Goal: Task Accomplishment & Management: Manage account settings

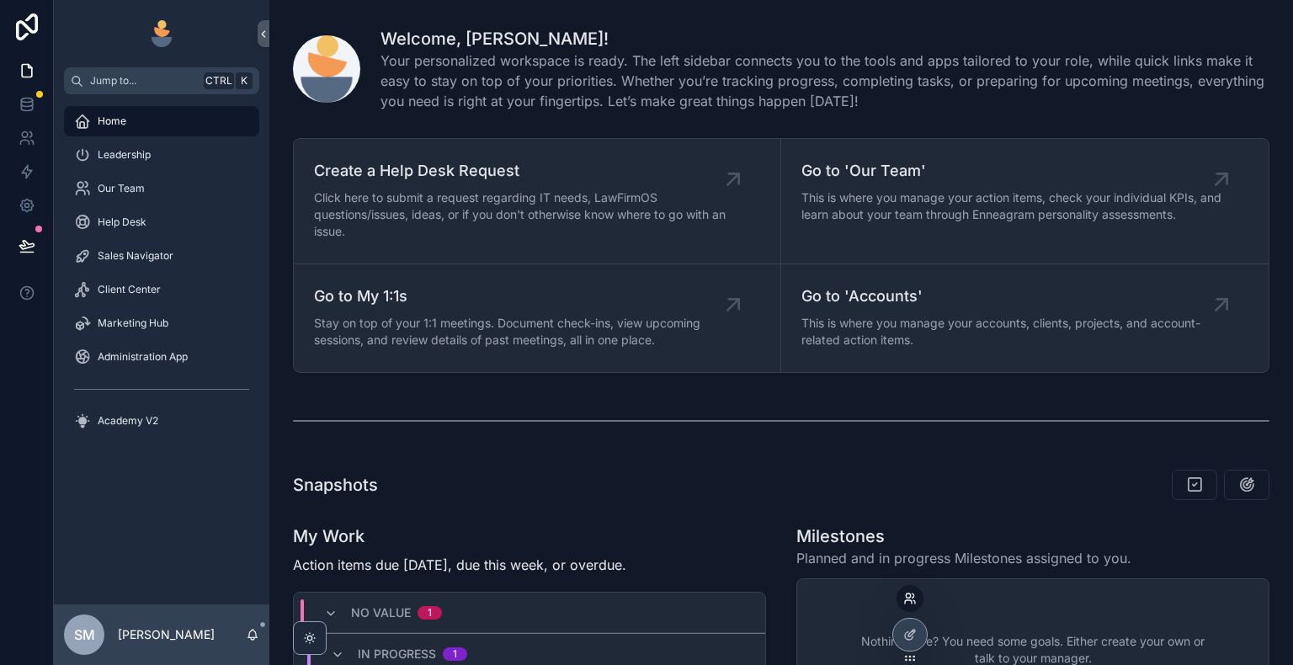
click at [906, 600] on icon at bounding box center [908, 601] width 7 height 3
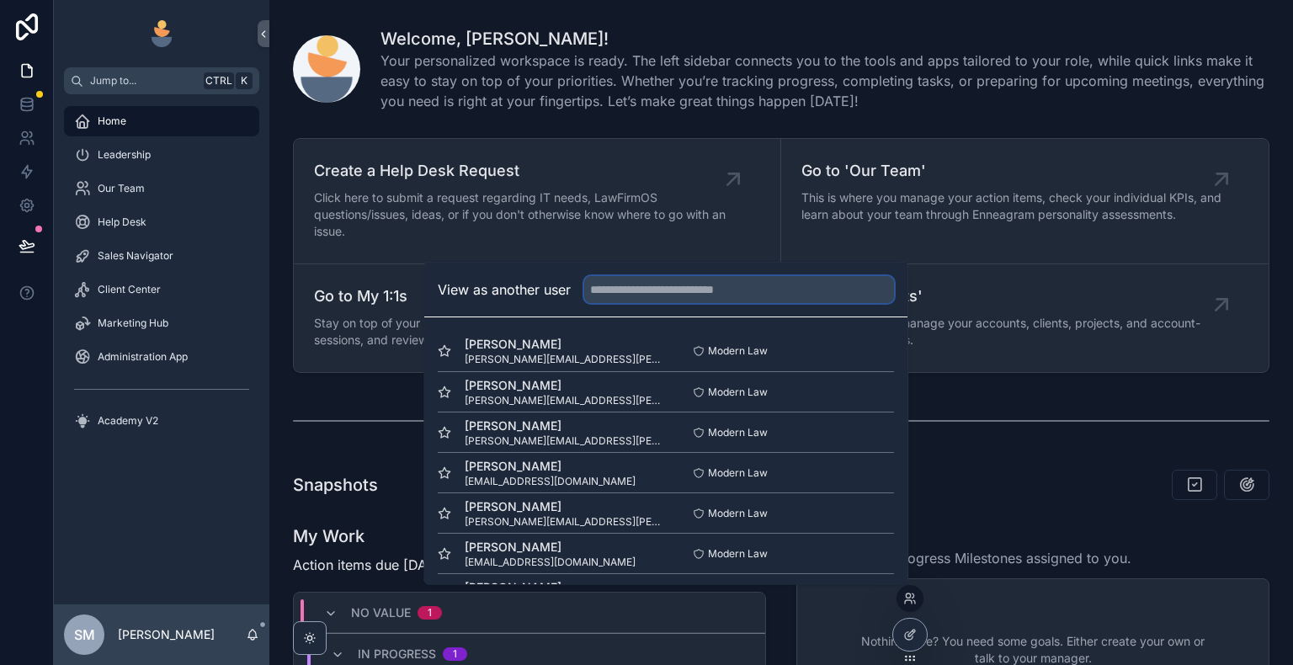
click at [760, 295] on input "text" at bounding box center [739, 289] width 310 height 27
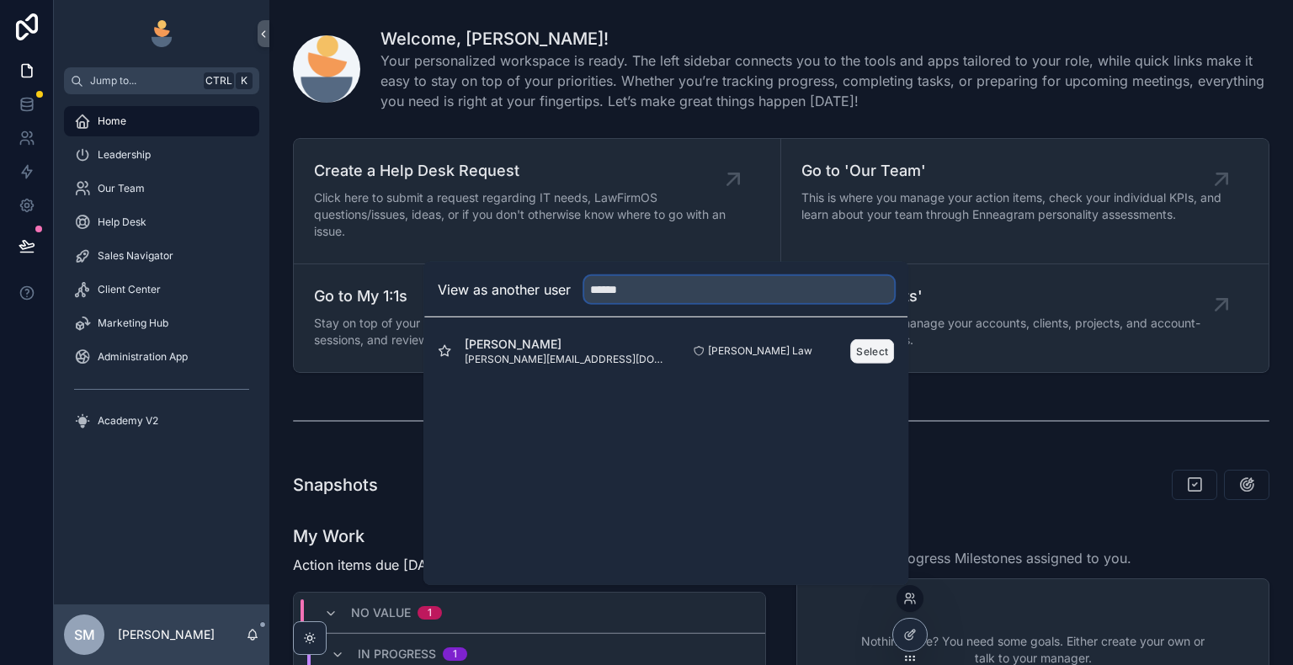
type input "******"
click at [862, 351] on button "Select" at bounding box center [872, 350] width 44 height 24
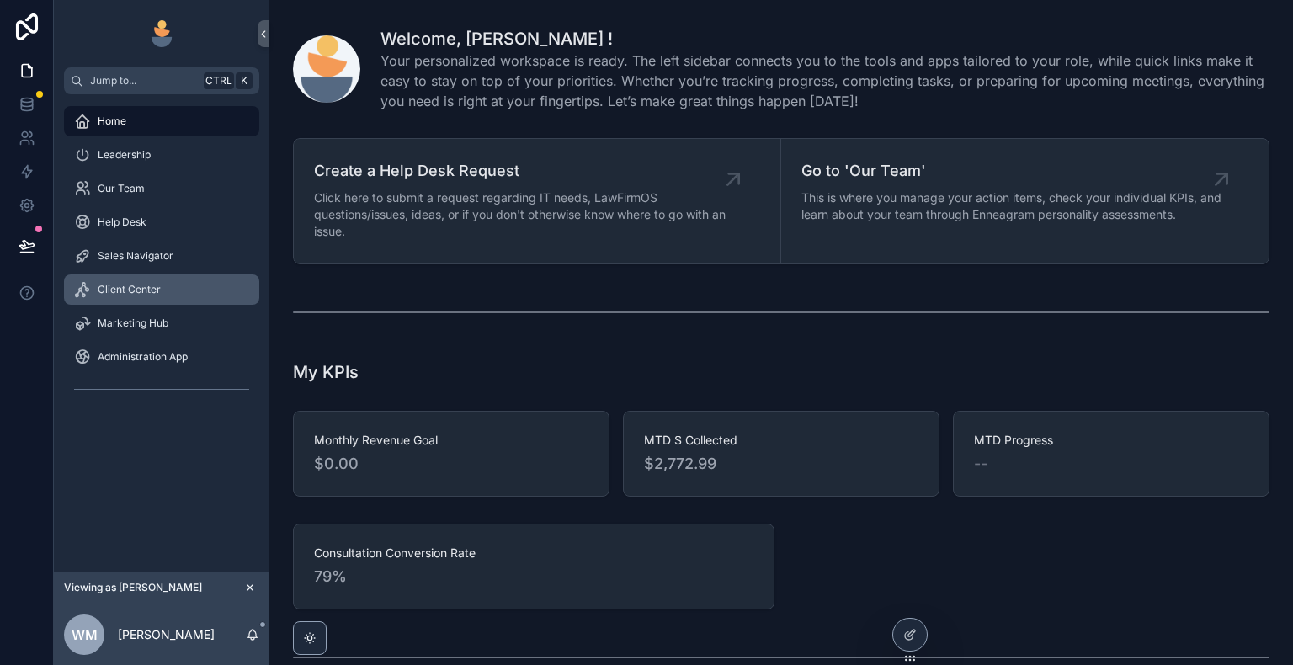
click at [167, 289] on div "Client Center" at bounding box center [161, 289] width 175 height 27
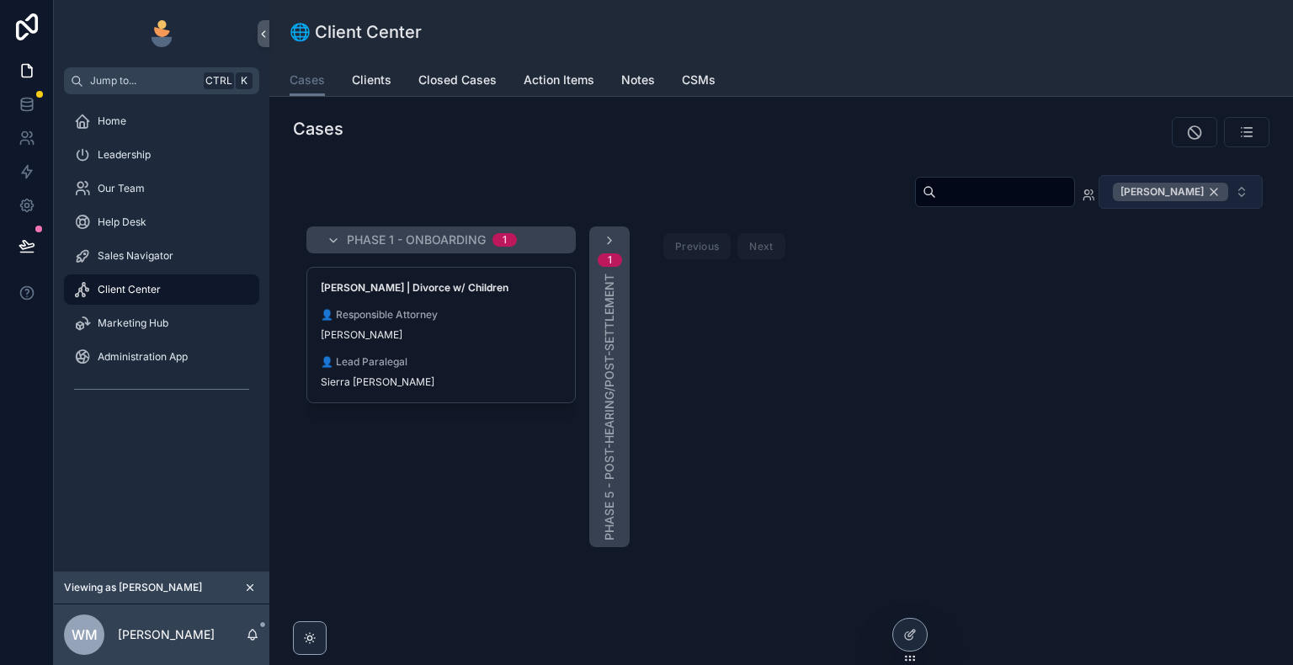
click at [1215, 191] on div "[PERSON_NAME]" at bounding box center [1170, 192] width 115 height 19
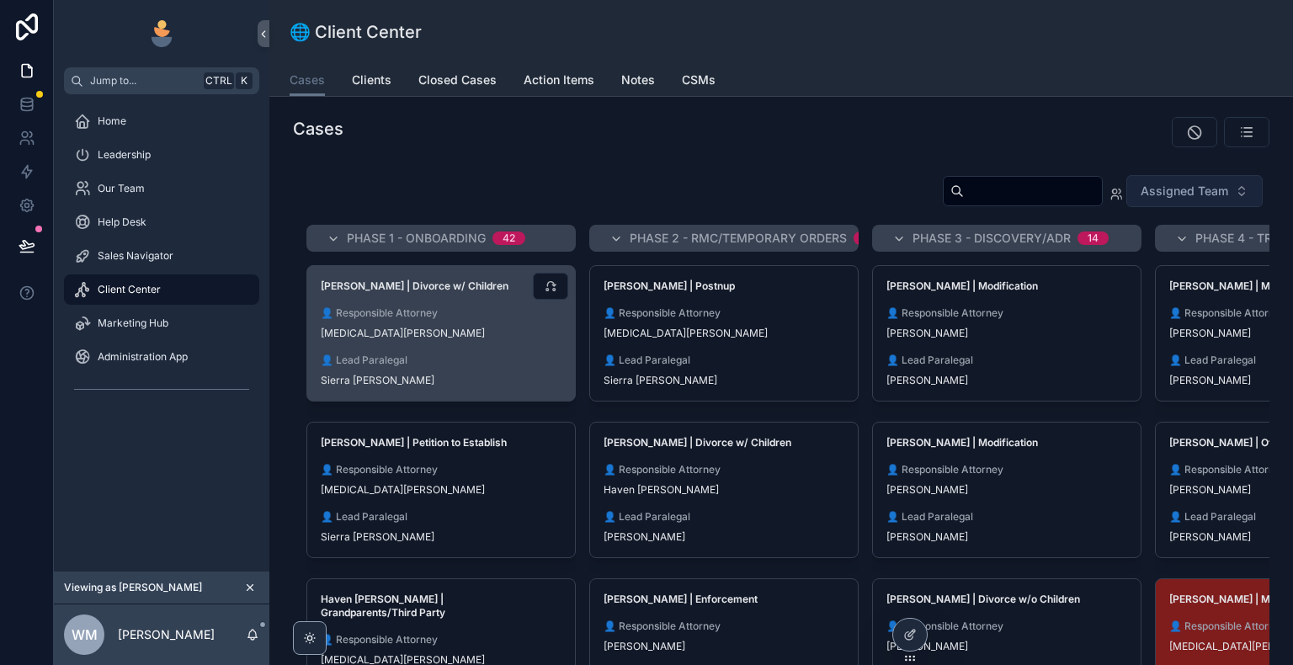
click at [455, 321] on div "👤 Responsible Attorney [MEDICAL_DATA][PERSON_NAME]" at bounding box center [441, 323] width 241 height 34
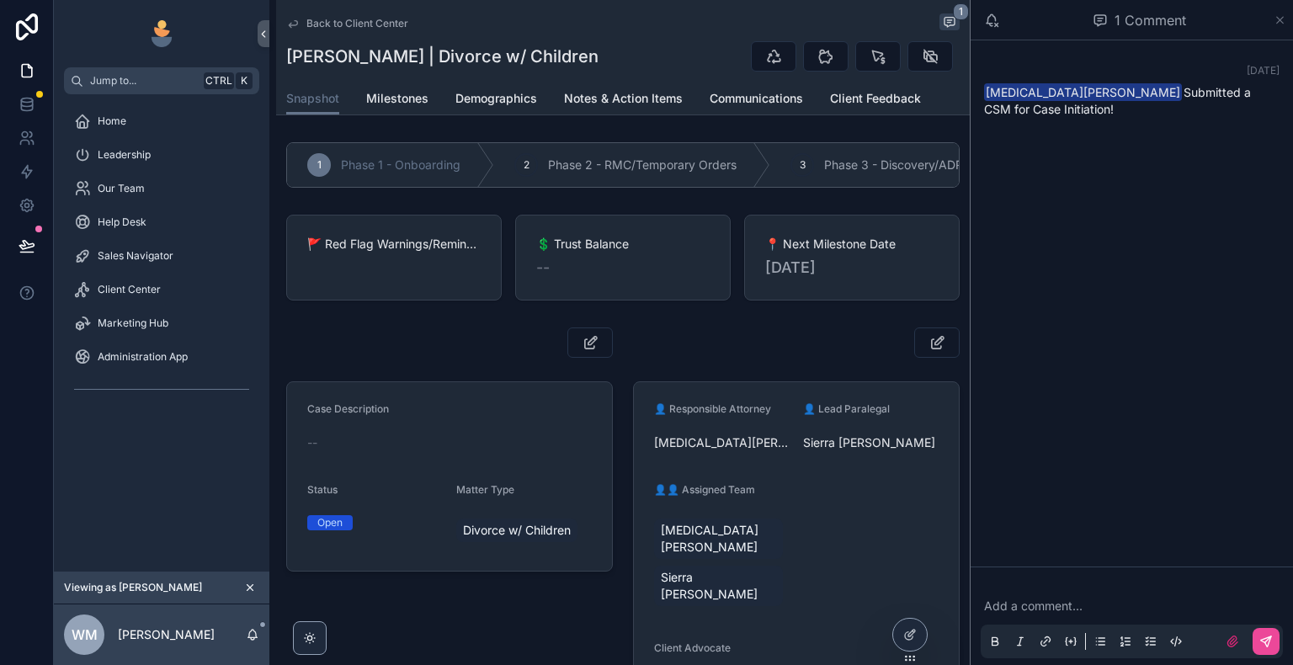
click at [1279, 21] on icon "scrollable content" at bounding box center [1280, 19] width 13 height 13
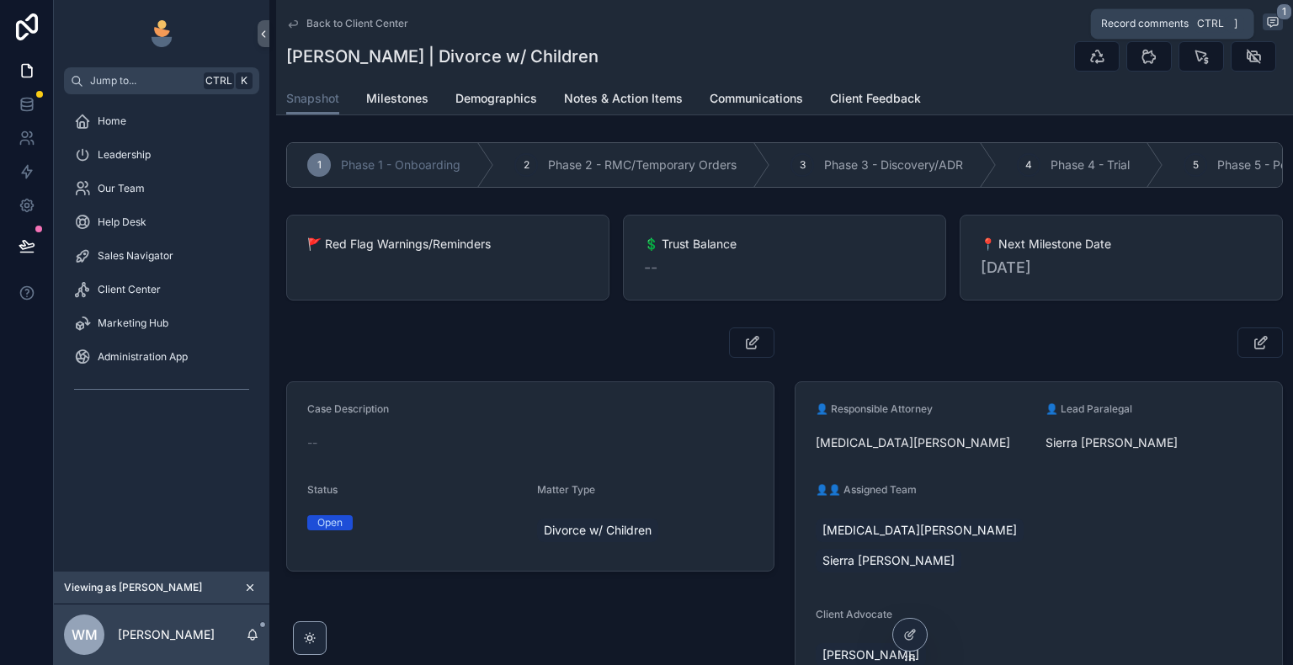
click at [1266, 21] on icon "scrollable content" at bounding box center [1272, 21] width 13 height 13
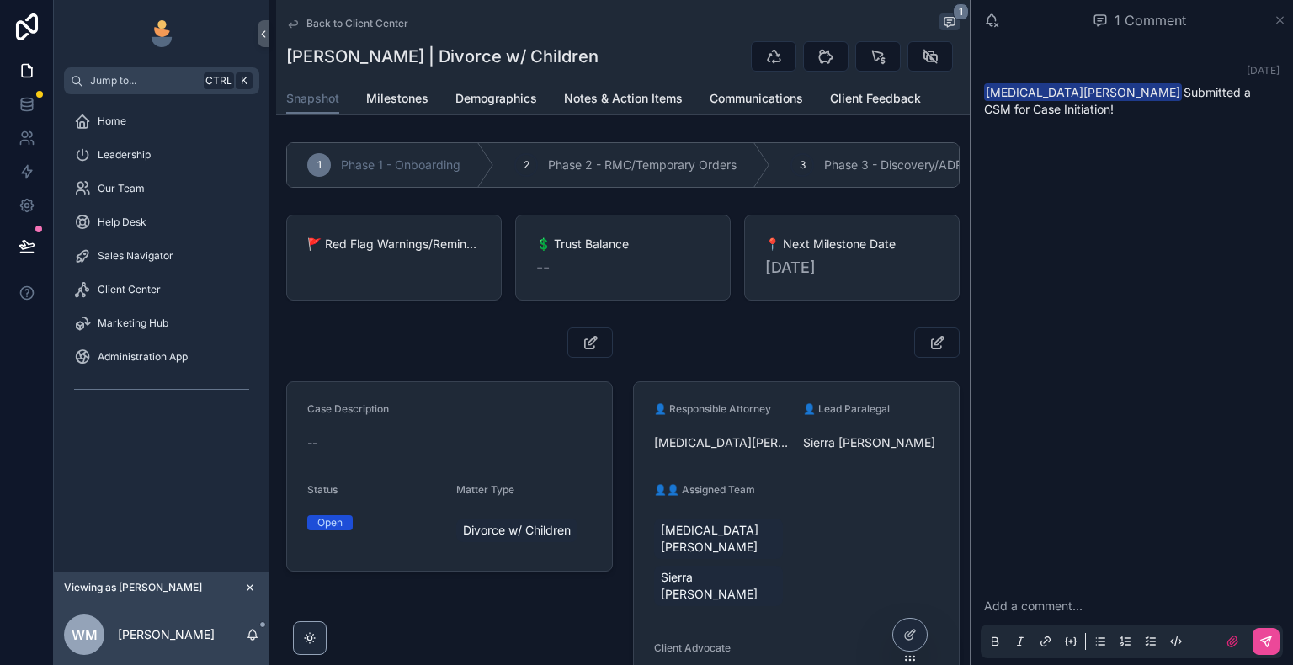
click at [1275, 19] on icon "scrollable content" at bounding box center [1280, 19] width 13 height 13
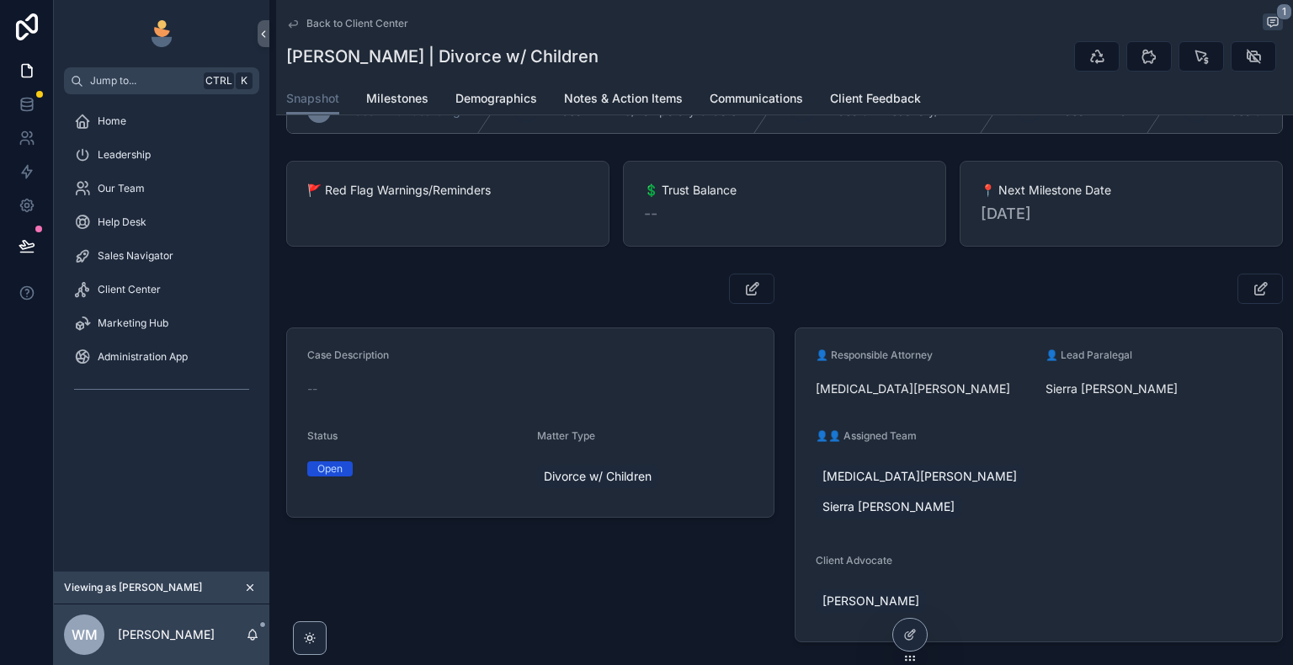
scroll to position [84, 0]
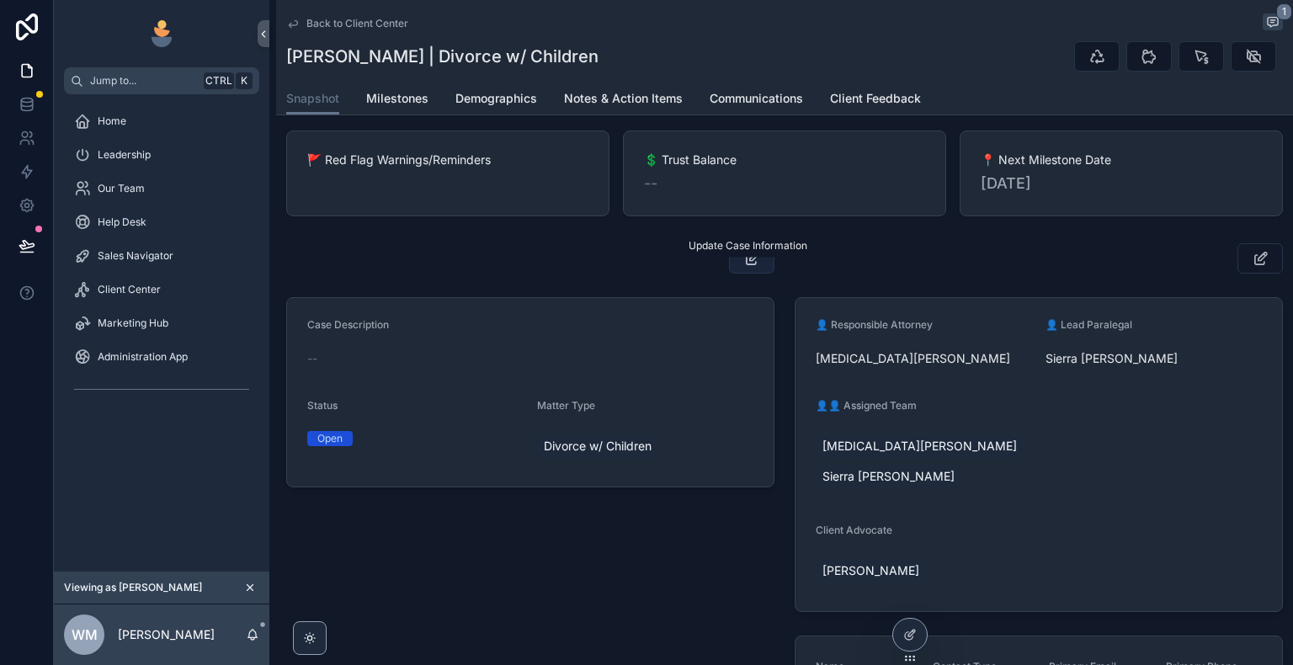
click at [748, 267] on icon "scrollable content" at bounding box center [752, 258] width 18 height 17
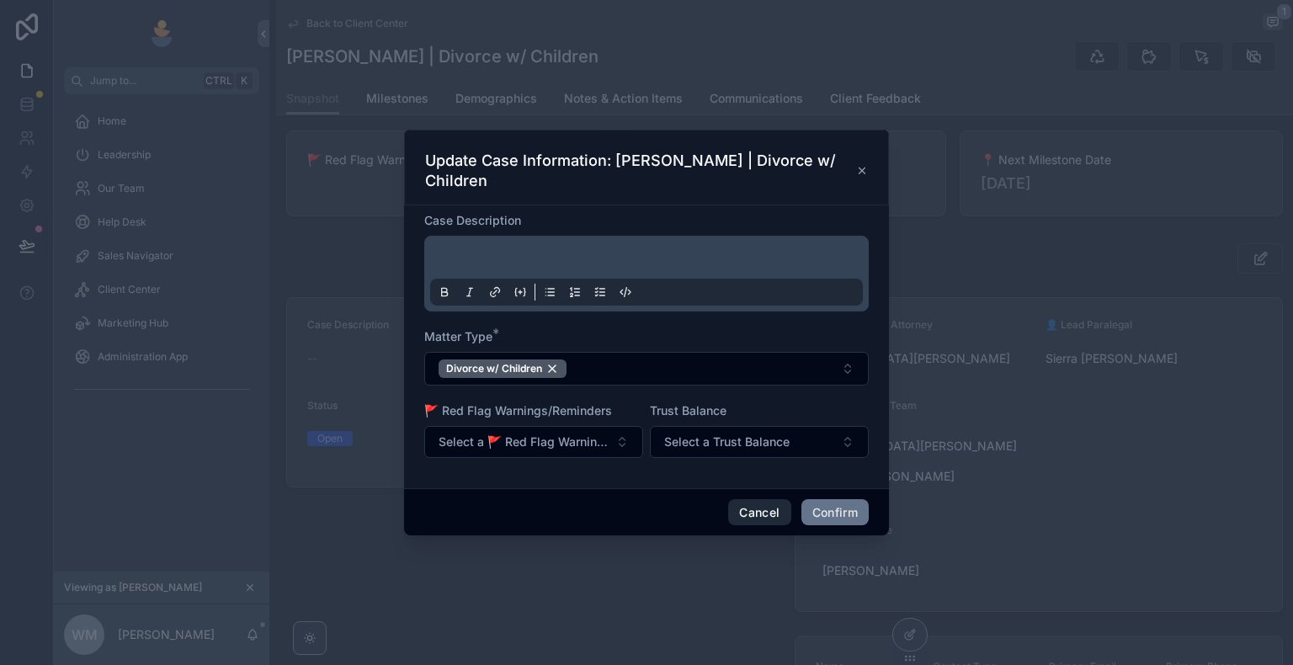
click at [758, 514] on button "Cancel" at bounding box center [759, 512] width 62 height 27
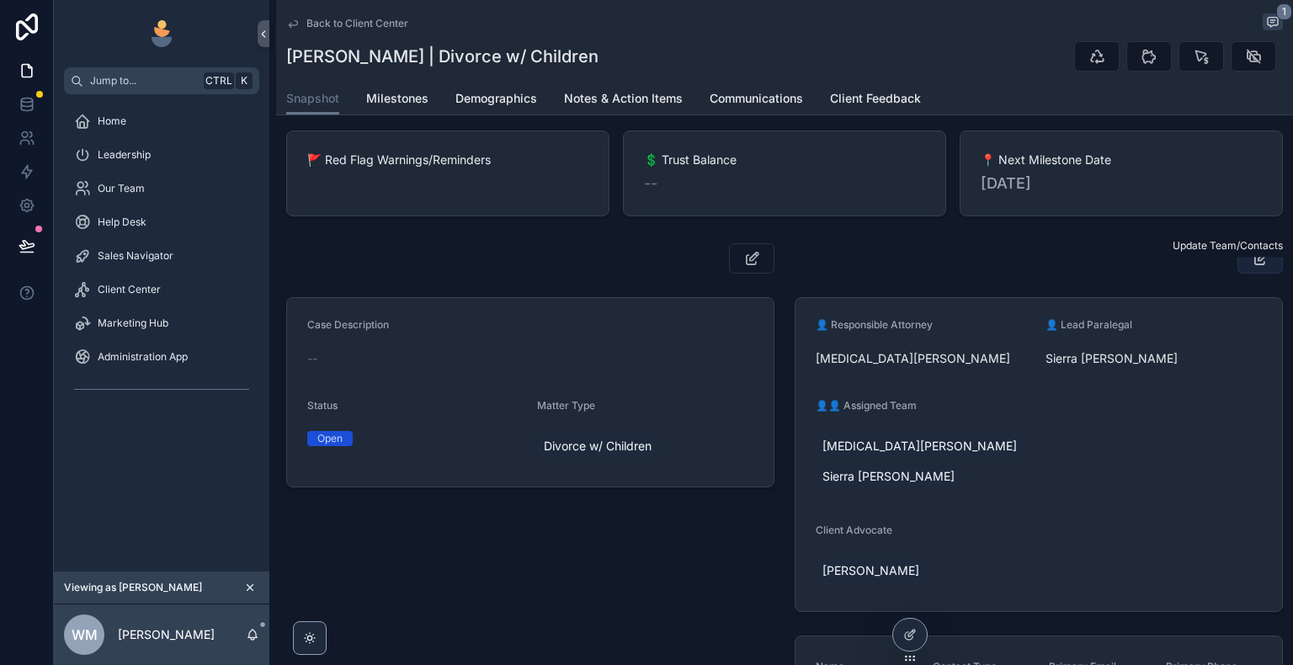
click at [1252, 267] on icon "scrollable content" at bounding box center [1261, 258] width 18 height 17
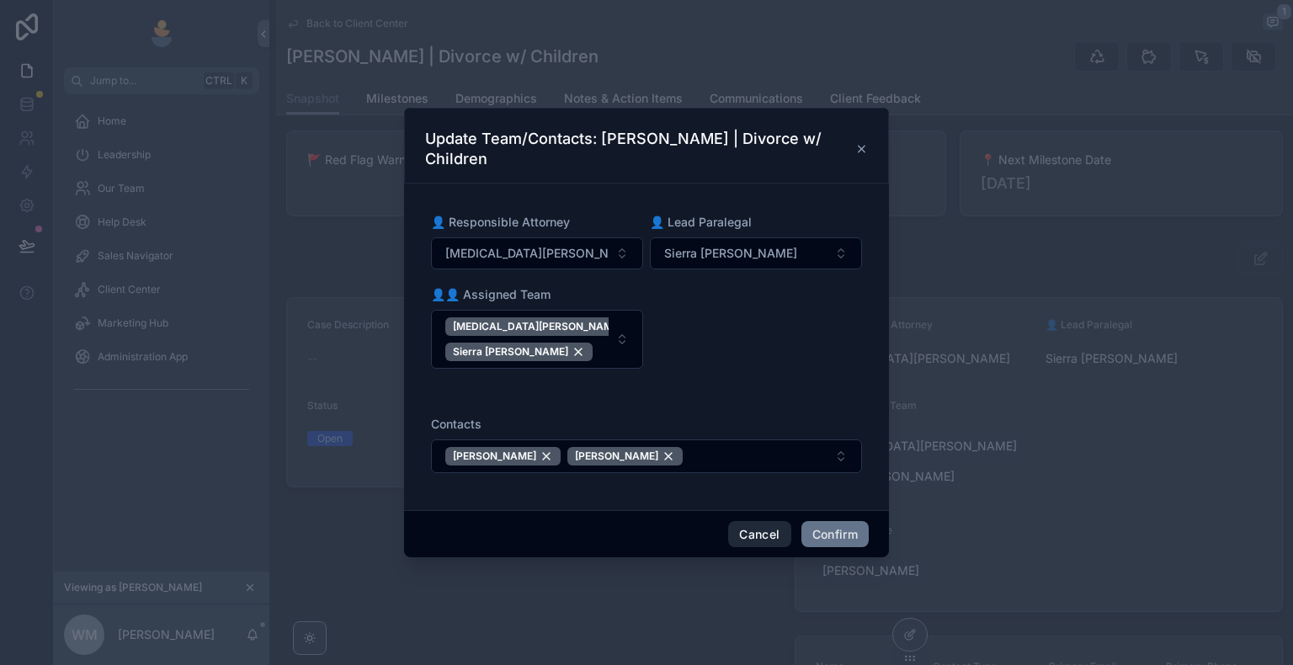
click at [775, 529] on button "Cancel" at bounding box center [759, 534] width 62 height 27
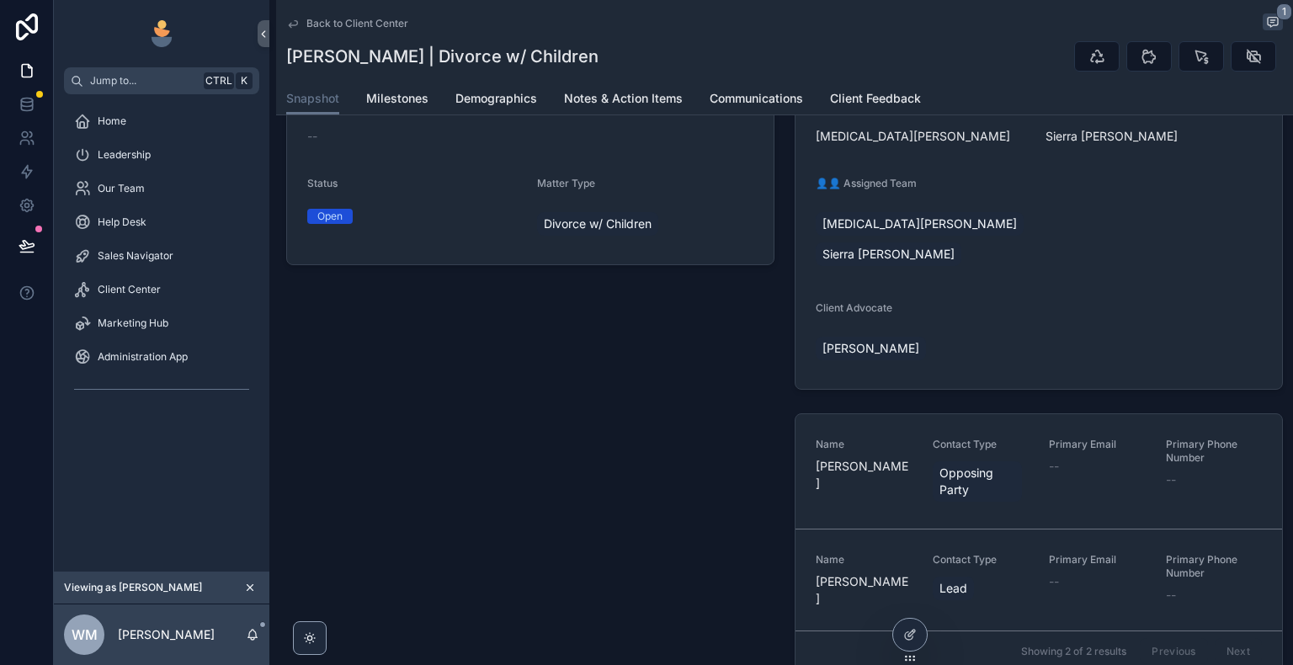
scroll to position [337, 0]
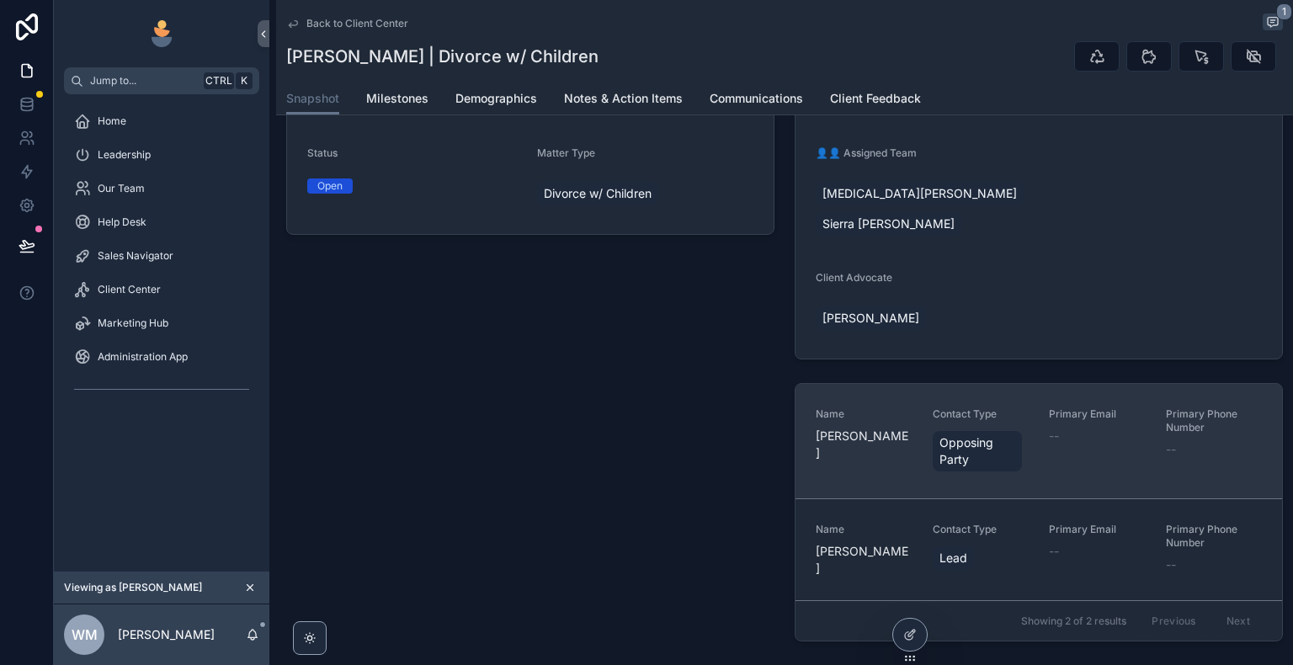
click at [850, 443] on div "Name [PERSON_NAME]" at bounding box center [864, 440] width 97 height 67
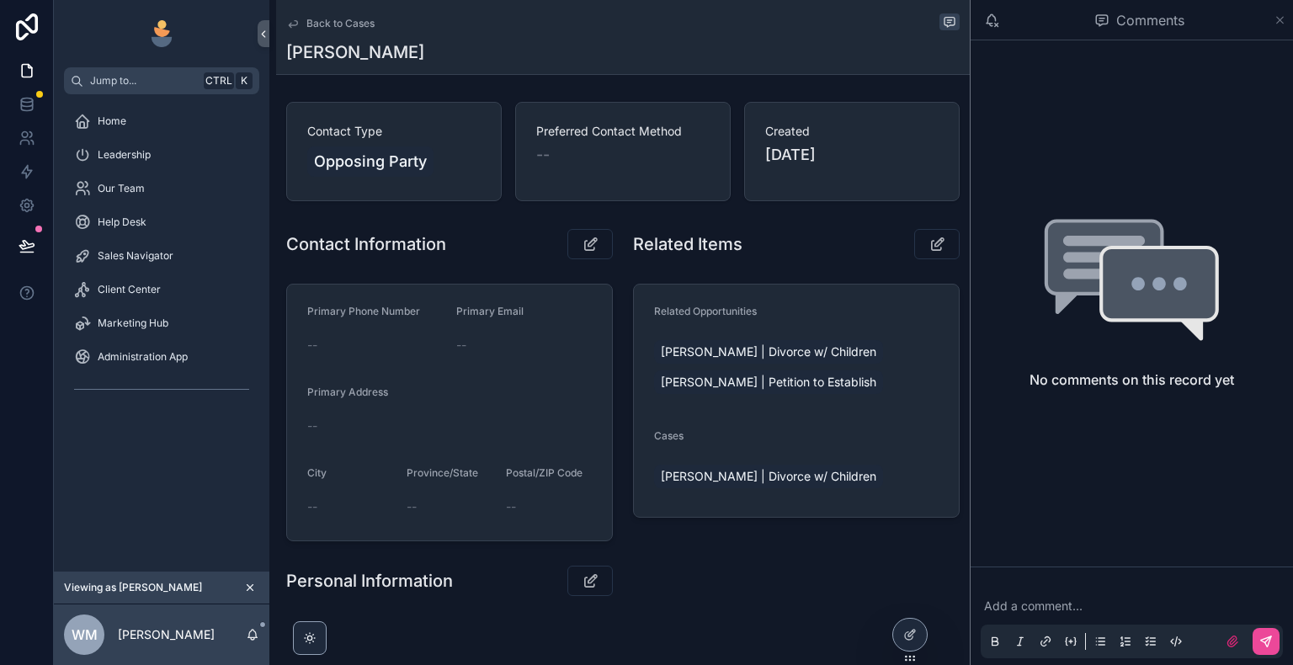
click at [1274, 15] on icon "scrollable content" at bounding box center [1280, 19] width 13 height 13
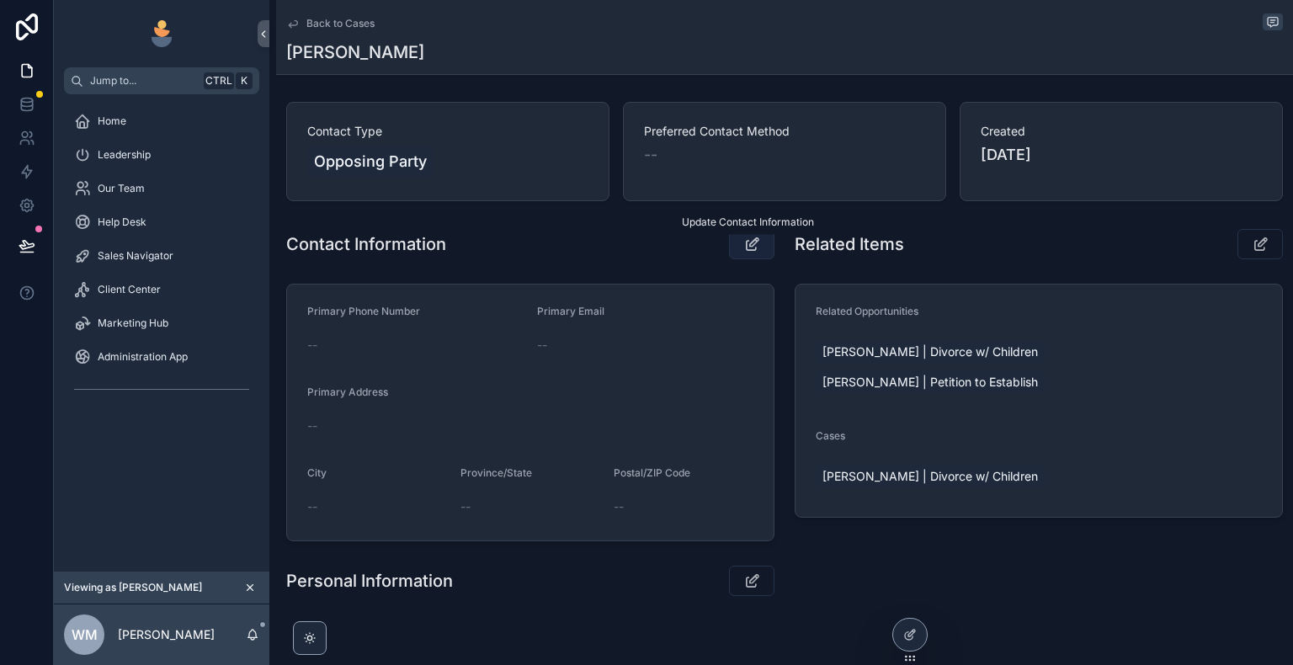
click at [747, 248] on icon "scrollable content" at bounding box center [752, 244] width 18 height 17
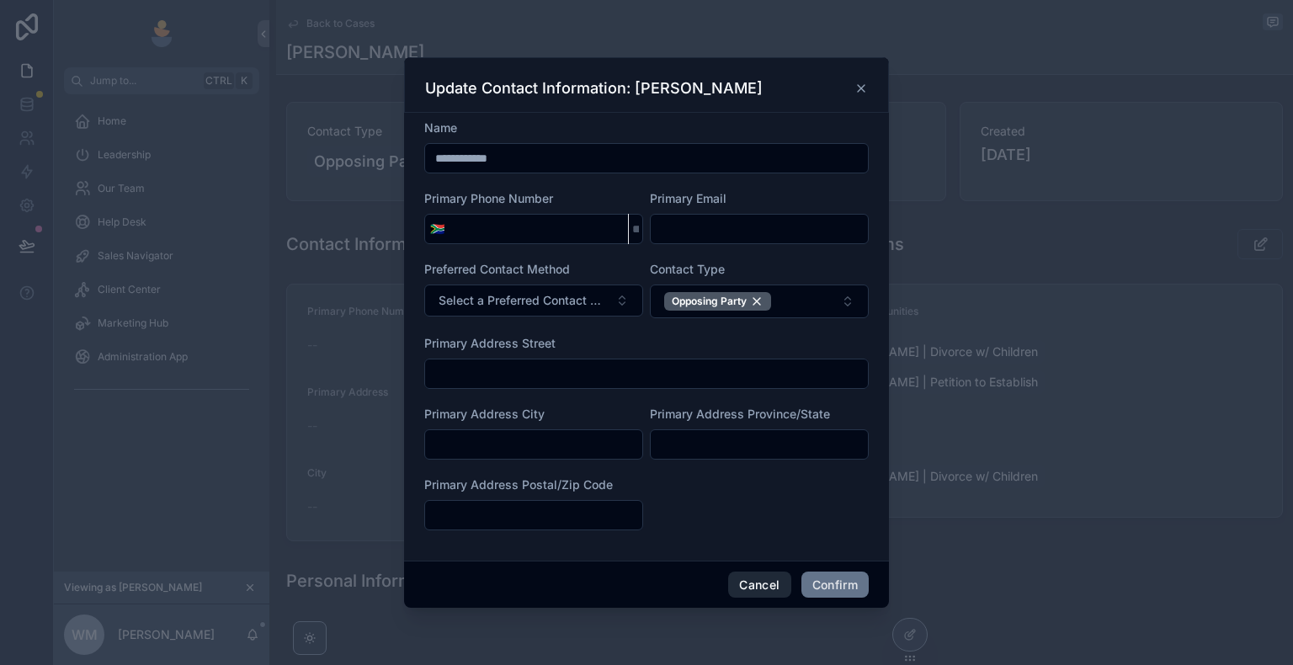
click at [760, 587] on button "Cancel" at bounding box center [759, 585] width 62 height 27
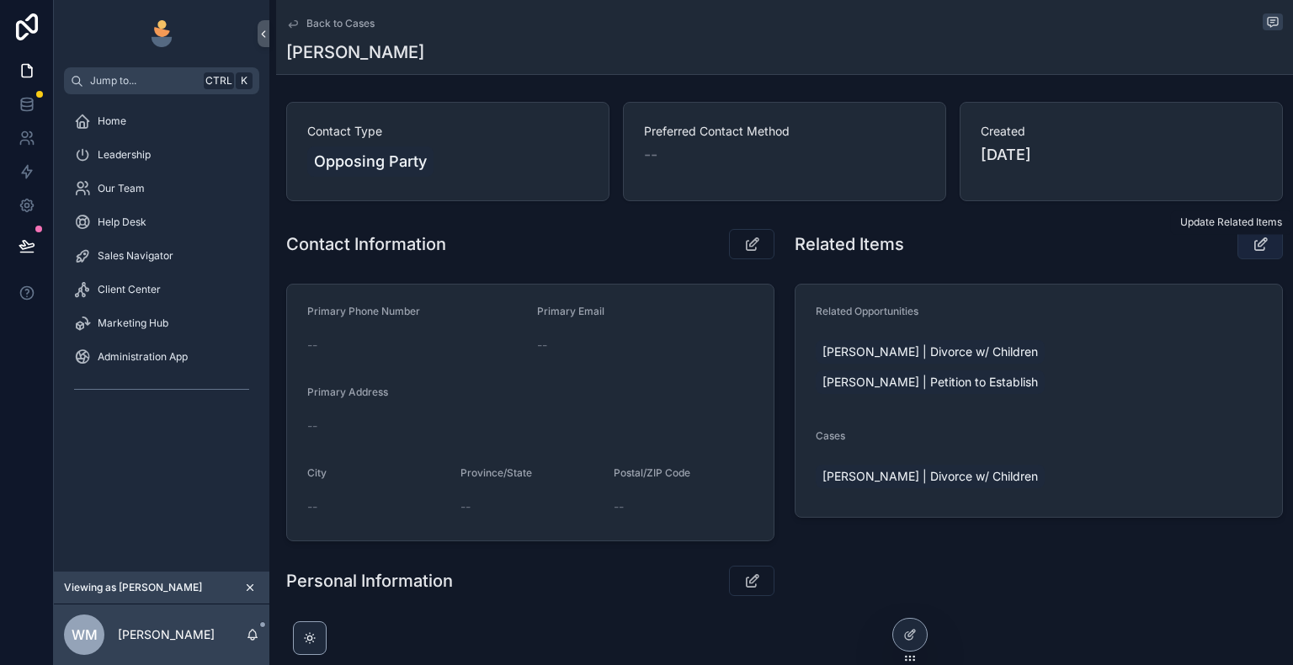
click at [1252, 248] on icon "scrollable content" at bounding box center [1261, 244] width 18 height 17
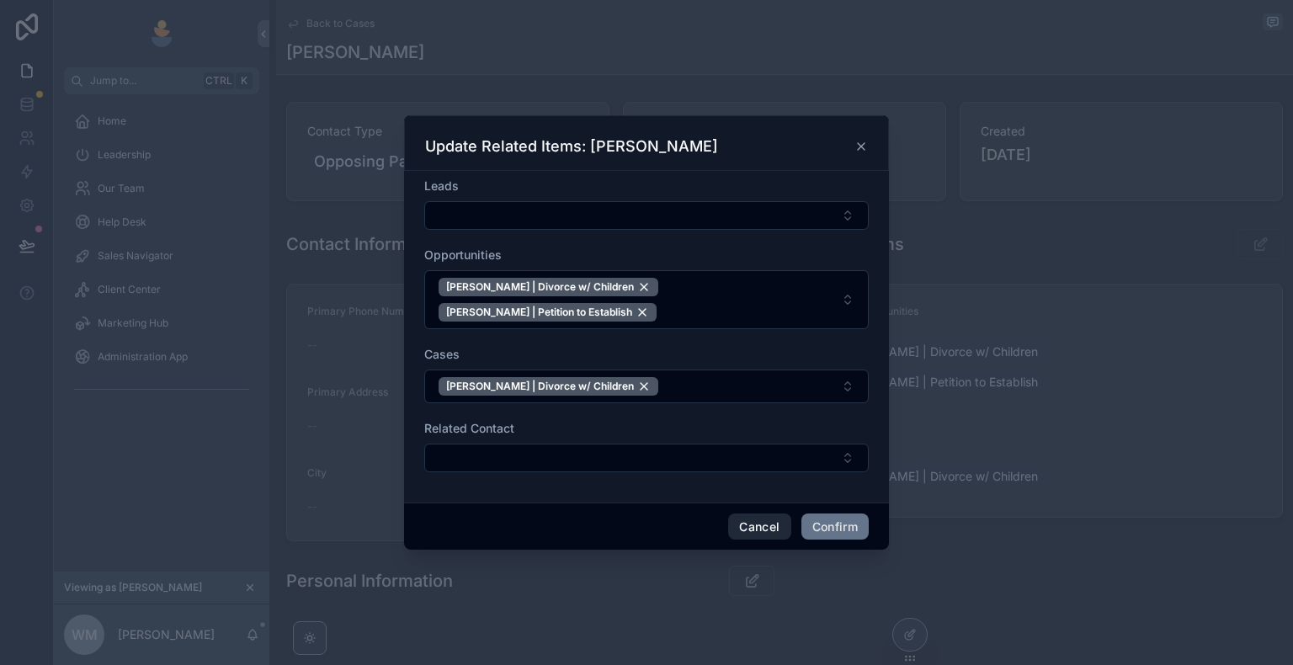
click at [767, 521] on button "Cancel" at bounding box center [759, 526] width 62 height 27
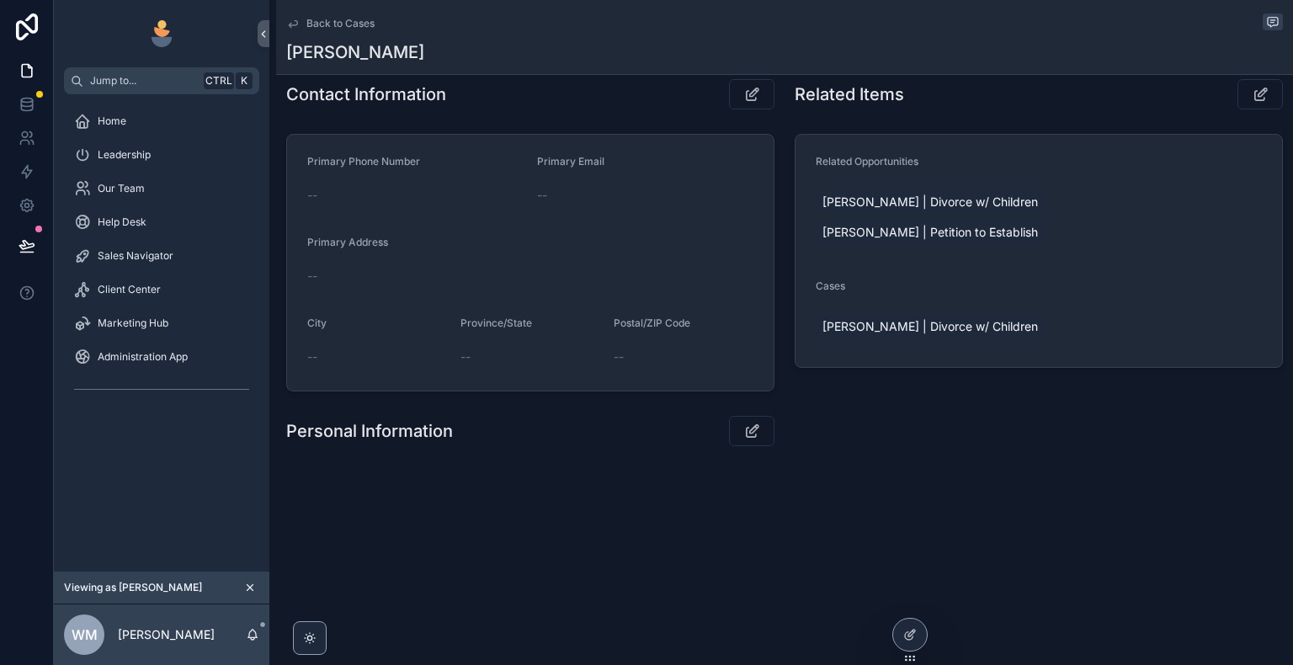
scroll to position [153, 0]
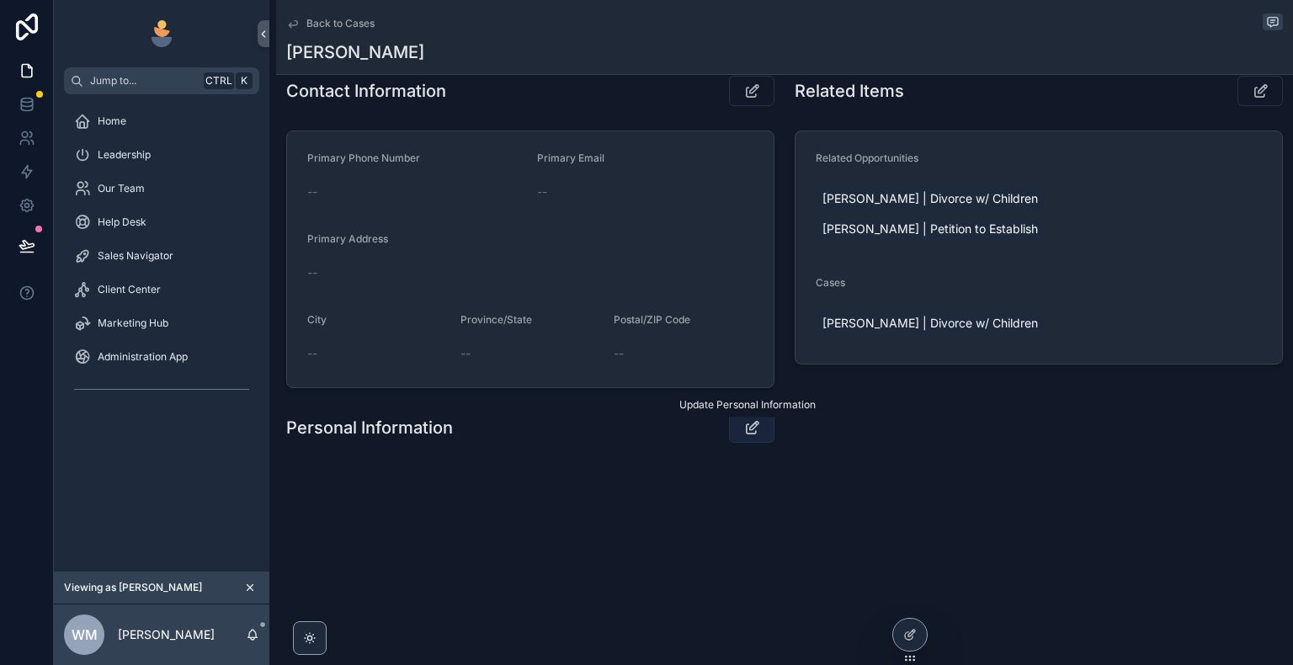
click at [750, 429] on icon "scrollable content" at bounding box center [752, 427] width 18 height 17
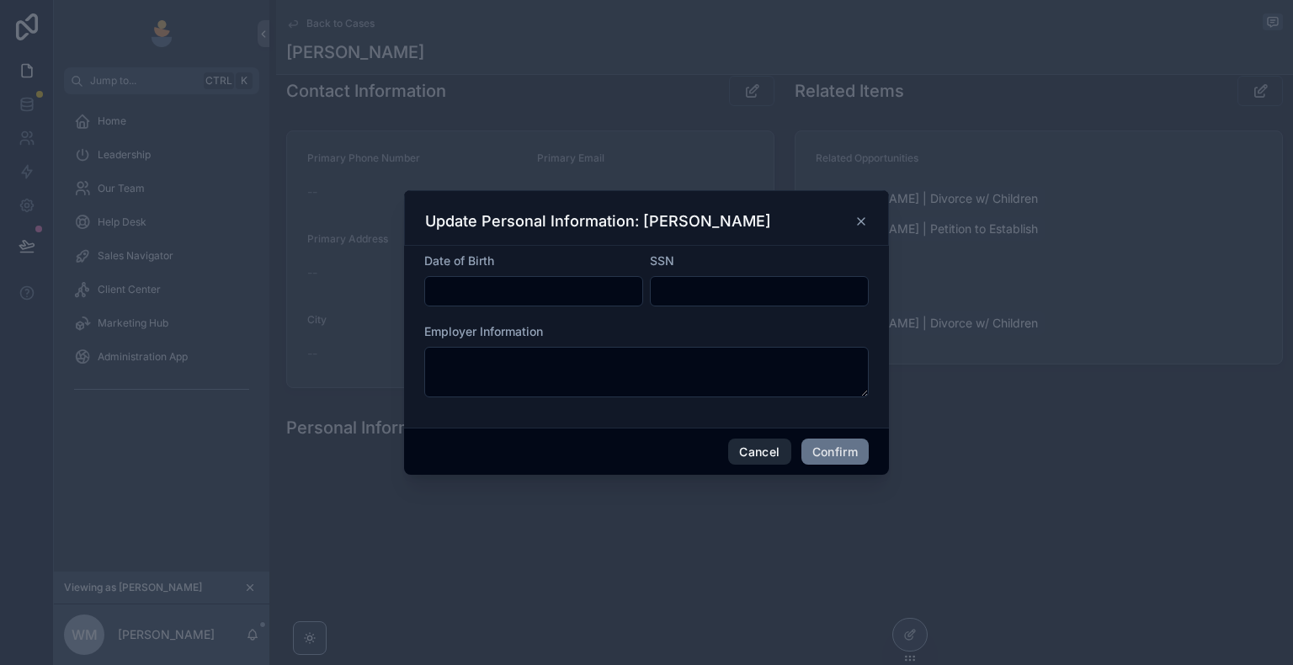
click at [764, 453] on button "Cancel" at bounding box center [759, 452] width 62 height 27
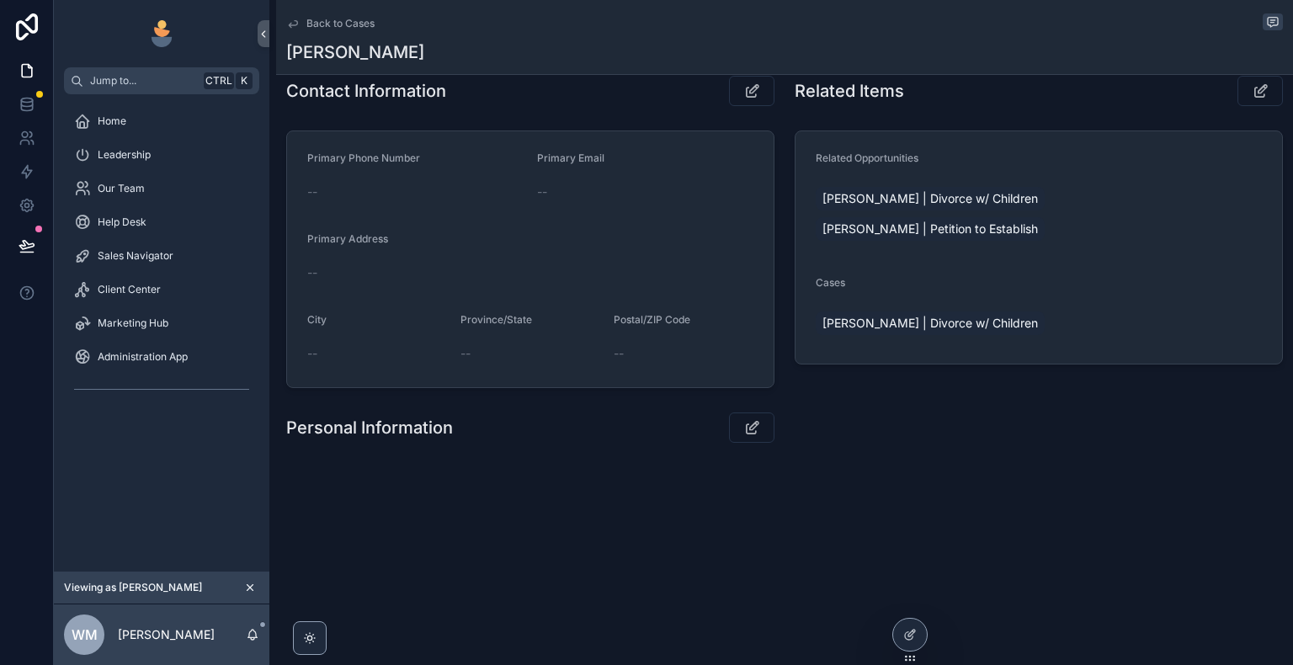
click at [296, 22] on icon "scrollable content" at bounding box center [293, 24] width 8 height 7
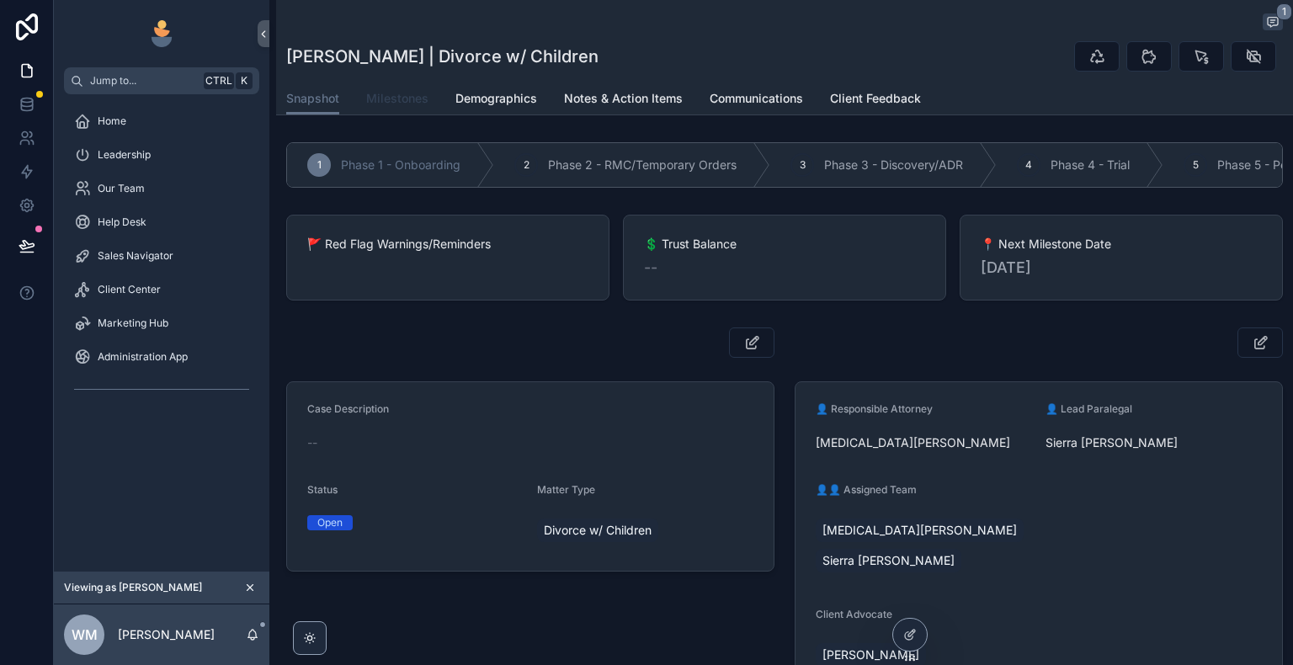
click at [404, 102] on span "Milestones" at bounding box center [397, 98] width 62 height 17
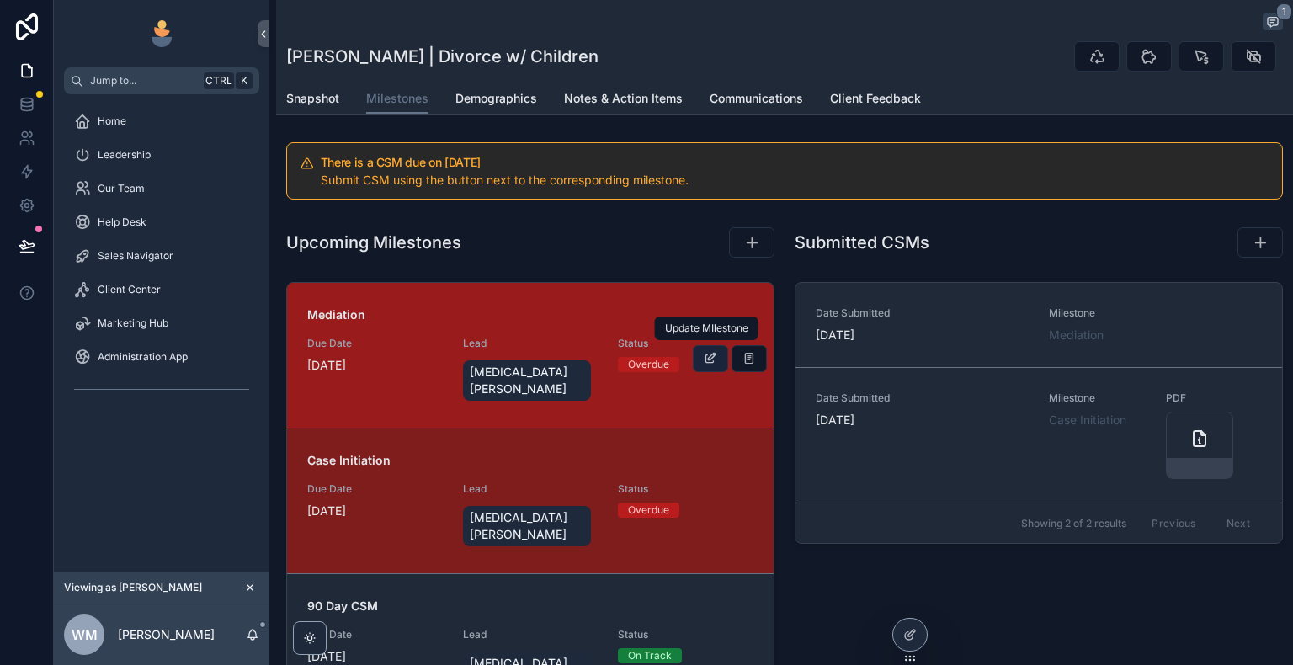
click at [710, 352] on icon "scrollable content" at bounding box center [710, 358] width 13 height 13
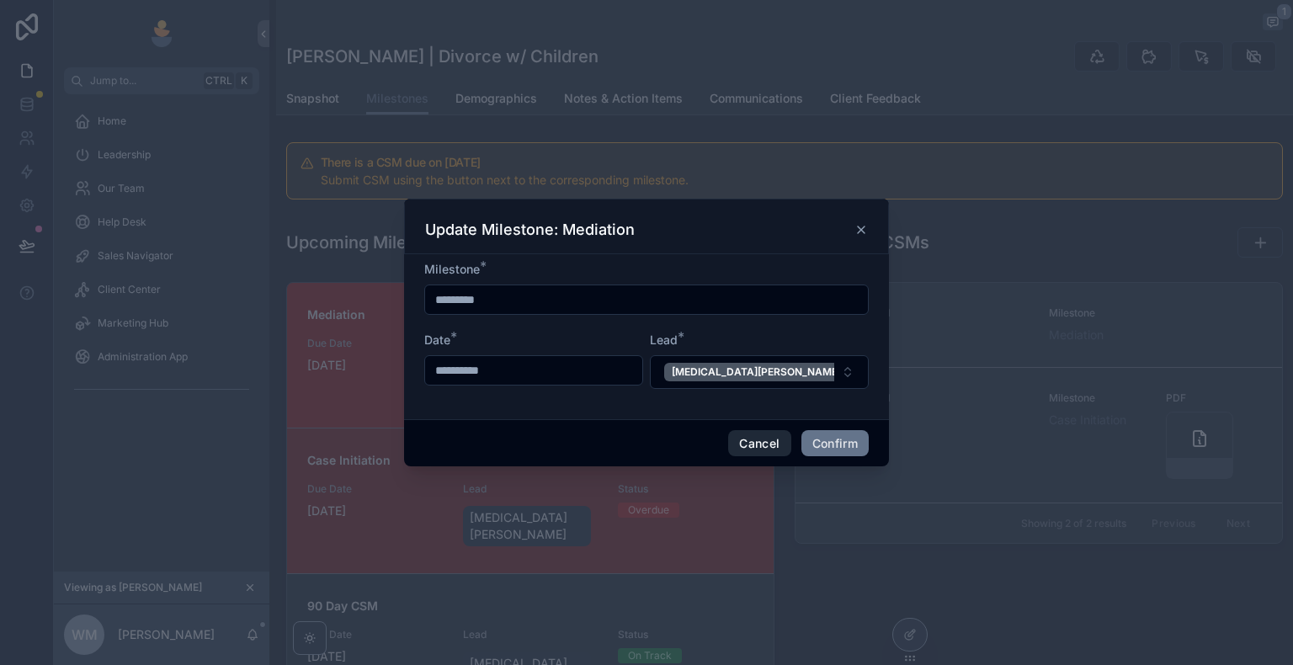
click at [769, 444] on button "Cancel" at bounding box center [759, 443] width 62 height 27
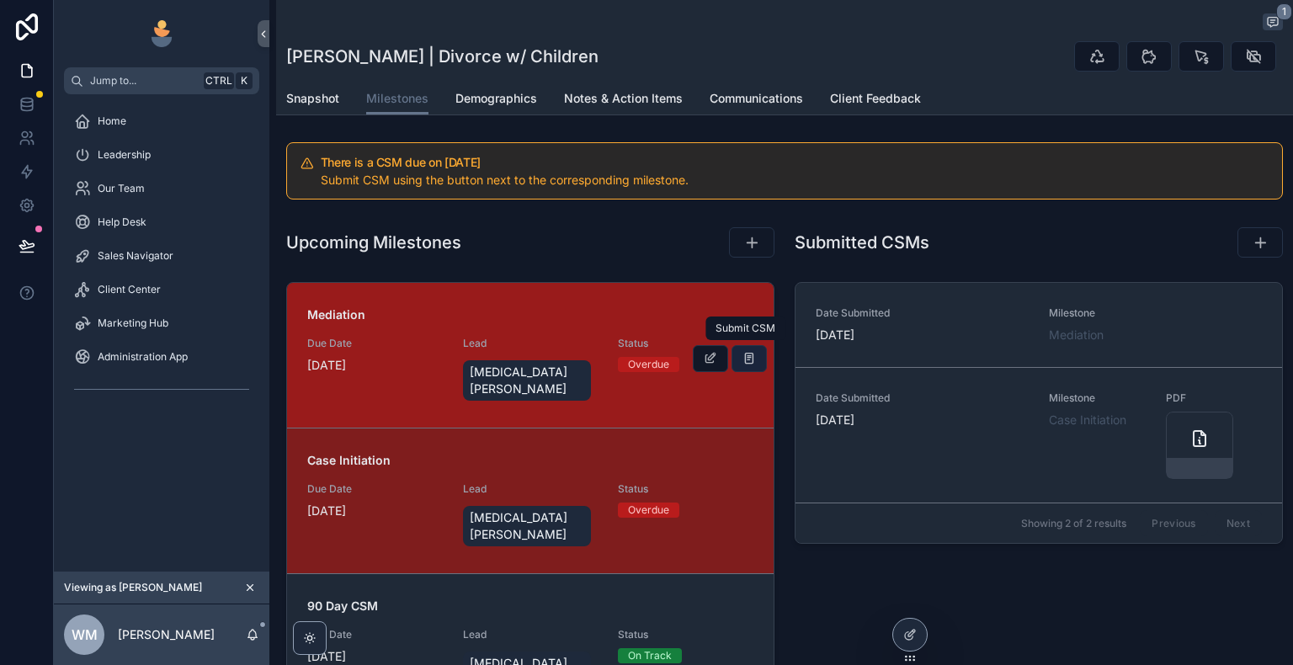
click at [742, 352] on icon "scrollable content" at bounding box center [748, 358] width 13 height 13
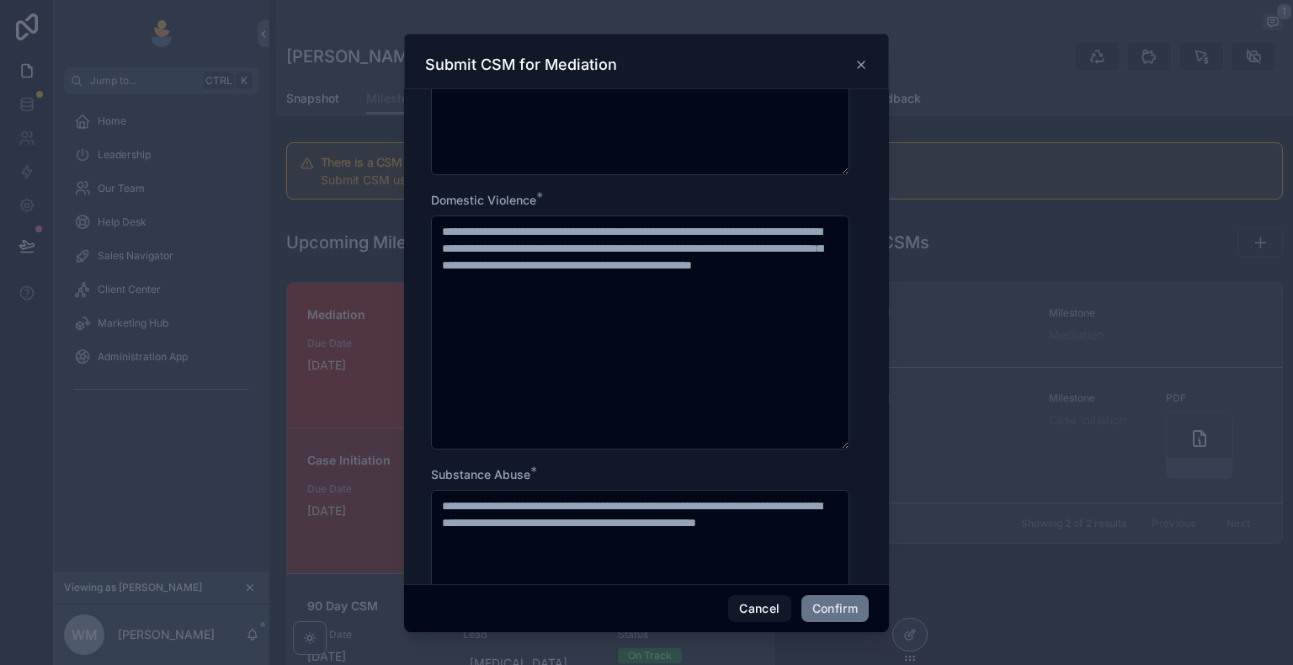
scroll to position [1263, 0]
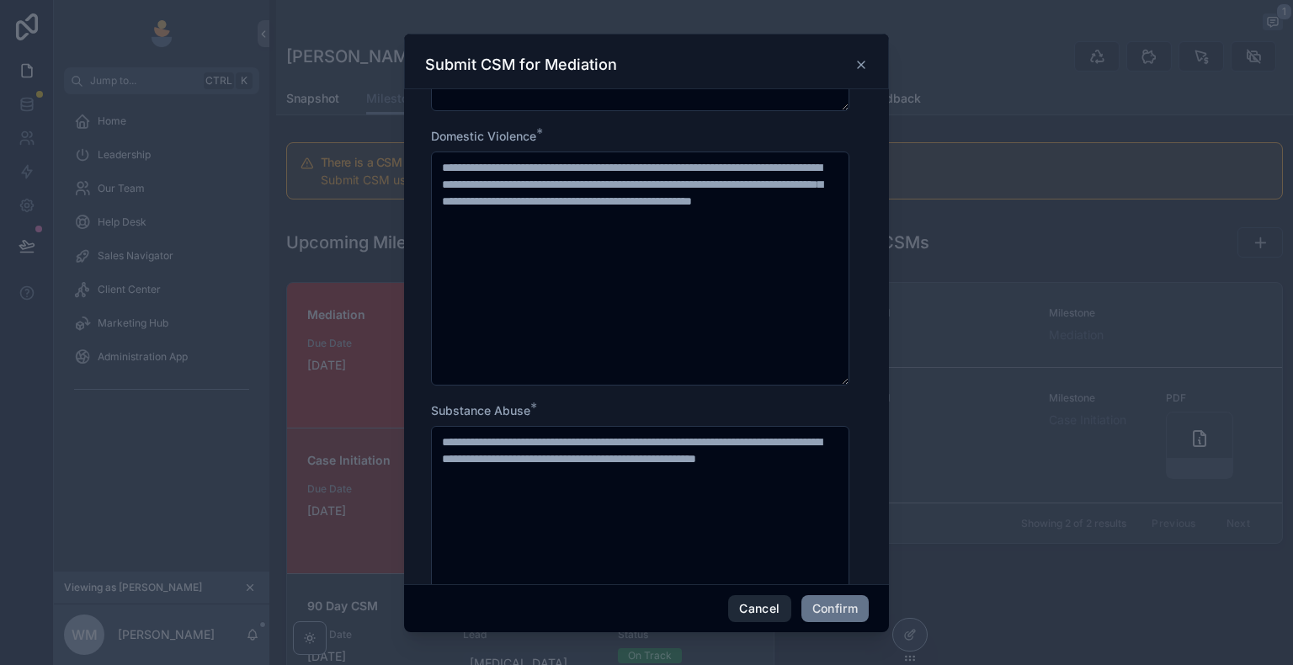
click at [779, 611] on button "Cancel" at bounding box center [759, 608] width 62 height 27
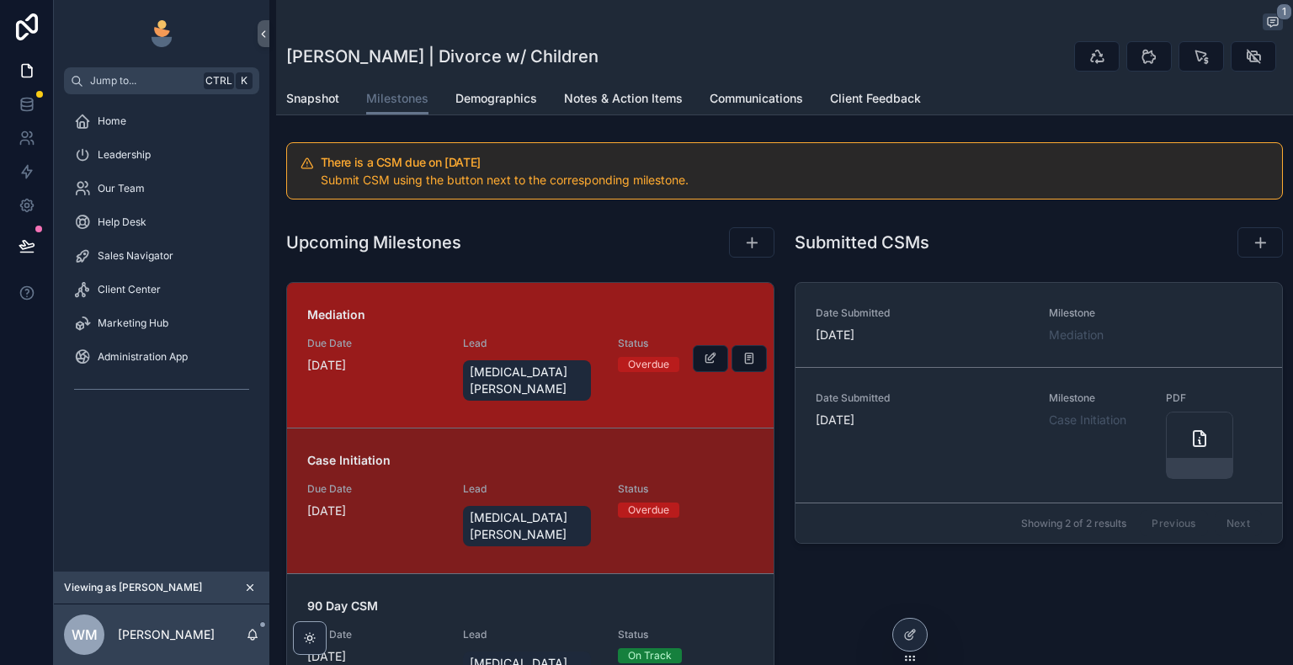
click at [722, 368] on div "Mediation Due Date [DATE] Lead [MEDICAL_DATA][PERSON_NAME] Status Overdue" at bounding box center [530, 355] width 446 height 98
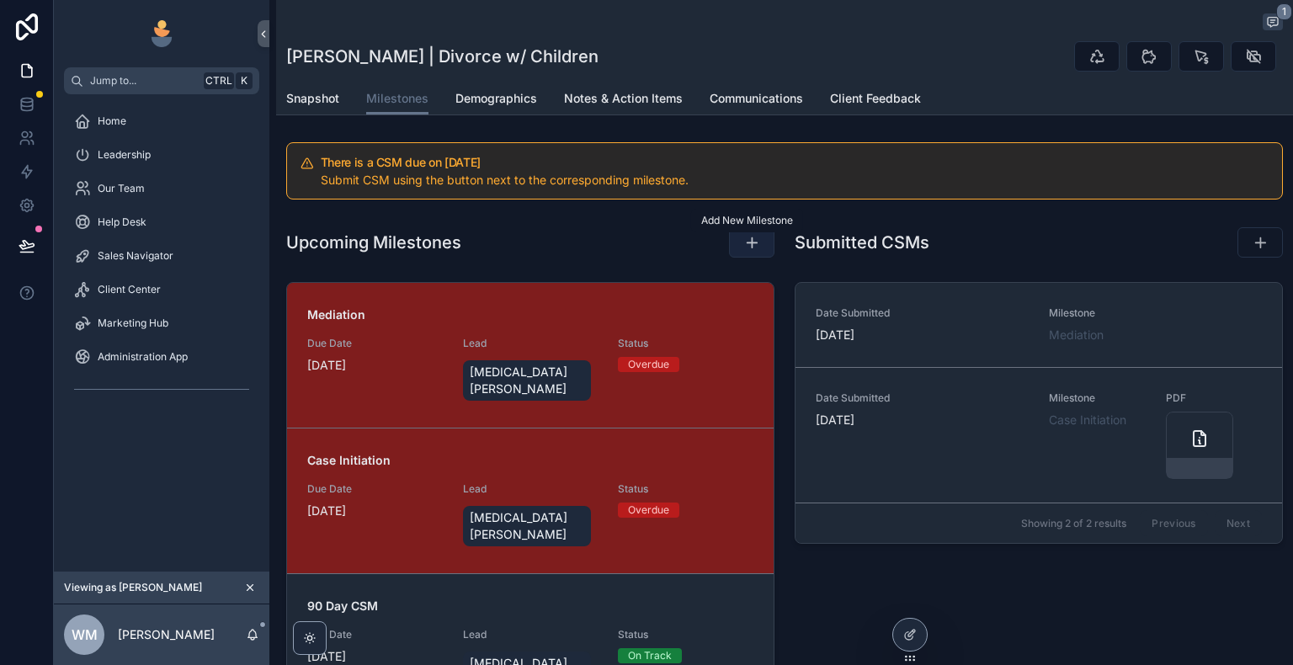
click at [747, 247] on icon "scrollable content" at bounding box center [751, 242] width 17 height 17
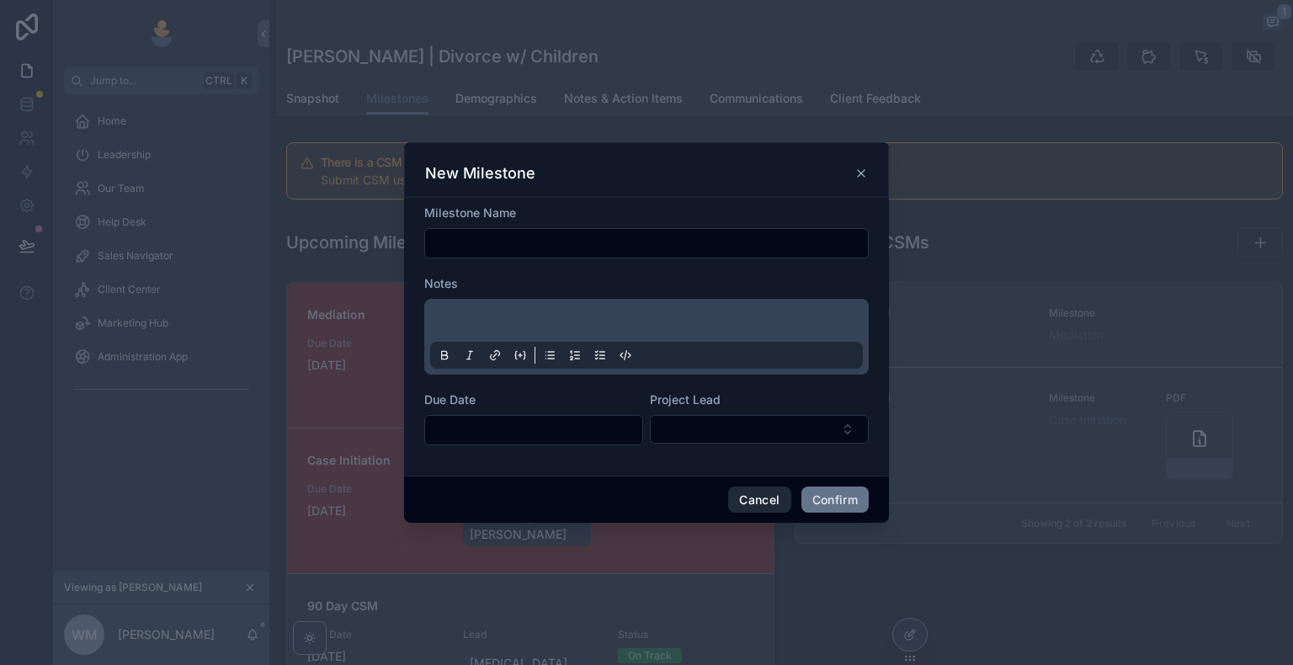
click at [764, 497] on button "Cancel" at bounding box center [759, 500] width 62 height 27
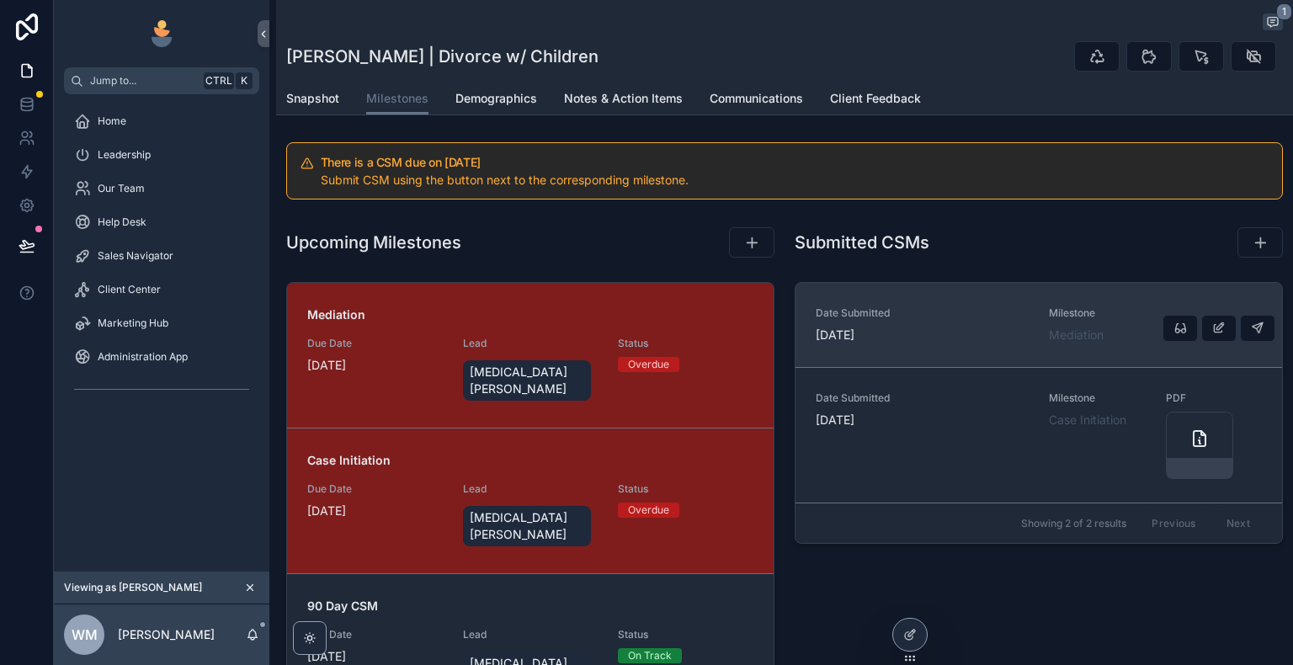
click at [887, 322] on div "Date Submitted [DATE]" at bounding box center [922, 324] width 213 height 37
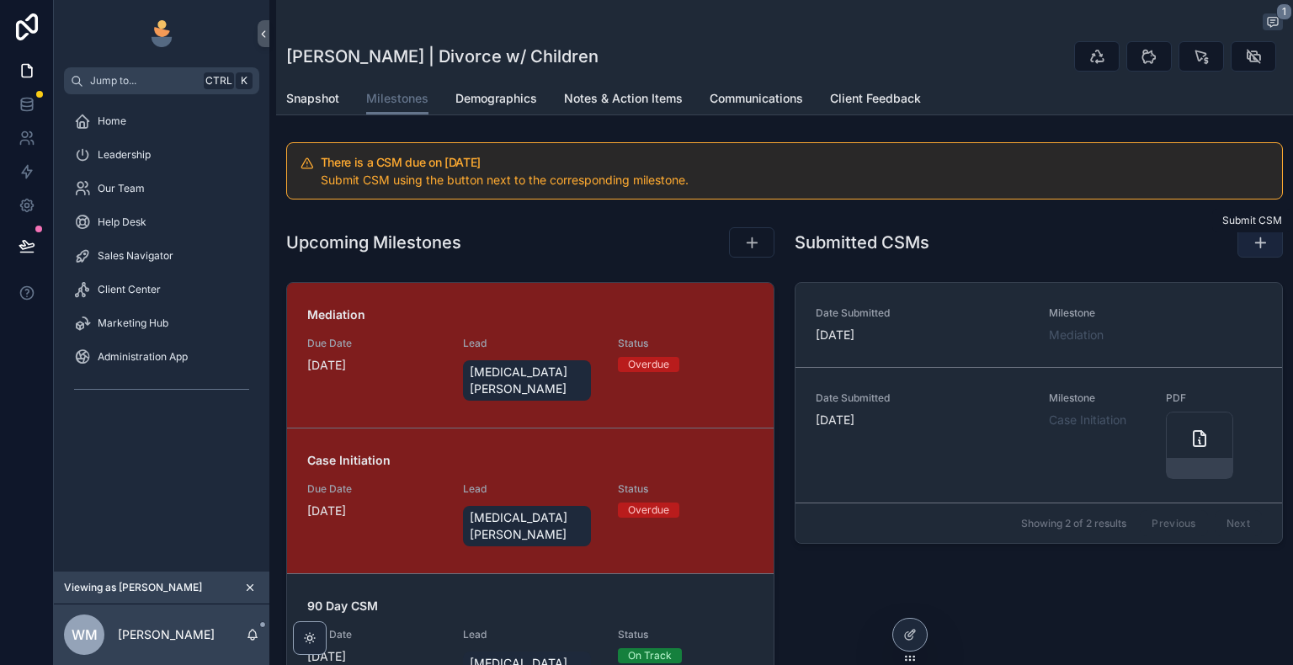
click at [1252, 244] on icon "scrollable content" at bounding box center [1260, 242] width 17 height 17
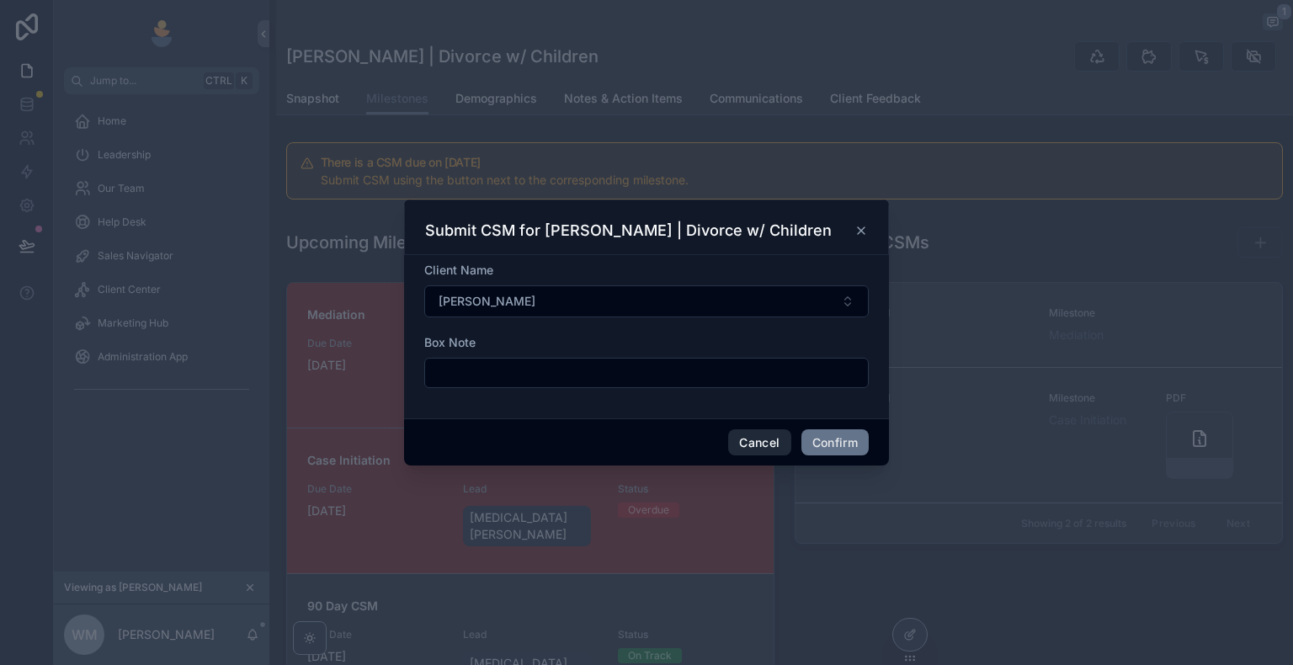
click at [773, 442] on button "Cancel" at bounding box center [759, 442] width 62 height 27
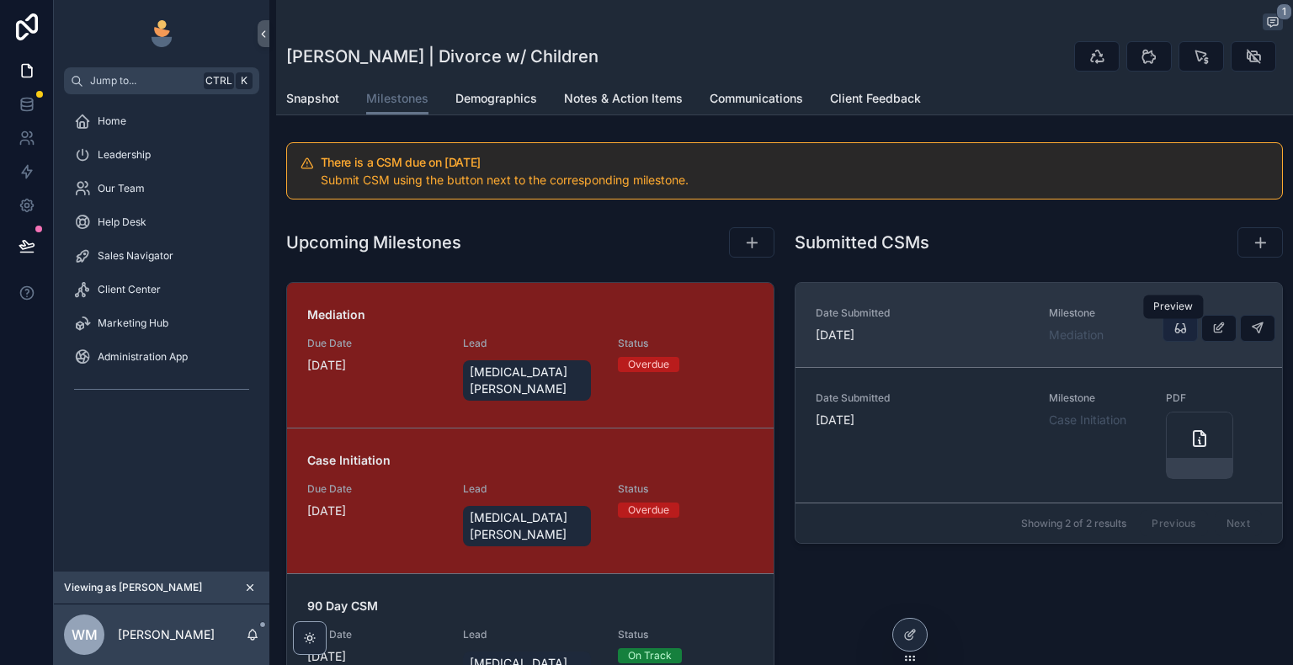
click at [1175, 327] on icon "scrollable content" at bounding box center [1179, 328] width 13 height 13
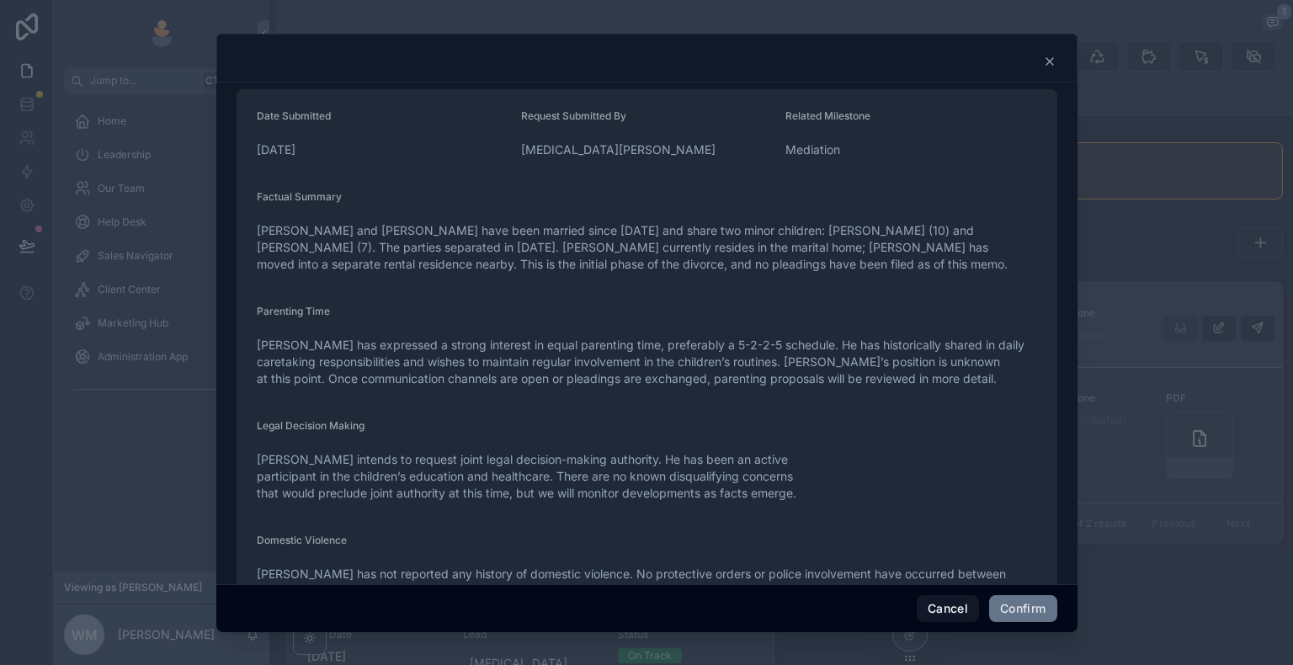
click at [1050, 60] on icon at bounding box center [1049, 61] width 7 height 7
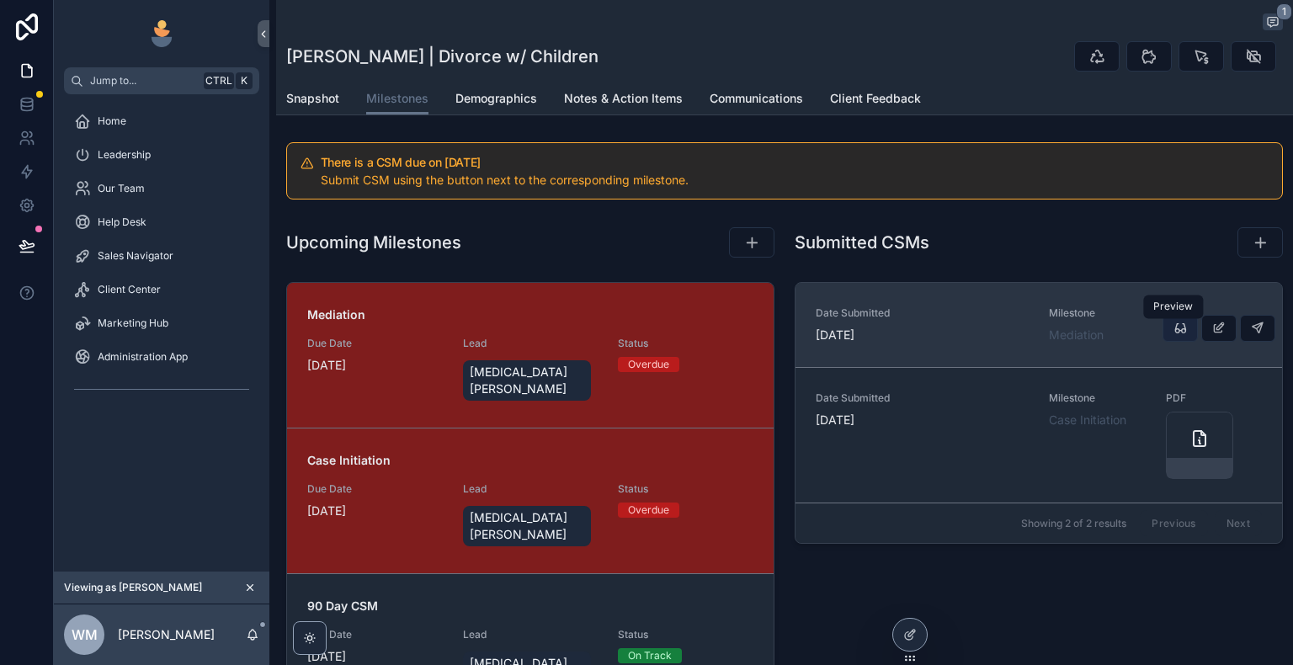
click at [1177, 328] on icon "scrollable content" at bounding box center [1179, 328] width 13 height 13
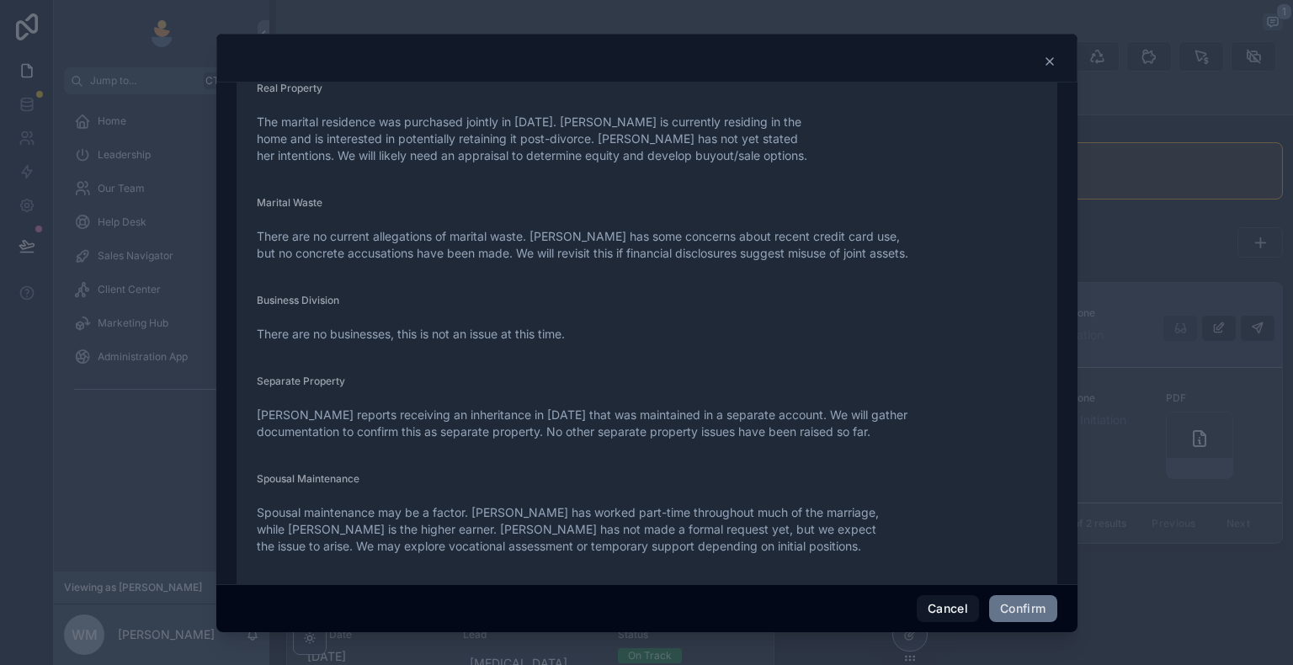
scroll to position [1094, 0]
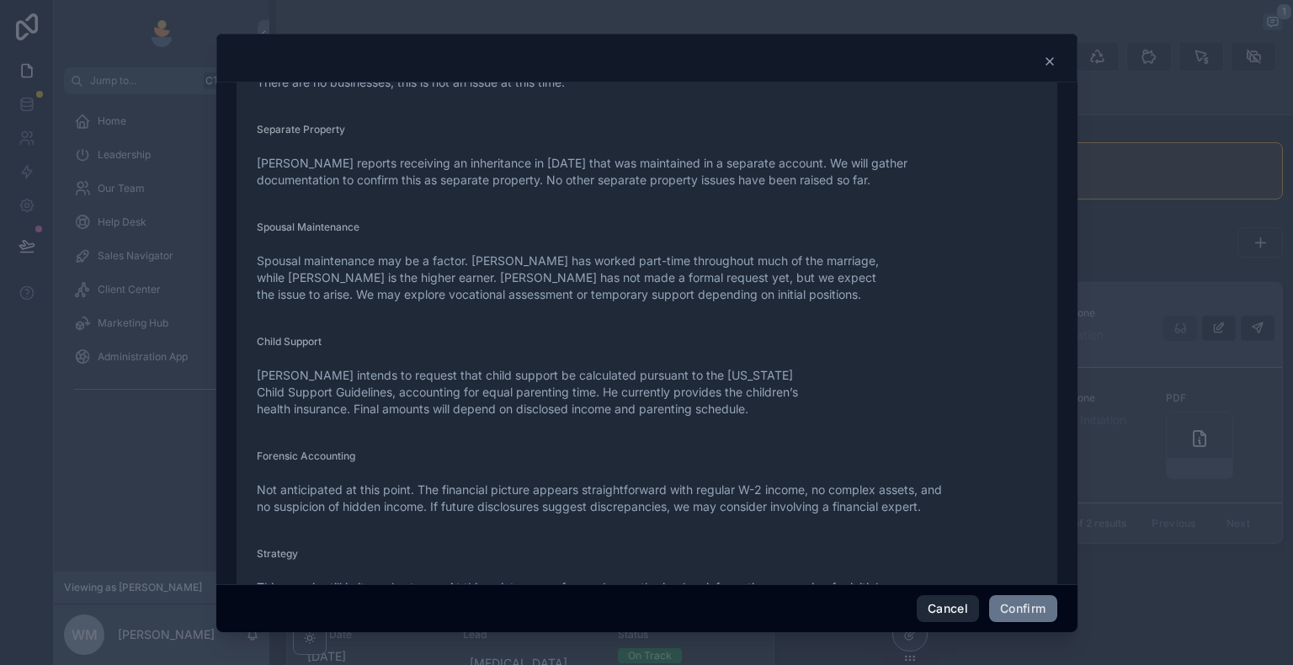
click at [939, 601] on button "Cancel" at bounding box center [948, 608] width 62 height 27
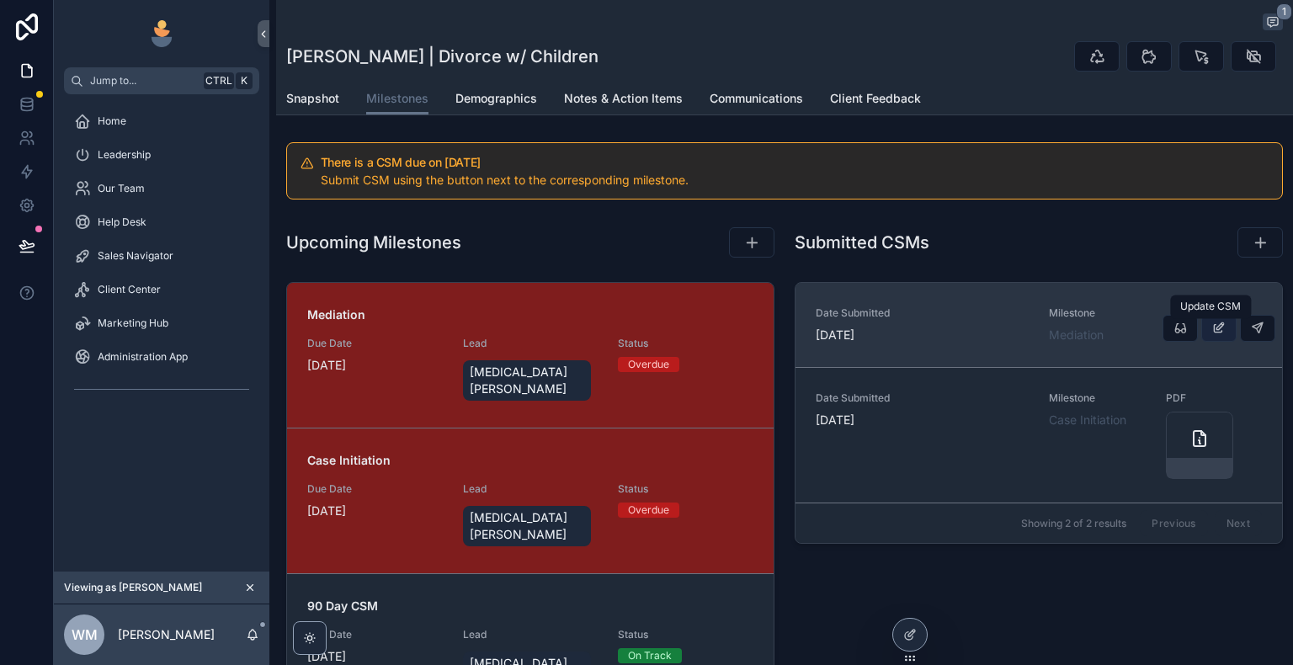
click at [1212, 329] on icon "scrollable content" at bounding box center [1218, 328] width 13 height 13
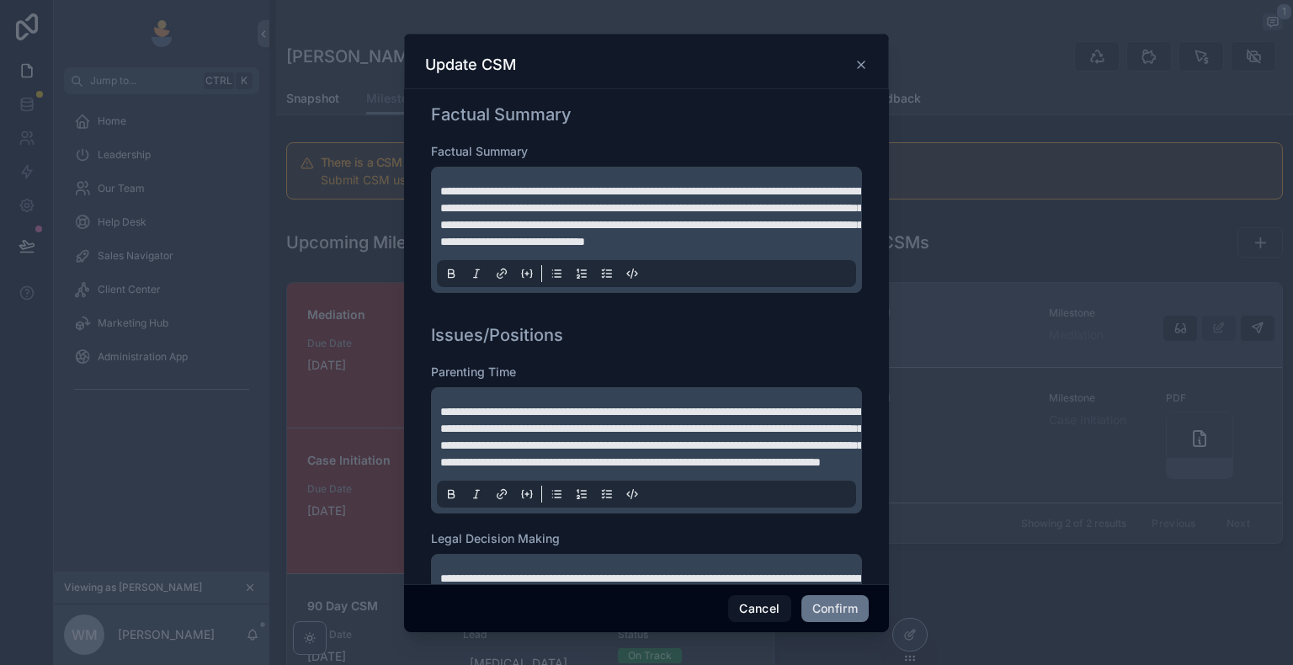
click at [864, 67] on icon at bounding box center [861, 64] width 7 height 7
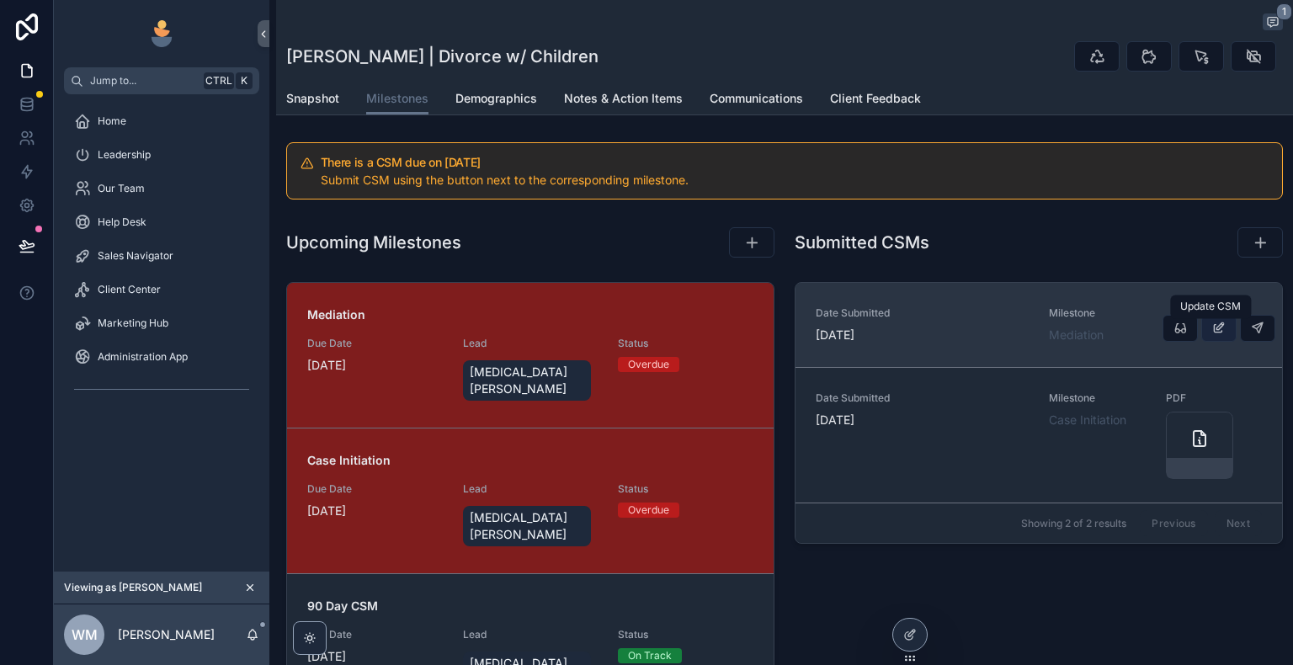
click at [1212, 332] on icon "scrollable content" at bounding box center [1218, 328] width 13 height 13
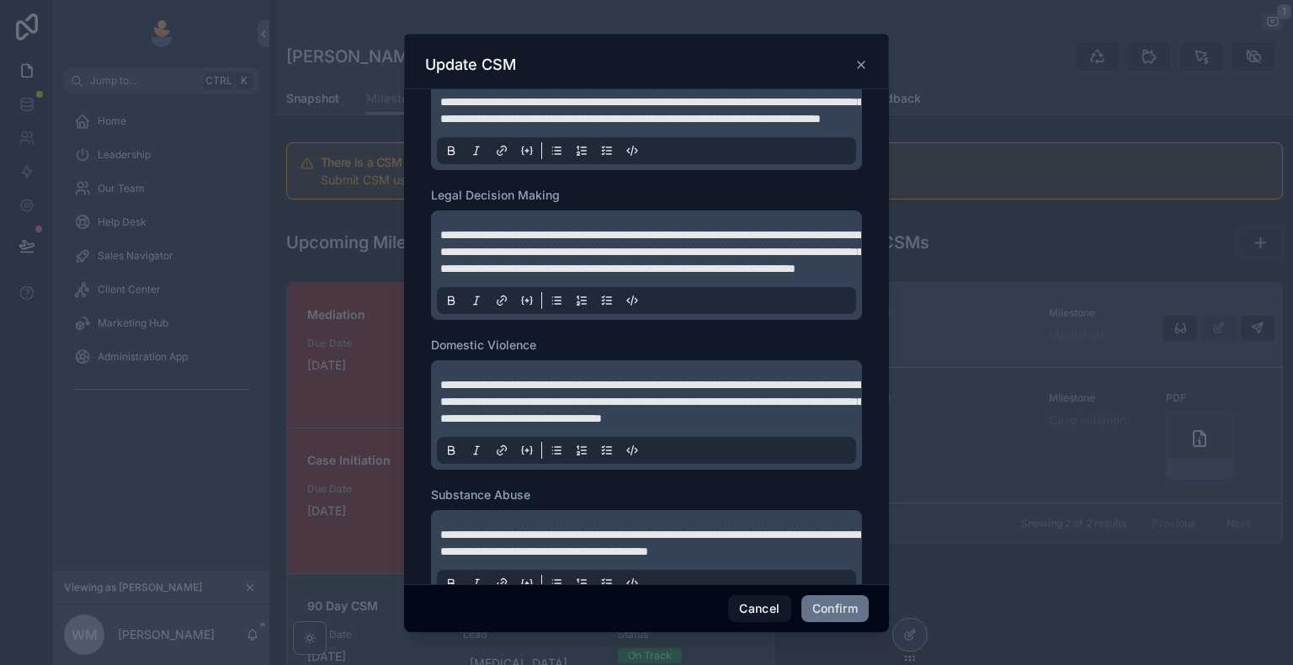
scroll to position [421, 0]
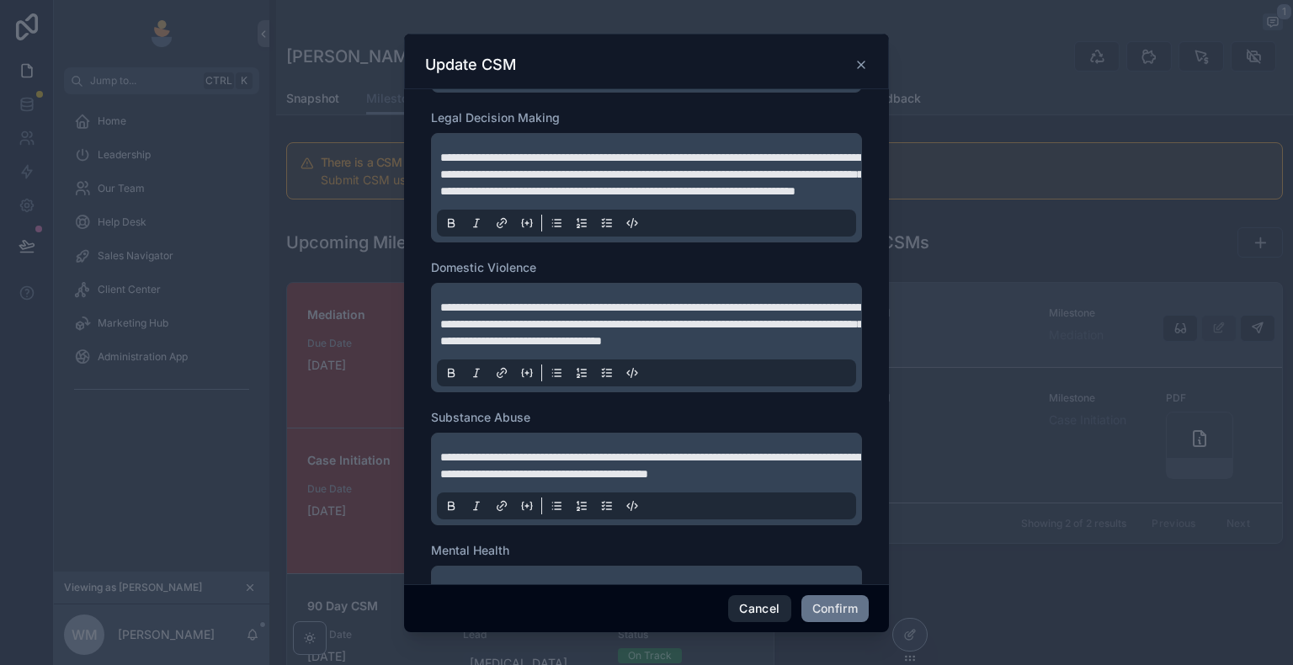
click at [771, 608] on button "Cancel" at bounding box center [759, 608] width 62 height 27
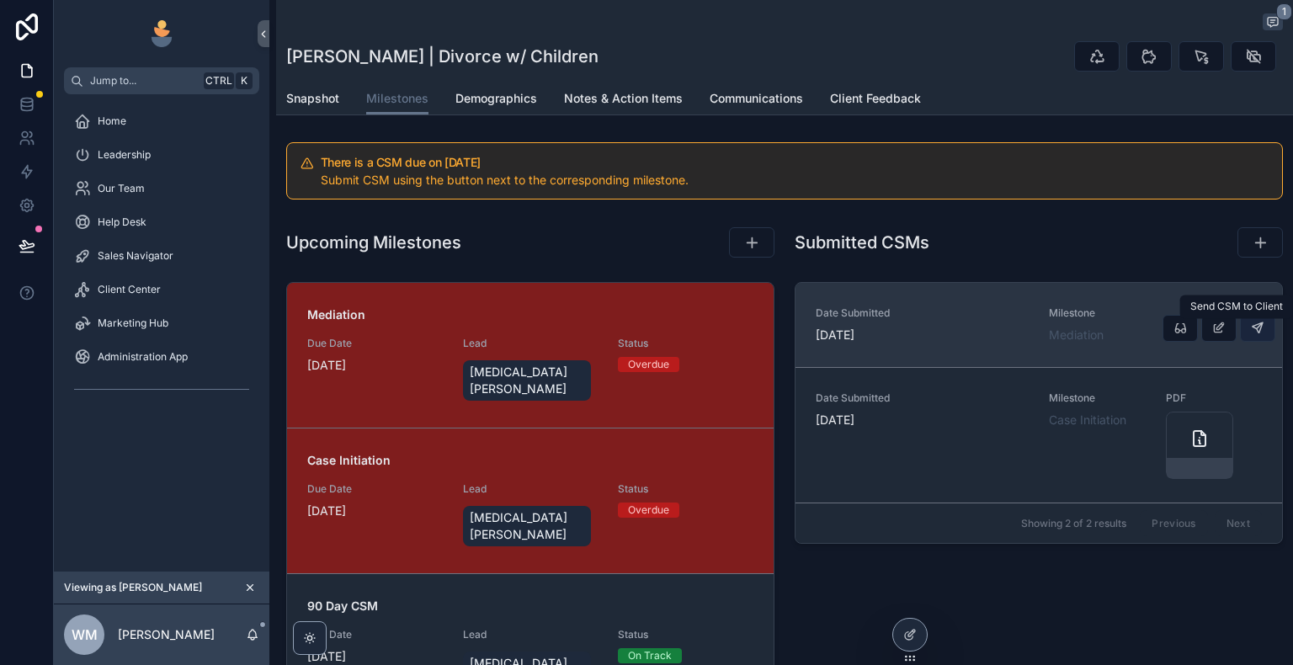
click at [1251, 328] on icon "scrollable content" at bounding box center [1257, 328] width 13 height 13
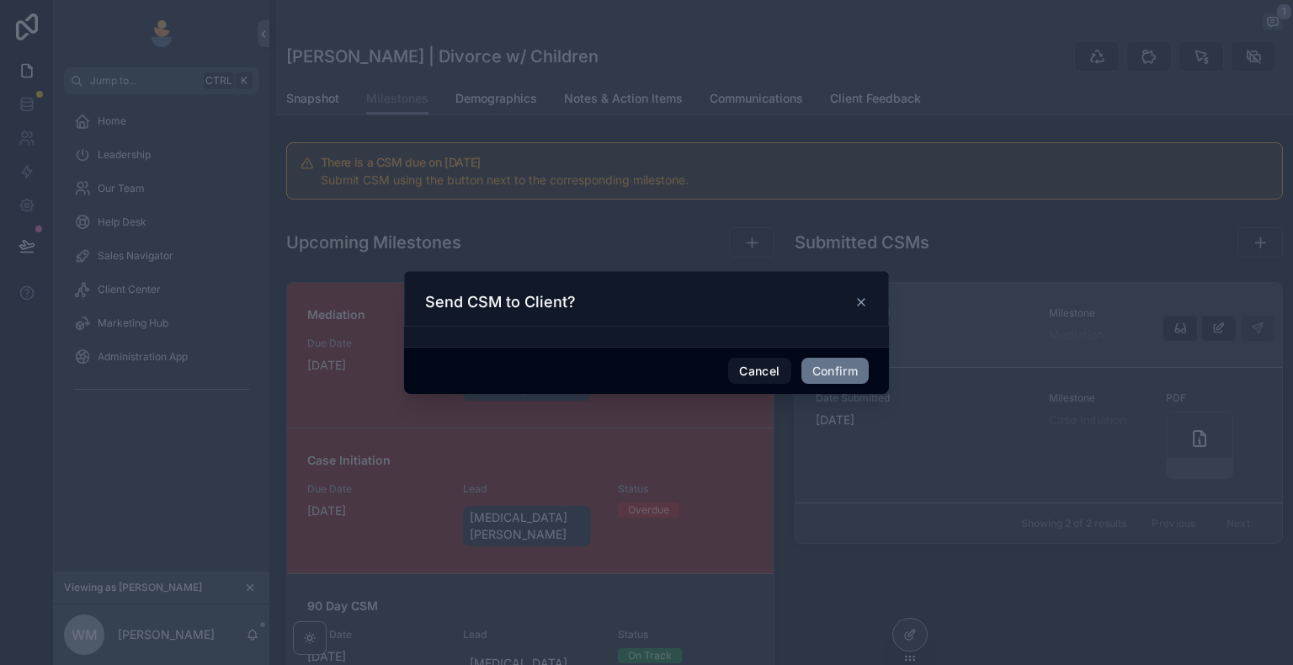
click at [859, 301] on icon at bounding box center [861, 302] width 7 height 7
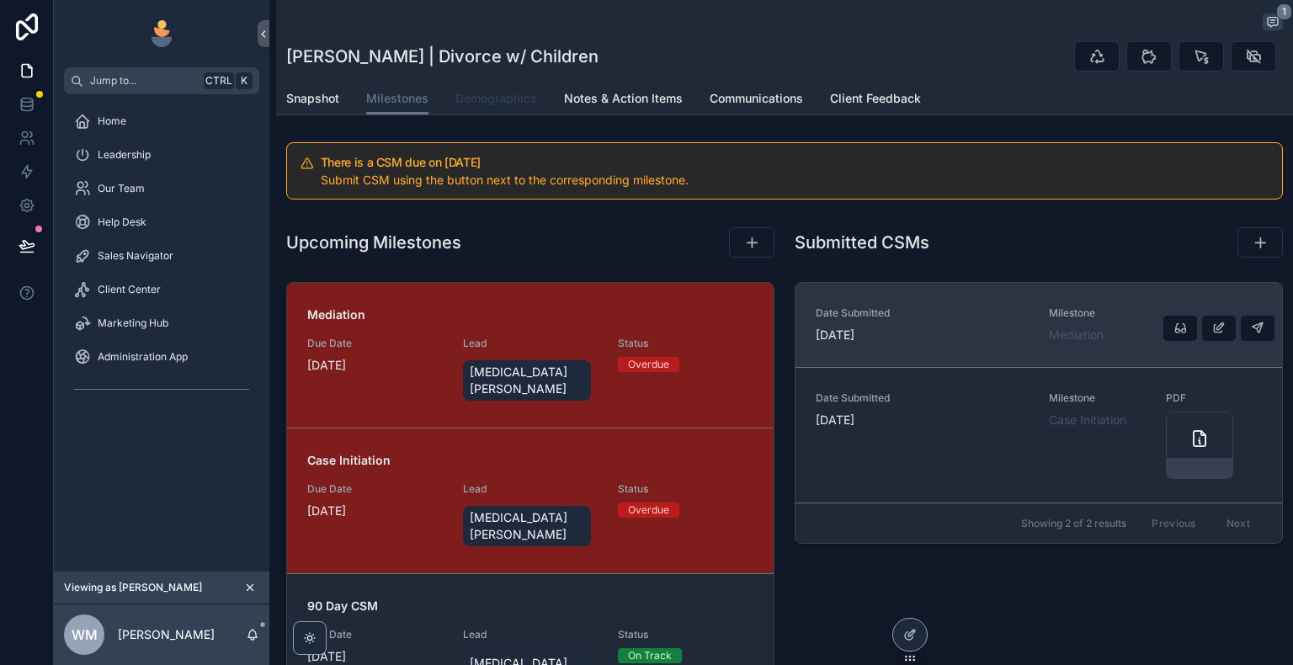
click at [512, 108] on link "Demographics" at bounding box center [496, 100] width 82 height 34
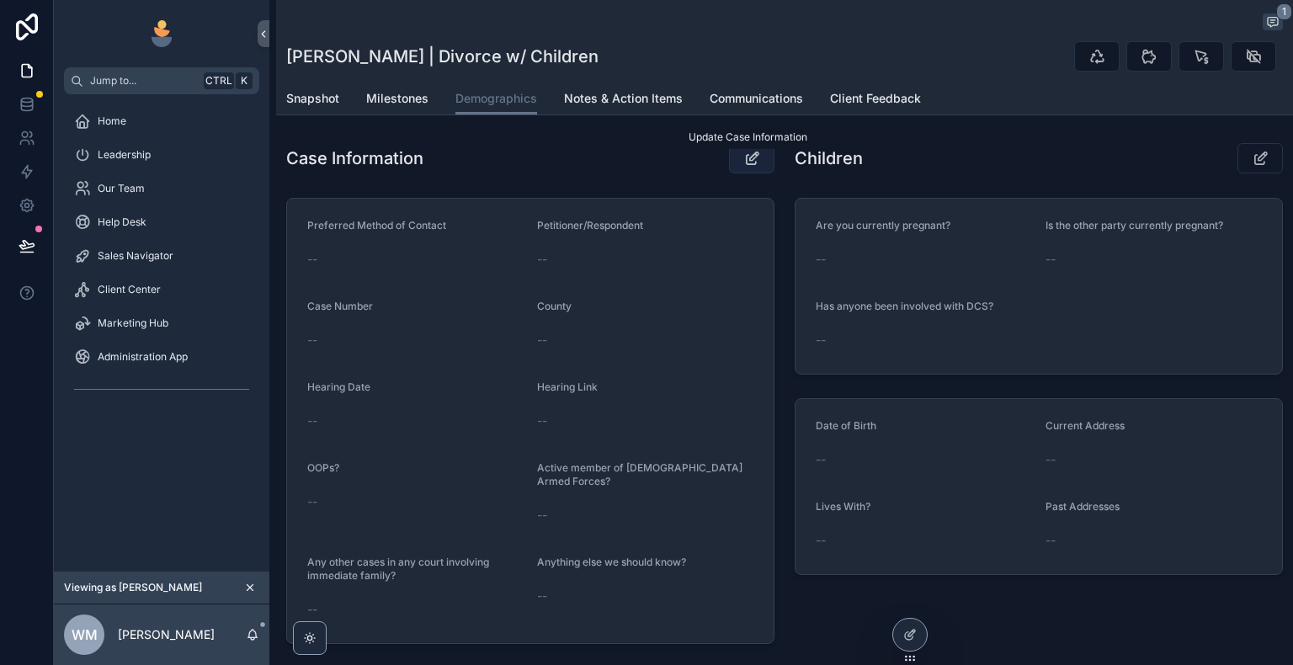
click at [748, 162] on icon "scrollable content" at bounding box center [752, 158] width 18 height 17
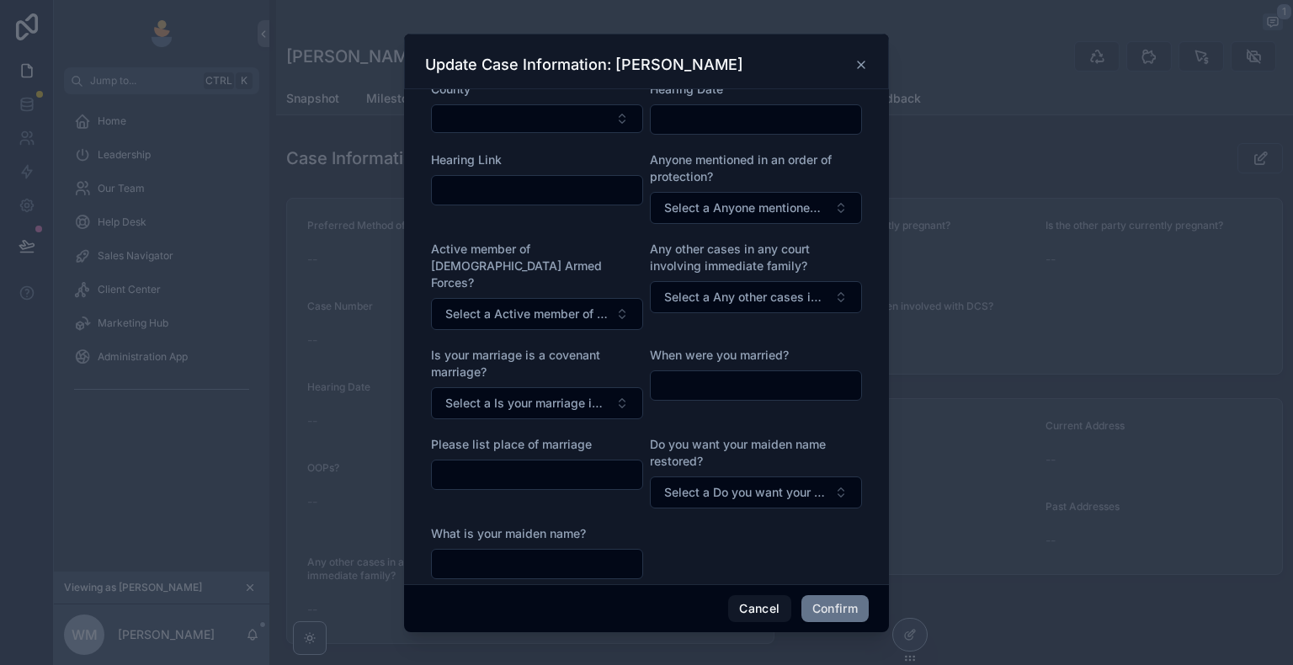
scroll to position [146, 0]
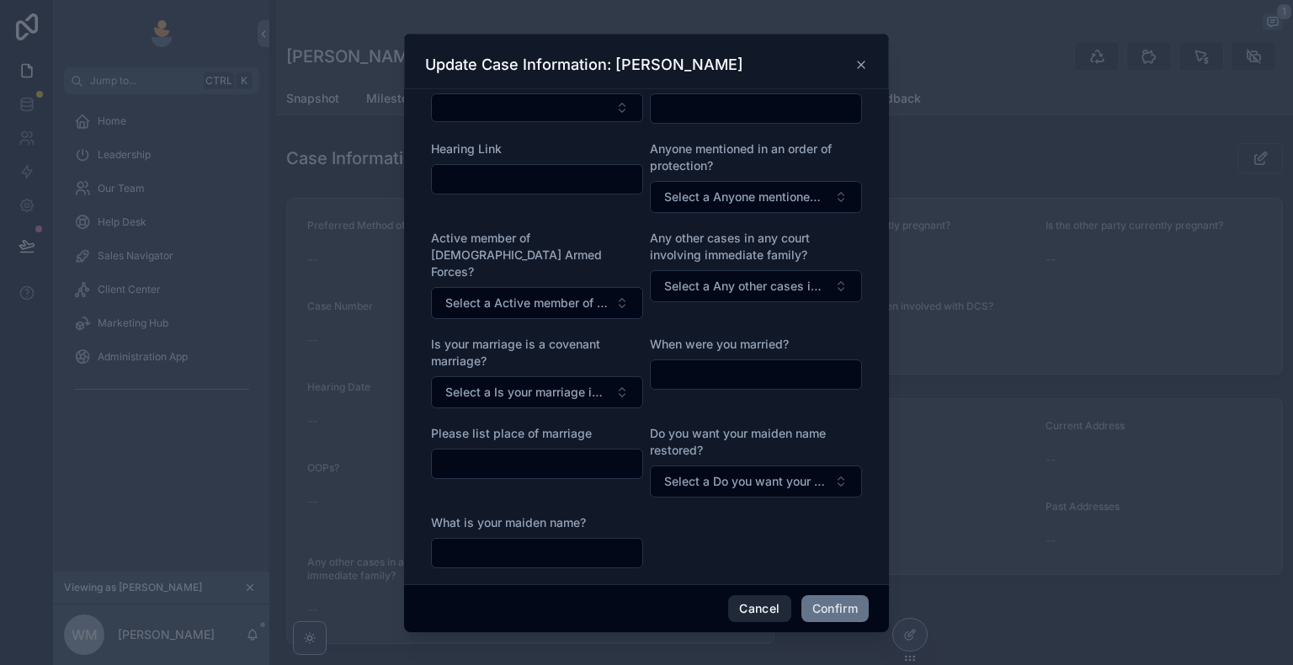
click at [756, 608] on button "Cancel" at bounding box center [759, 608] width 62 height 27
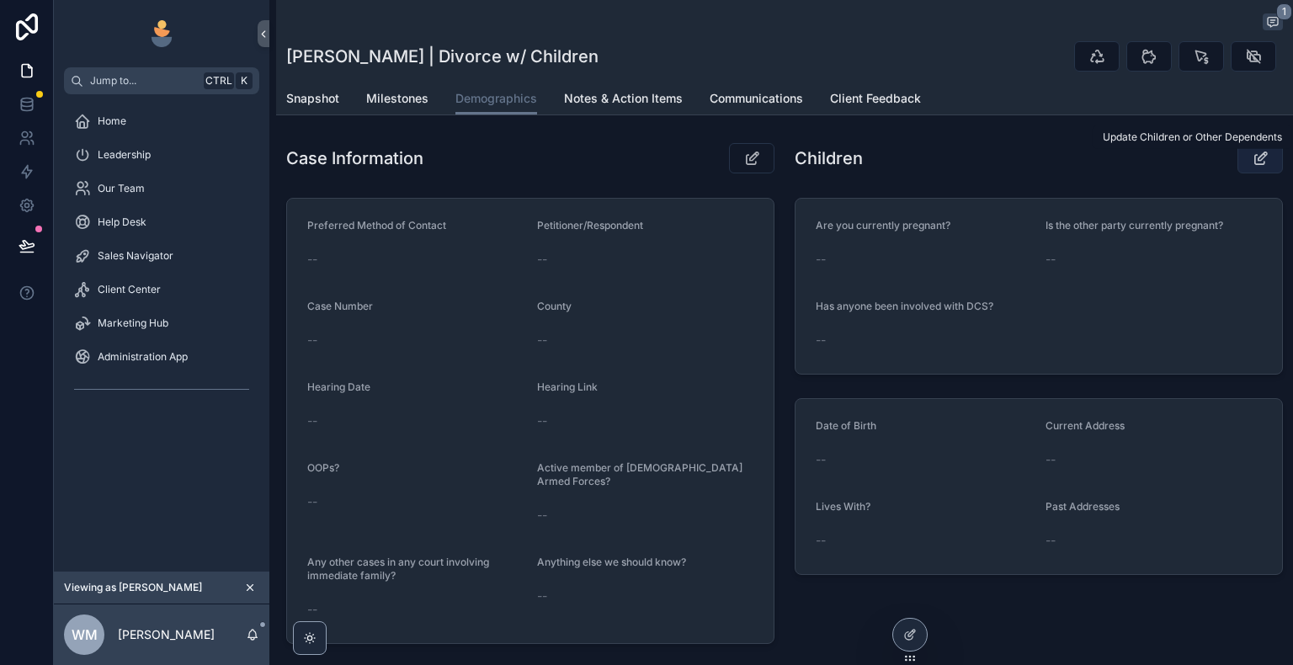
click at [1252, 159] on icon "scrollable content" at bounding box center [1261, 158] width 18 height 17
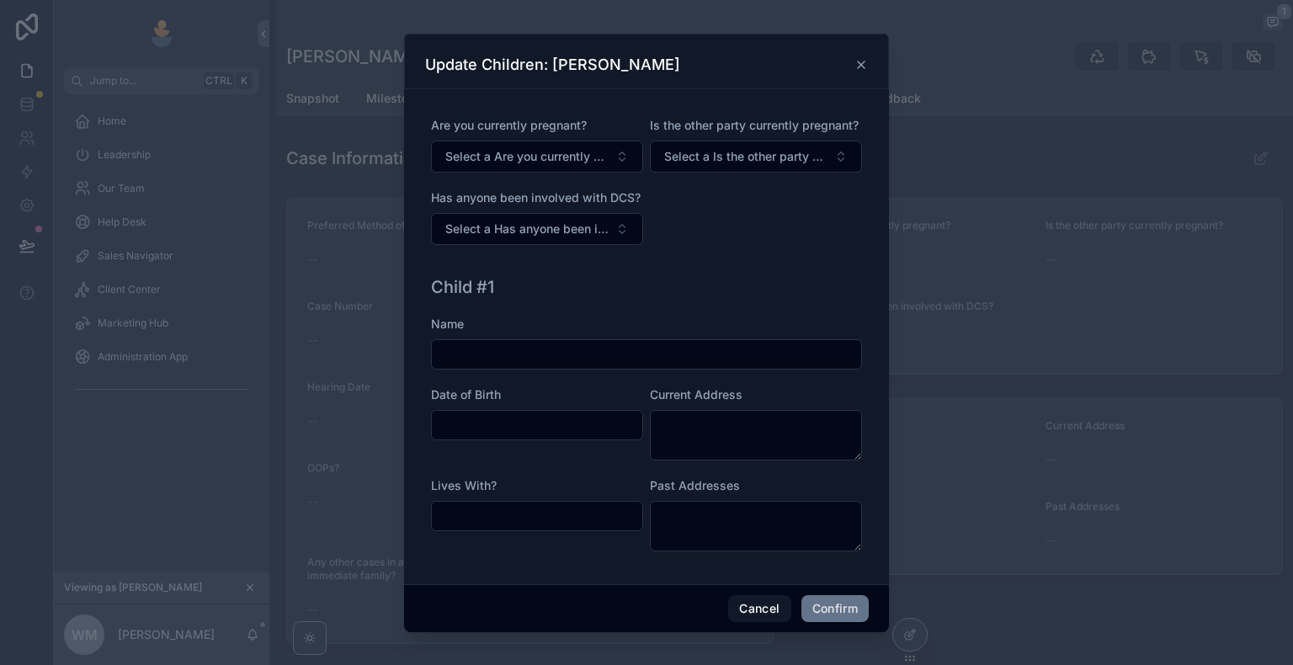
scroll to position [0, 0]
click at [767, 612] on button "Cancel" at bounding box center [759, 608] width 62 height 27
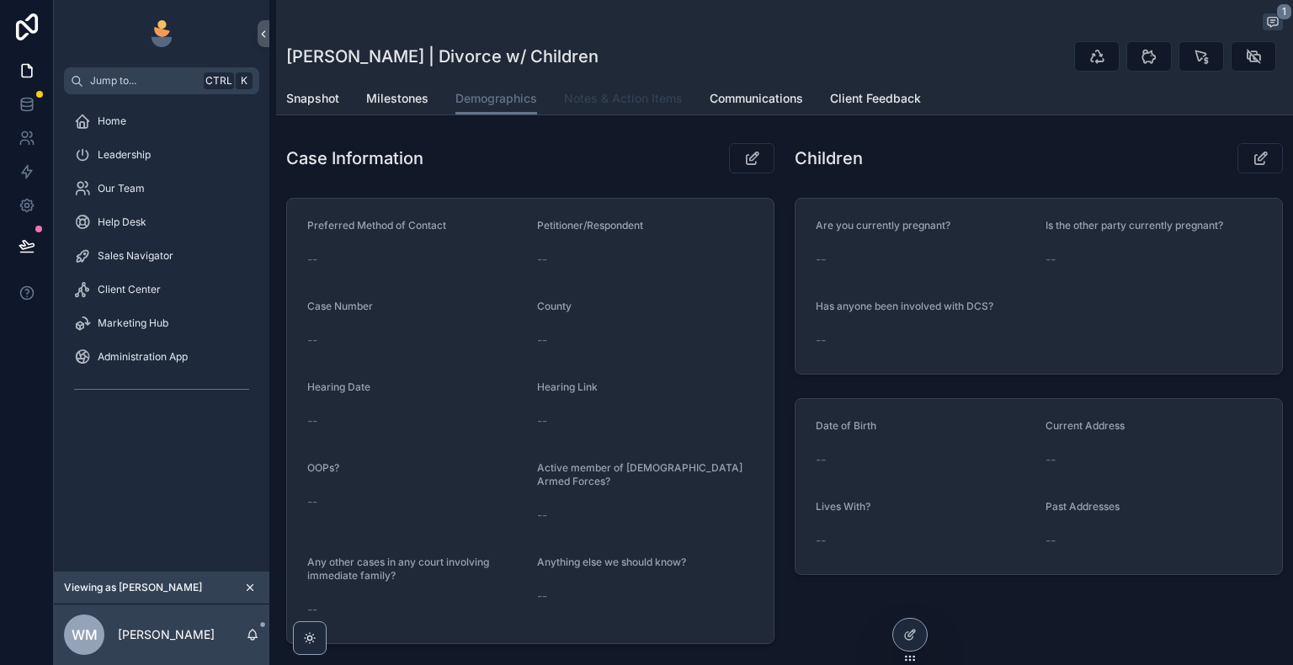
click at [636, 101] on span "Notes & Action Items" at bounding box center [623, 98] width 119 height 17
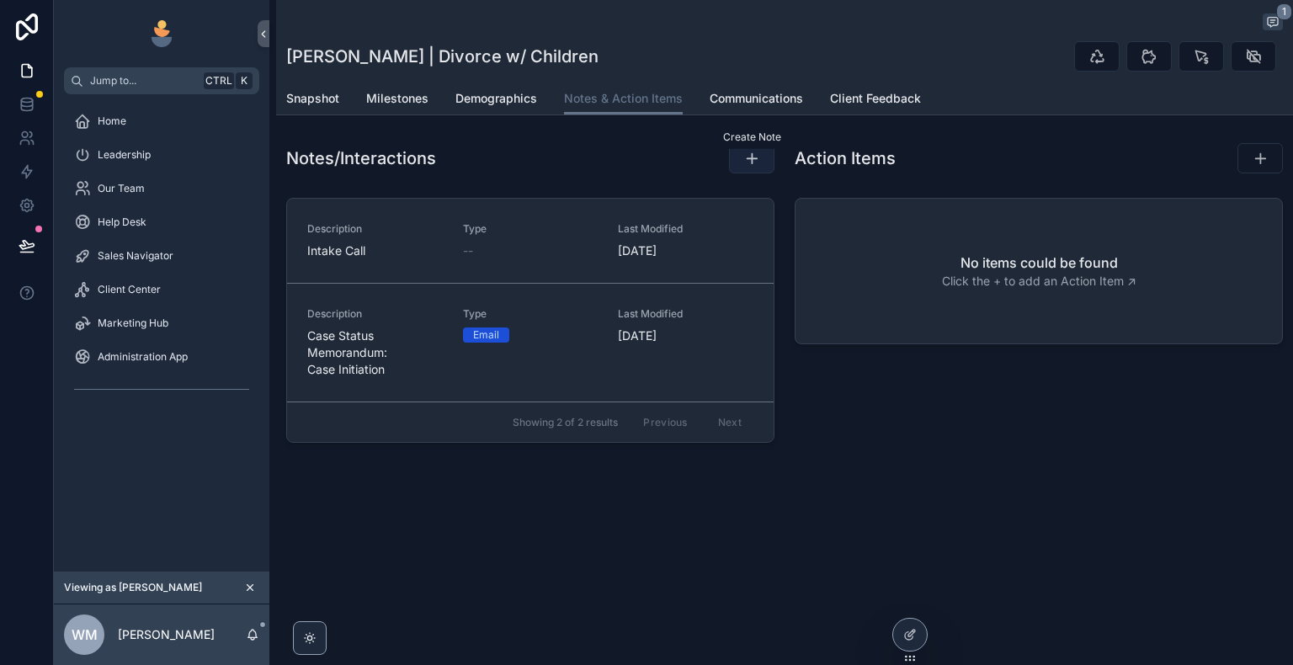
click at [744, 160] on icon "scrollable content" at bounding box center [751, 158] width 17 height 17
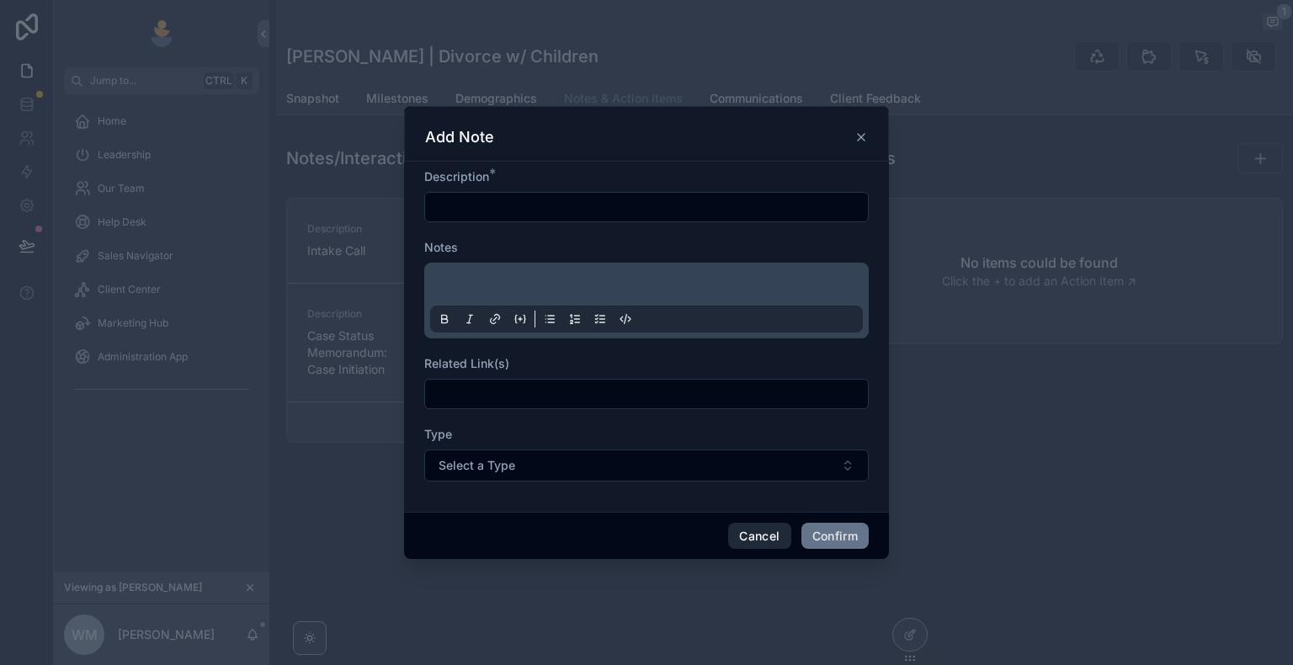
click at [779, 535] on button "Cancel" at bounding box center [759, 536] width 62 height 27
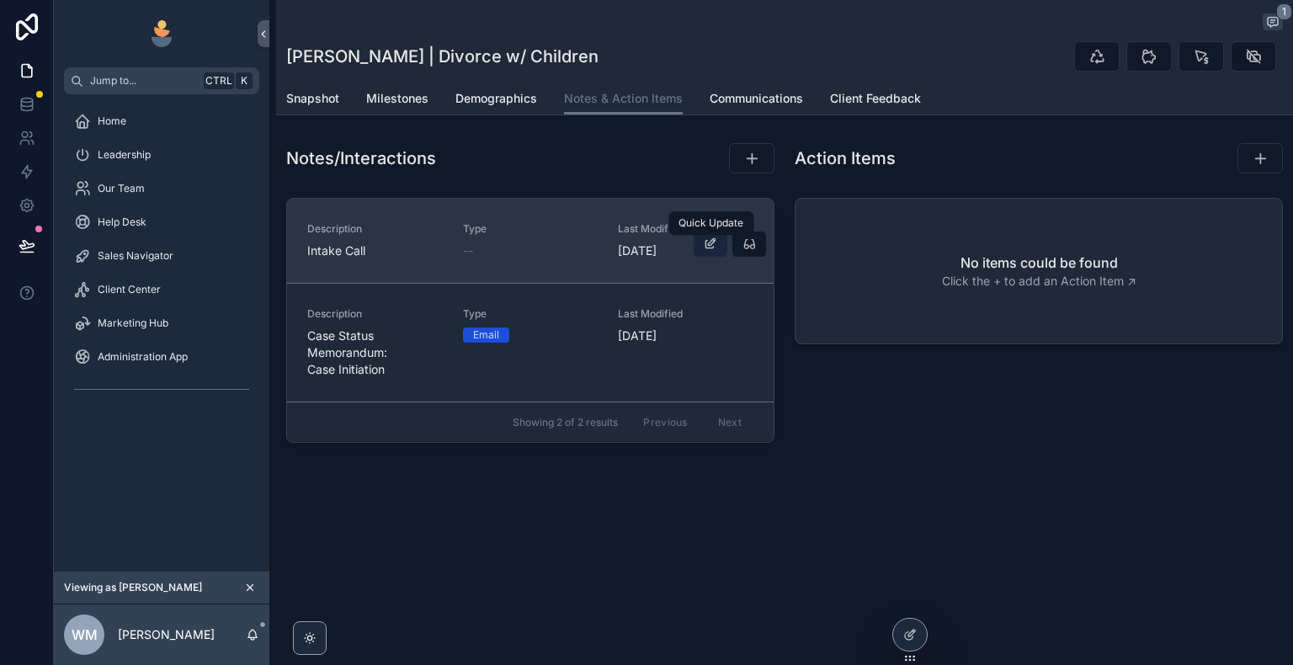
click at [709, 246] on icon "scrollable content" at bounding box center [710, 243] width 13 height 13
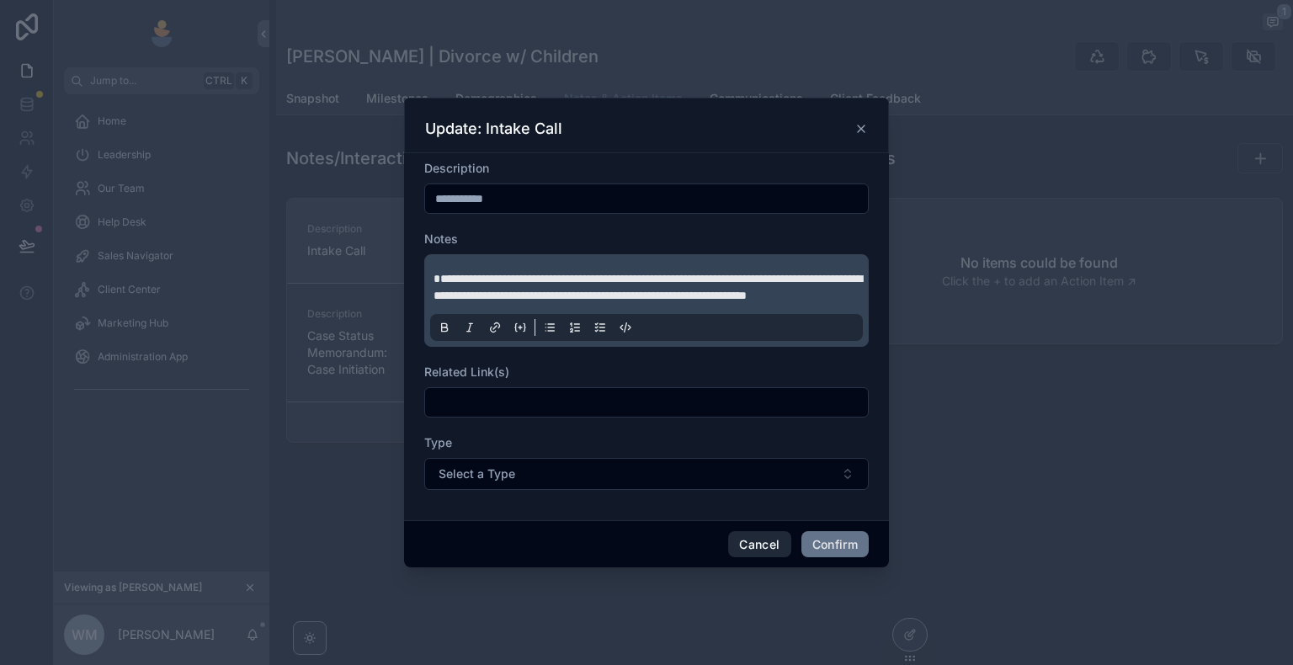
click at [780, 549] on button "Cancel" at bounding box center [759, 544] width 62 height 27
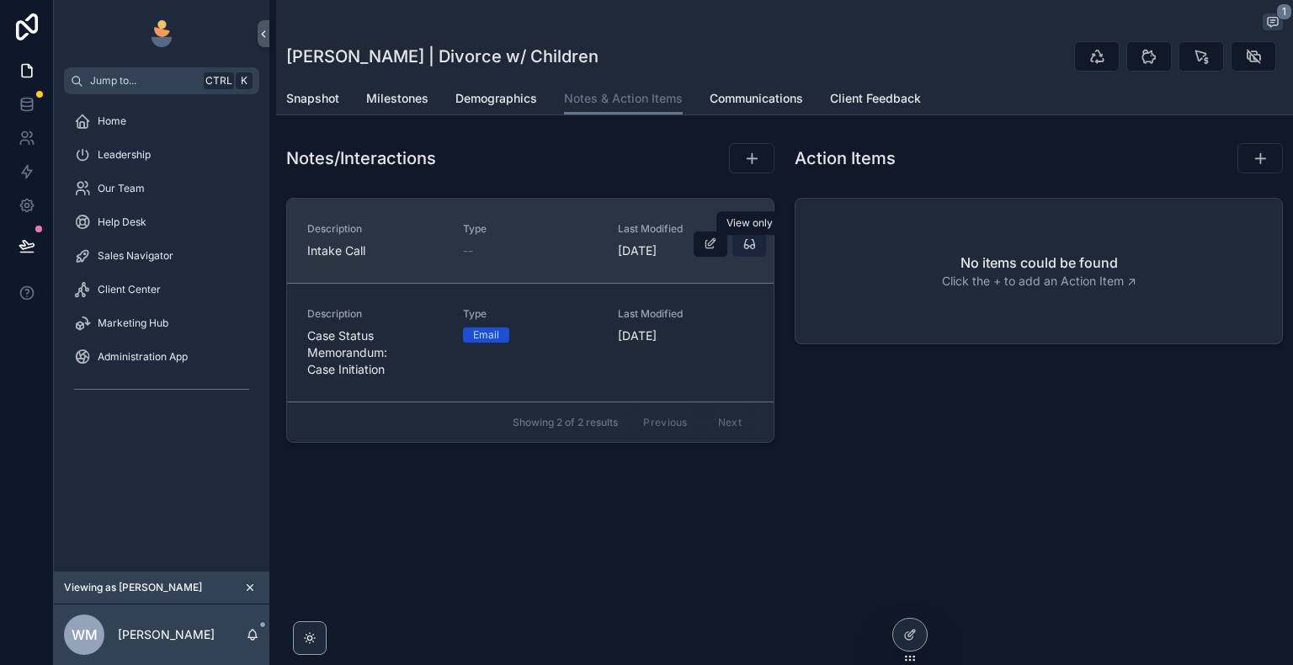
click at [750, 242] on icon "scrollable content" at bounding box center [748, 243] width 13 height 13
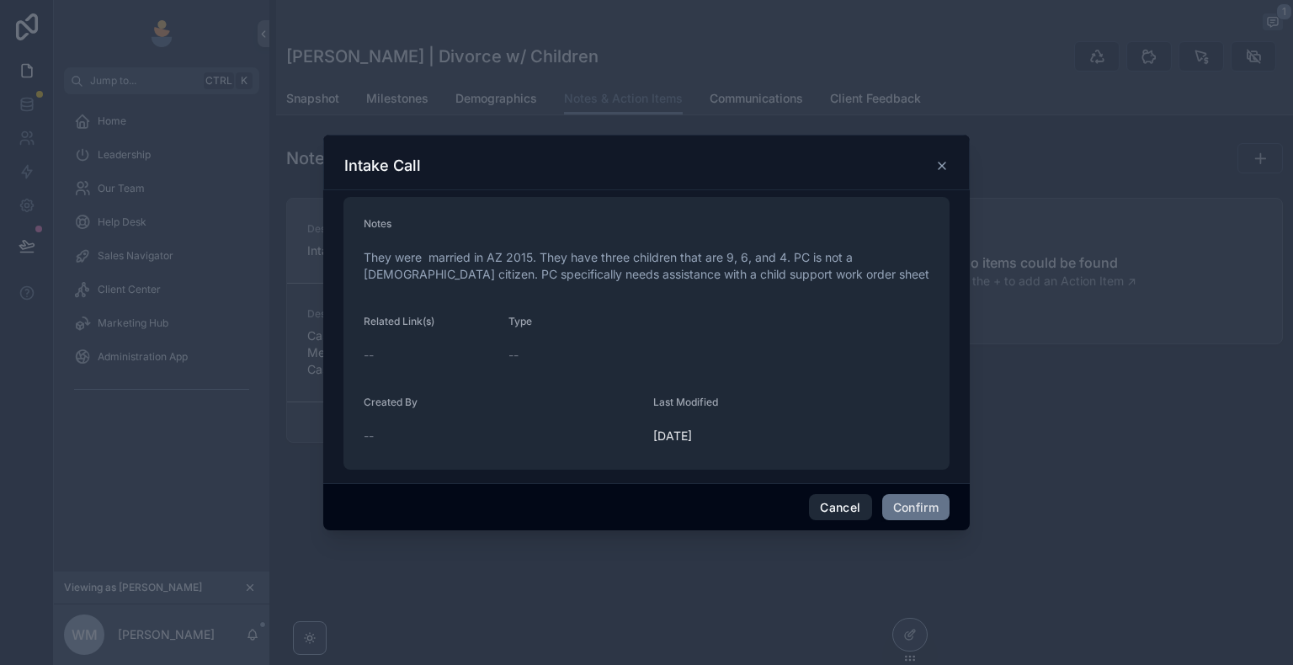
click at [838, 510] on button "Cancel" at bounding box center [840, 507] width 62 height 27
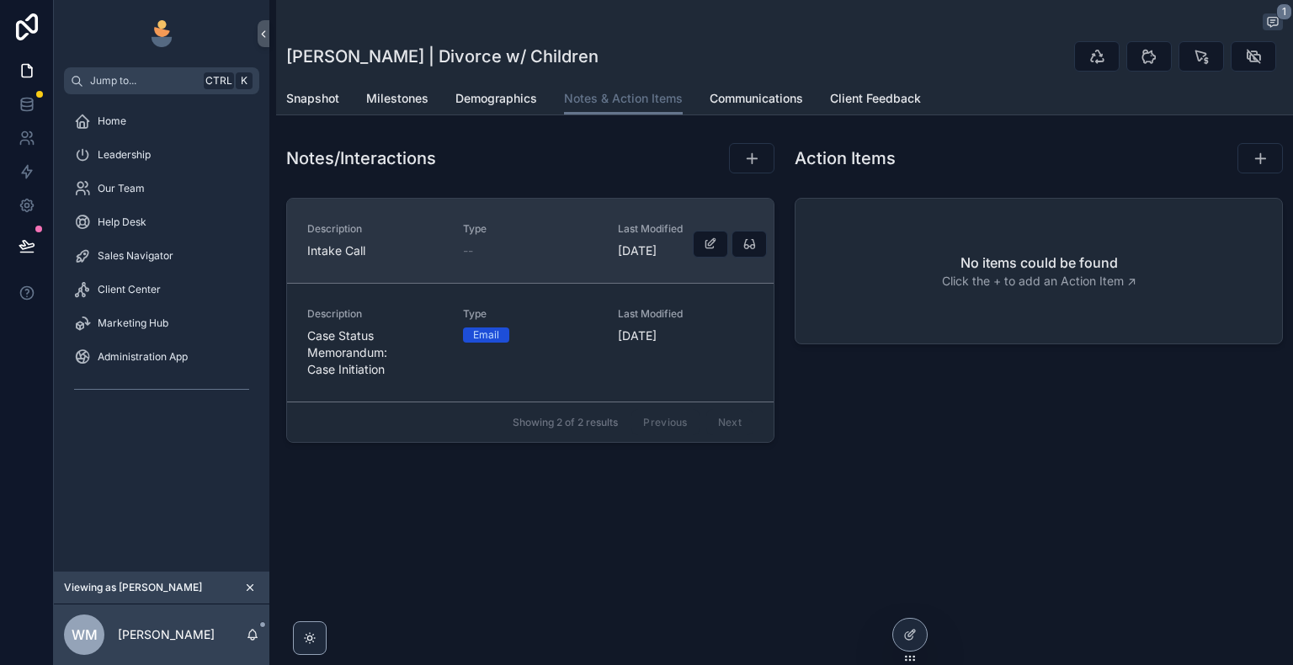
click at [566, 253] on div "--" at bounding box center [531, 250] width 136 height 17
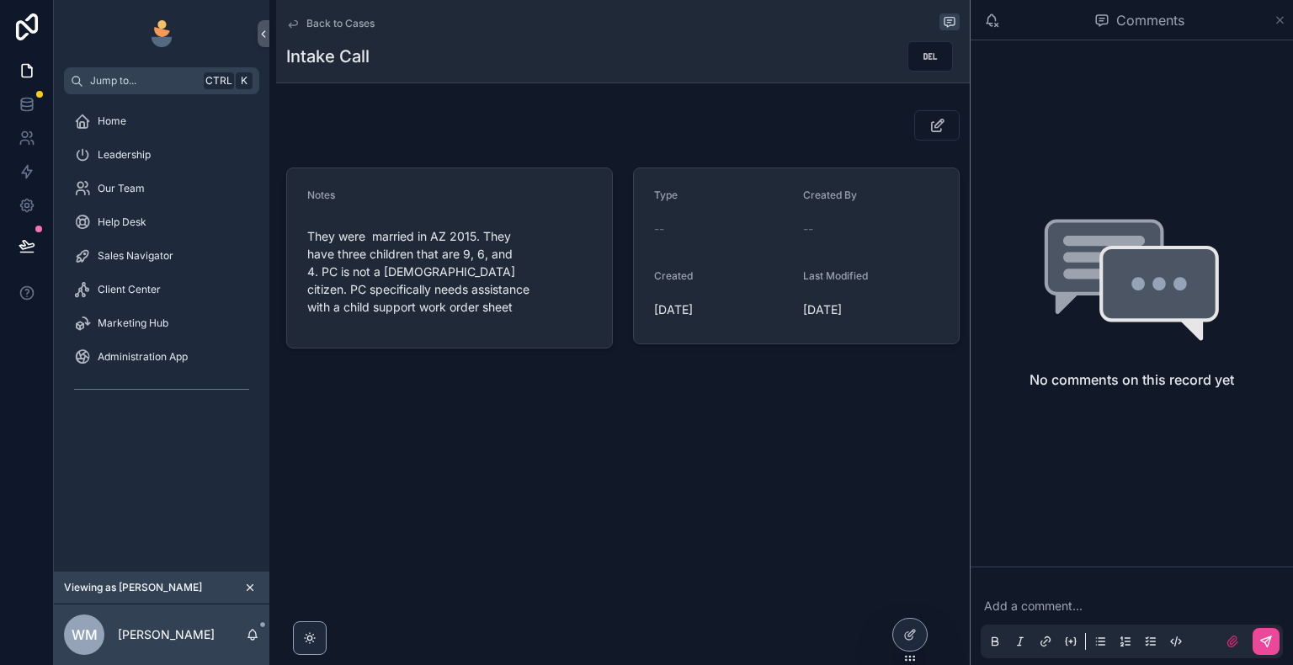
click at [1281, 22] on icon "scrollable content" at bounding box center [1280, 20] width 7 height 7
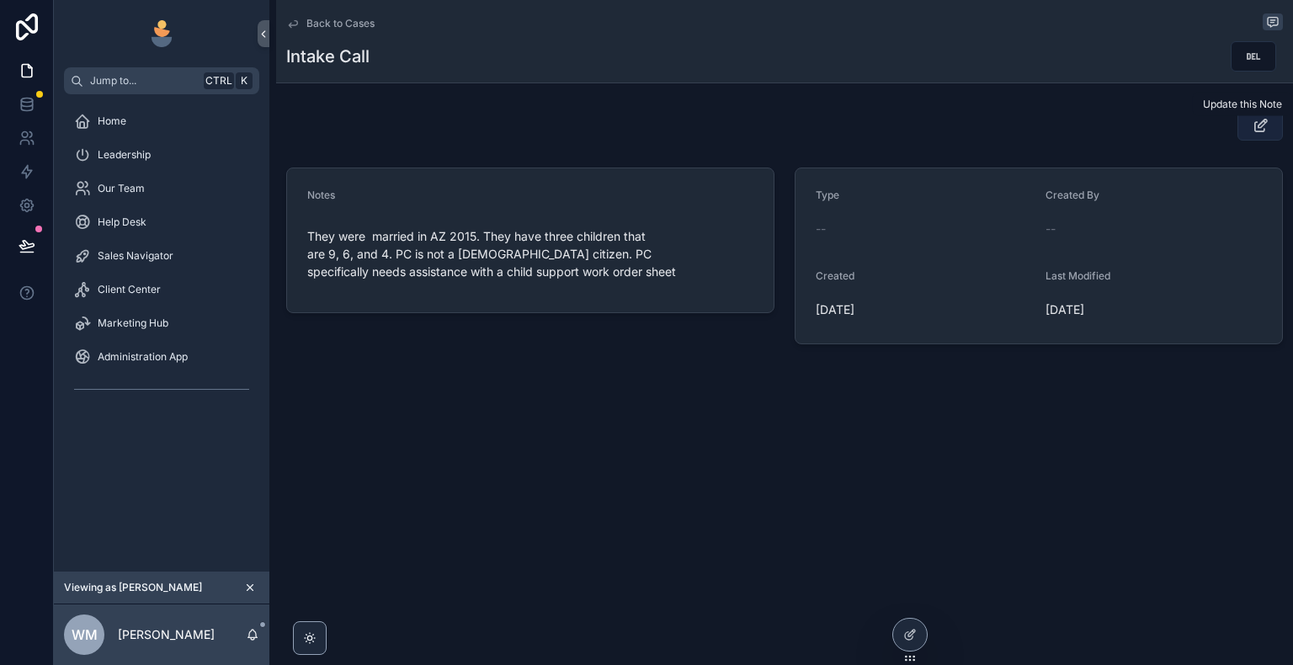
click at [1260, 126] on icon "scrollable content" at bounding box center [1261, 125] width 18 height 17
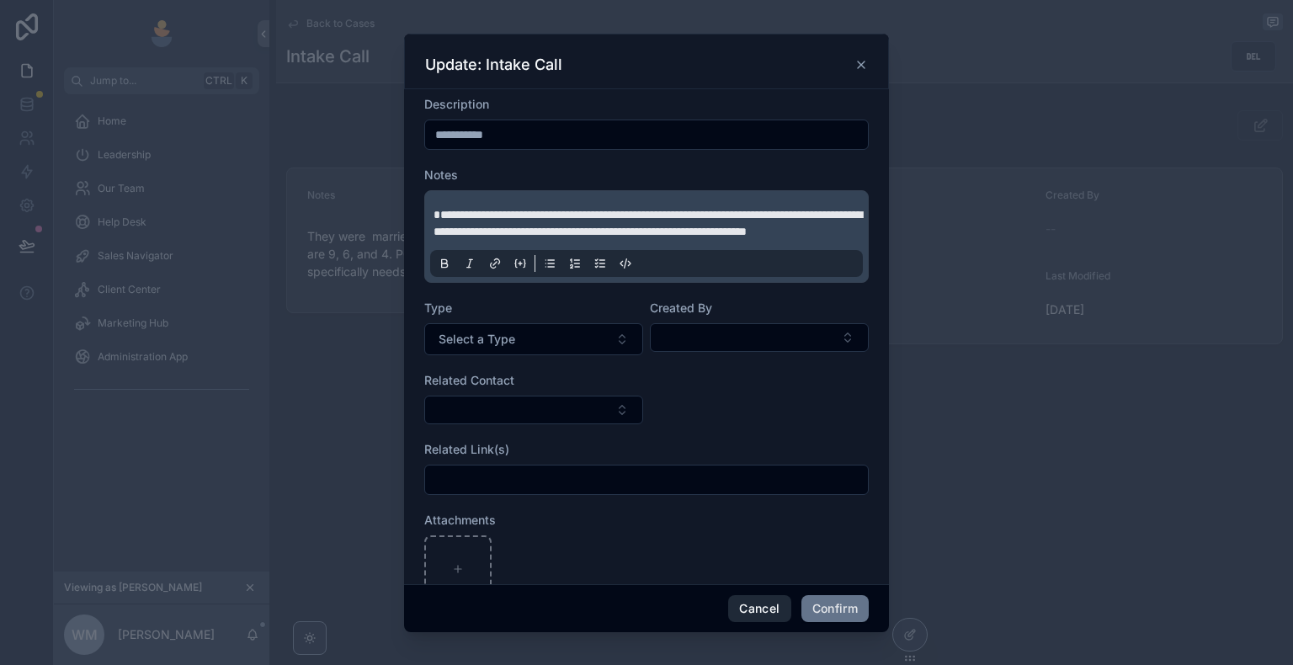
click at [766, 611] on button "Cancel" at bounding box center [759, 608] width 62 height 27
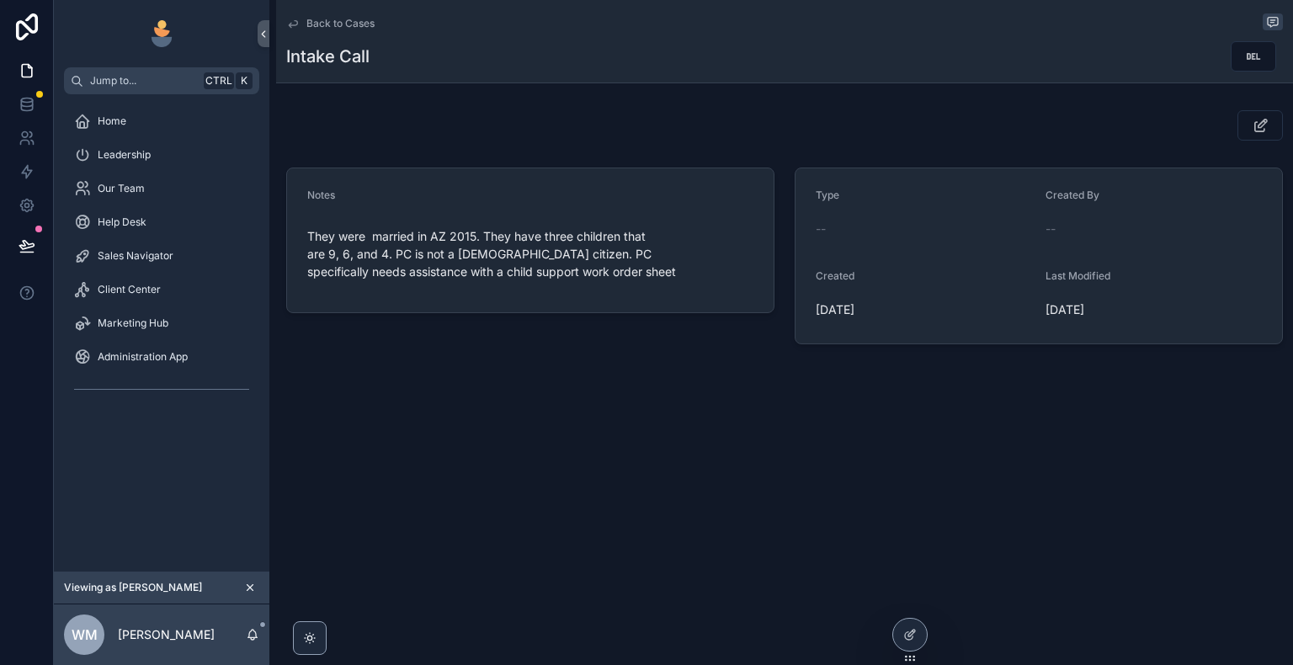
click at [293, 22] on icon "scrollable content" at bounding box center [292, 23] width 13 height 13
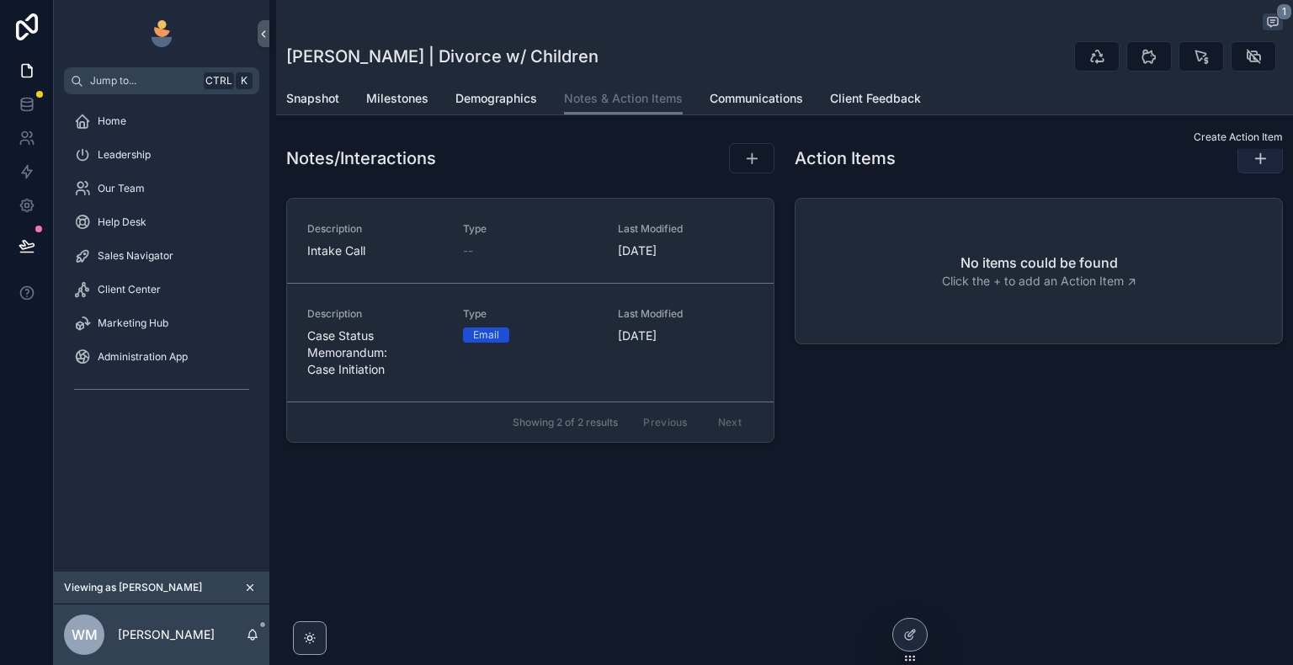
click at [1259, 157] on icon "scrollable content" at bounding box center [1260, 158] width 17 height 17
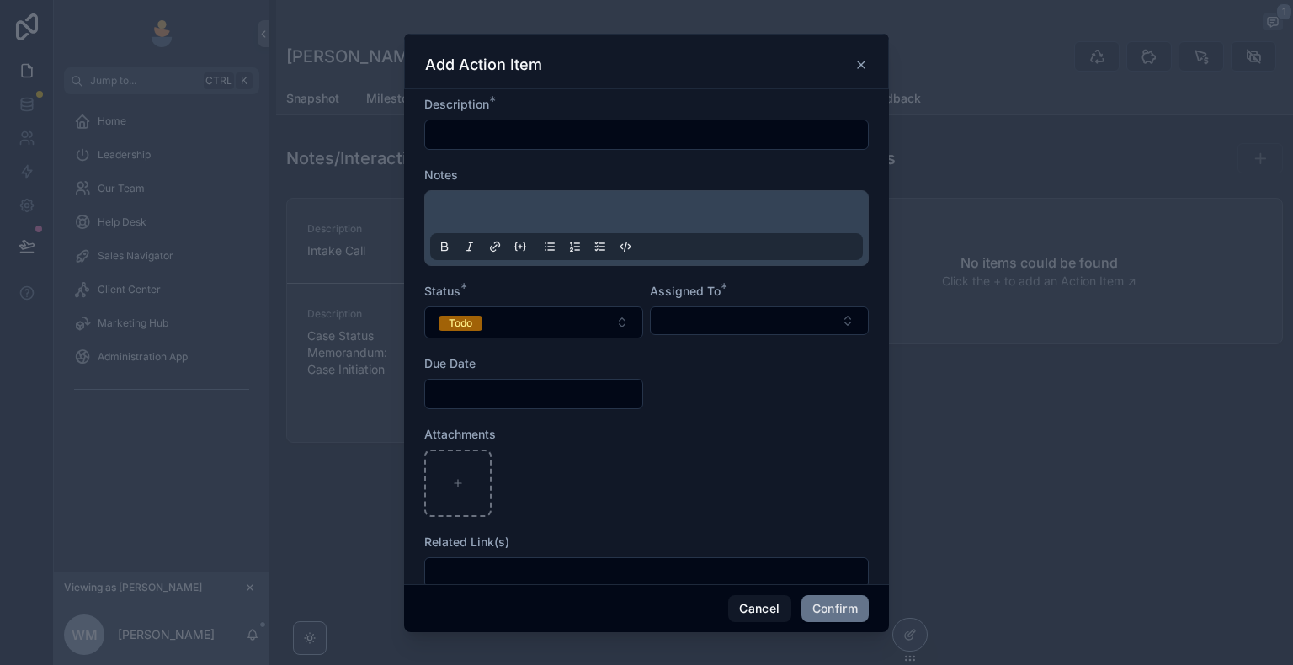
click at [758, 140] on input "text" at bounding box center [646, 135] width 443 height 24
type input "*******"
click at [784, 219] on p at bounding box center [649, 214] width 433 height 17
click at [571, 318] on button "Todo" at bounding box center [533, 322] width 219 height 32
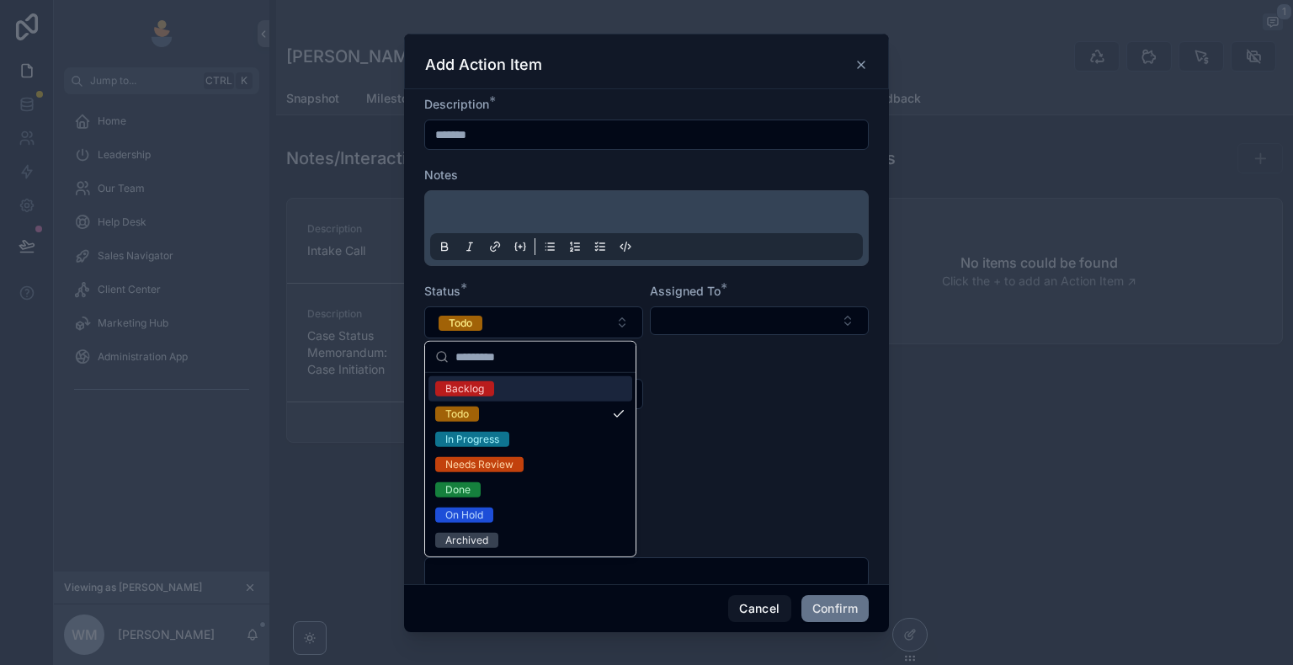
click at [596, 279] on form "Description * ******* Notes Status * Todo Assigned To * Due Date Attachments Re…" at bounding box center [646, 350] width 444 height 508
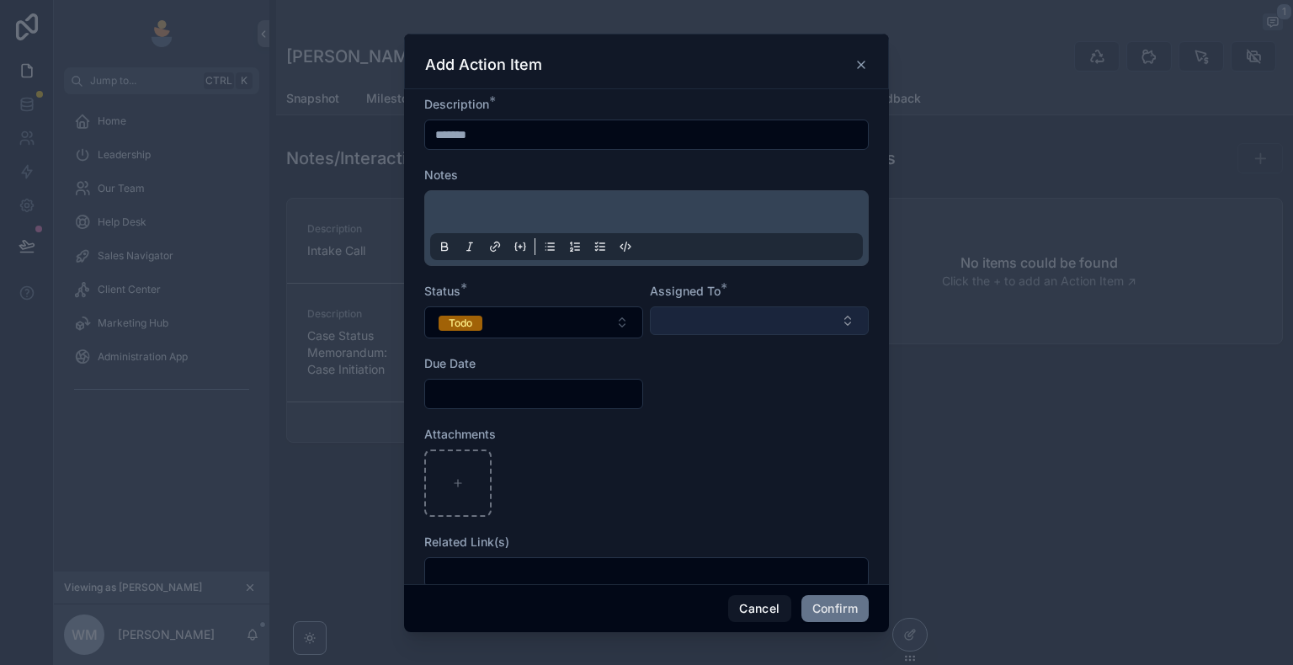
click at [695, 315] on button "Select Button" at bounding box center [759, 320] width 219 height 29
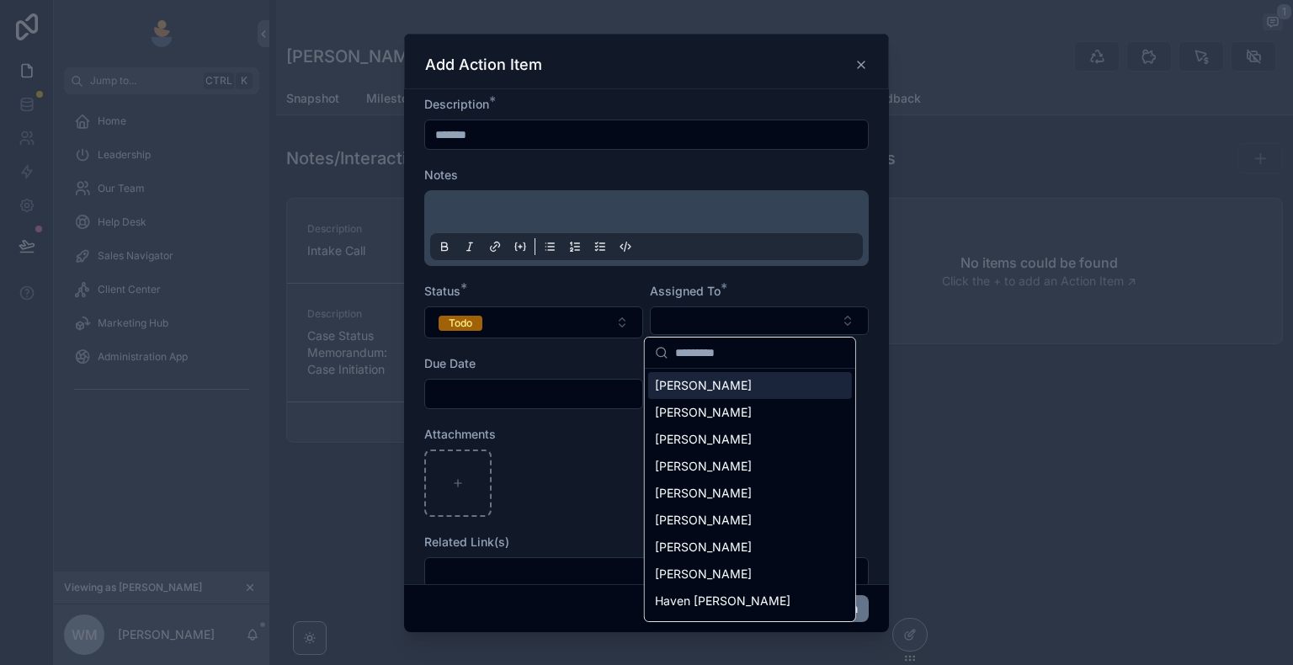
click at [704, 386] on span "[PERSON_NAME]" at bounding box center [703, 385] width 97 height 17
click at [588, 365] on div "Due Date" at bounding box center [533, 365] width 219 height 17
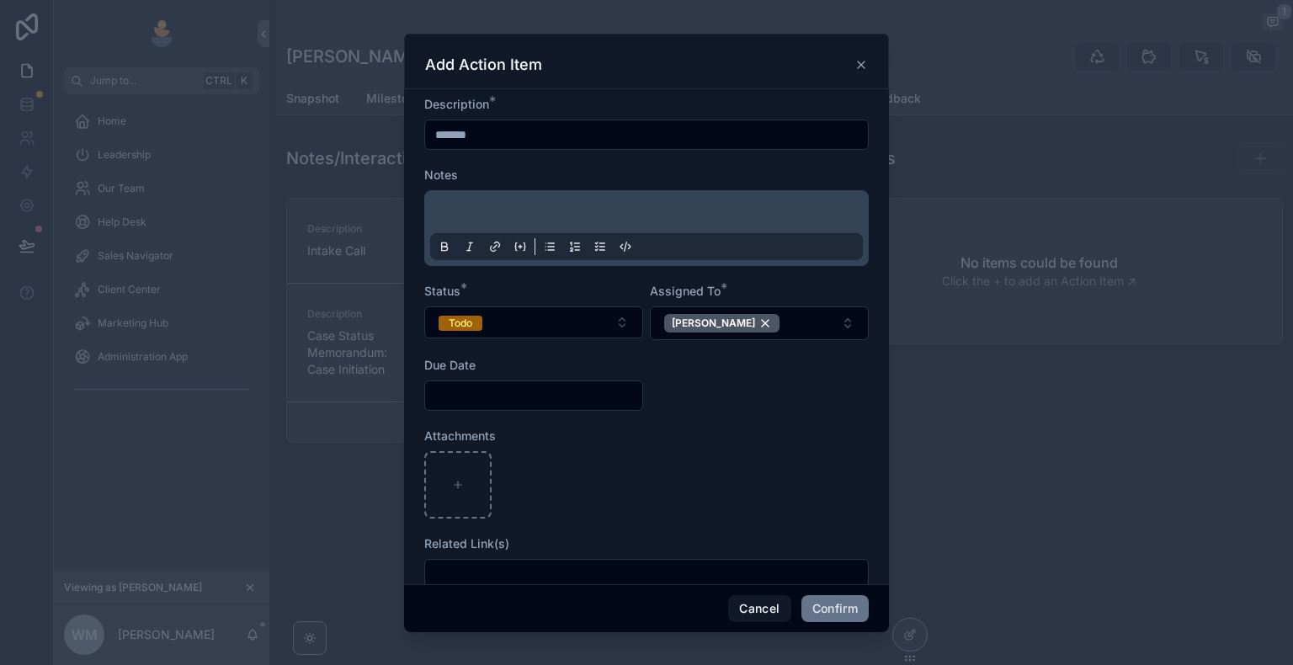
click at [556, 389] on input "text" at bounding box center [533, 396] width 217 height 24
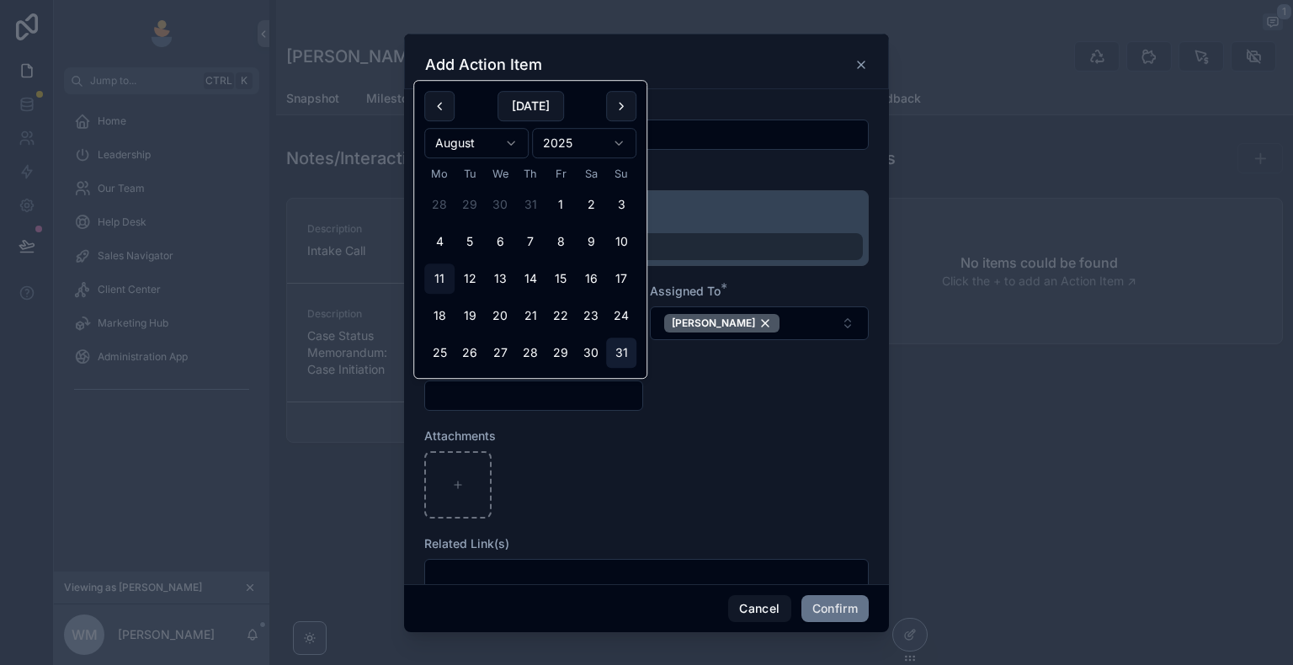
click at [615, 352] on button "31" at bounding box center [621, 353] width 30 height 30
type input "**********"
click at [671, 415] on form "**********" at bounding box center [646, 351] width 444 height 510
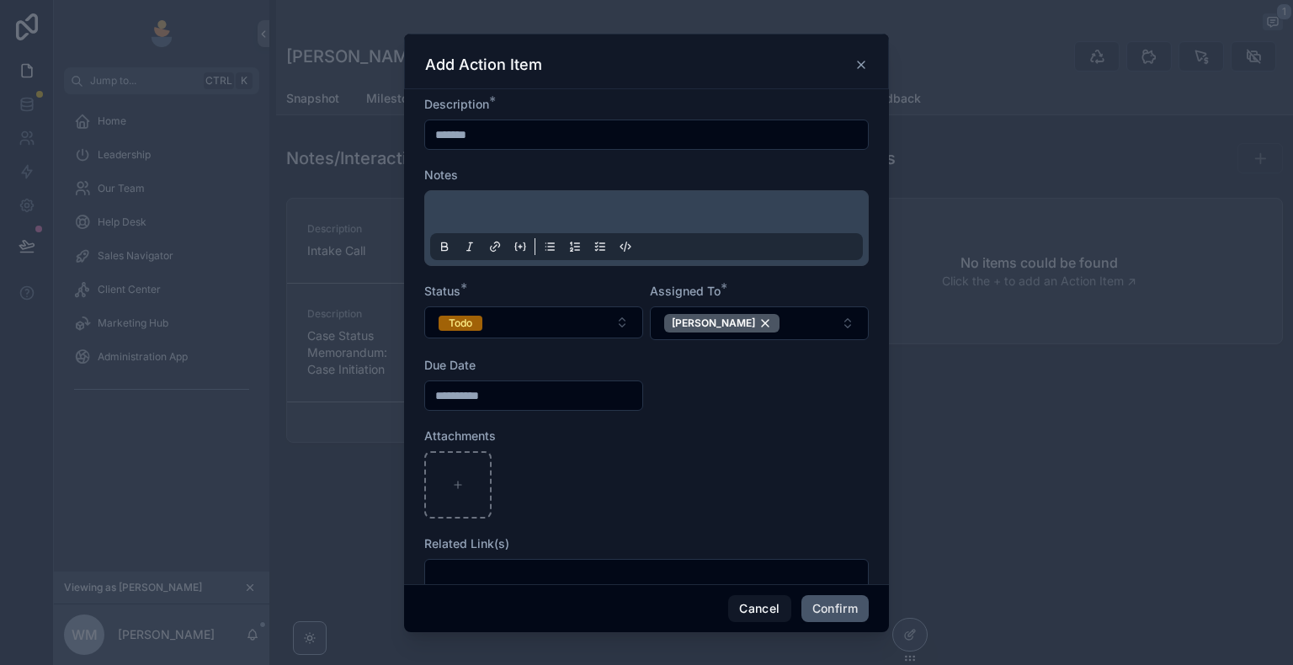
click at [855, 607] on button "Confirm" at bounding box center [834, 608] width 67 height 27
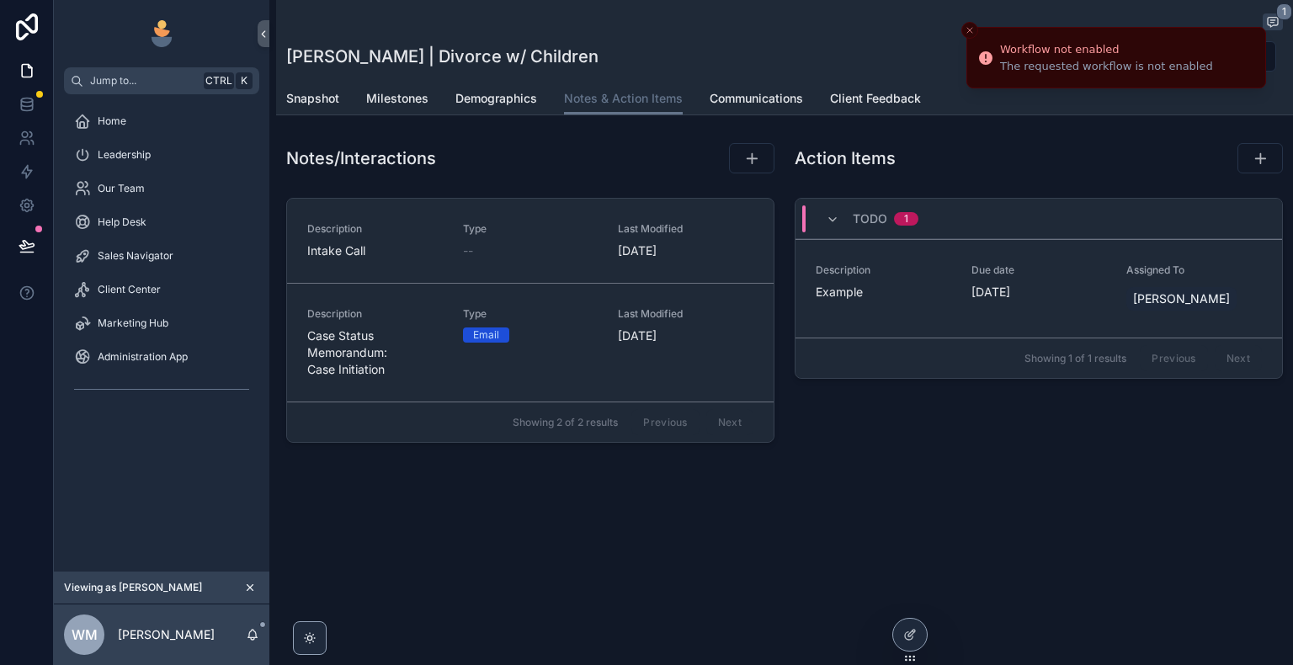
click at [971, 27] on icon "Close toast" at bounding box center [970, 30] width 10 height 10
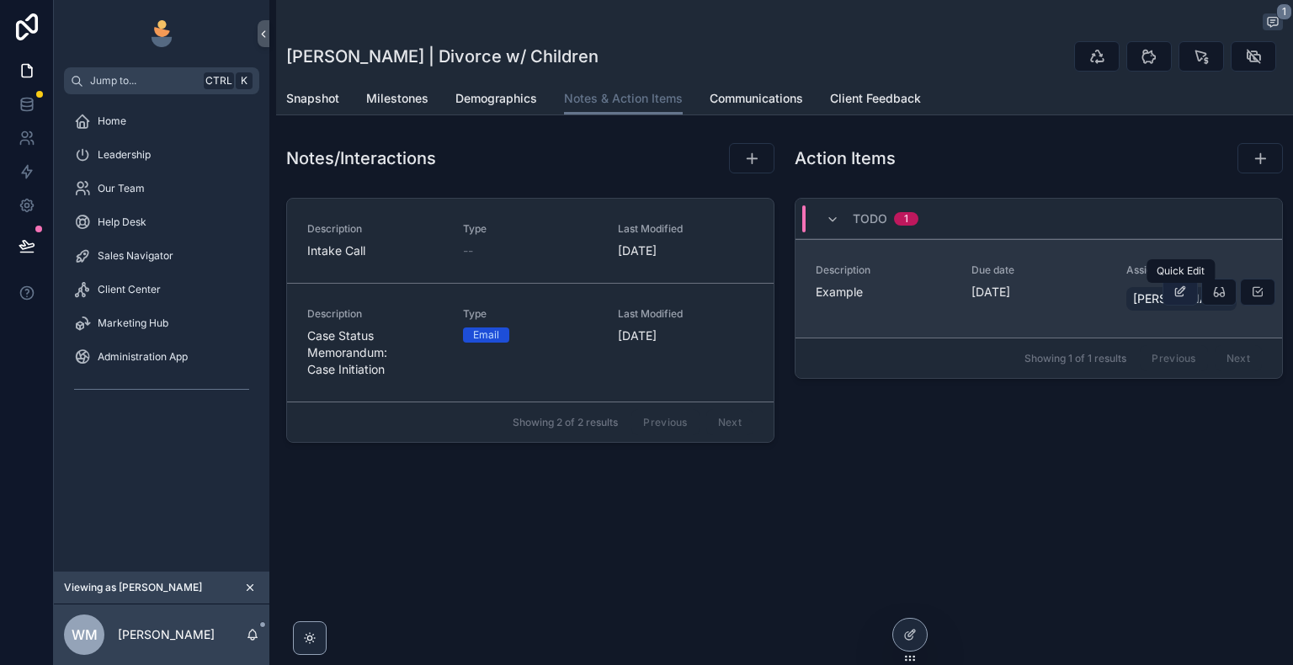
click at [1179, 291] on icon "scrollable content" at bounding box center [1179, 291] width 13 height 13
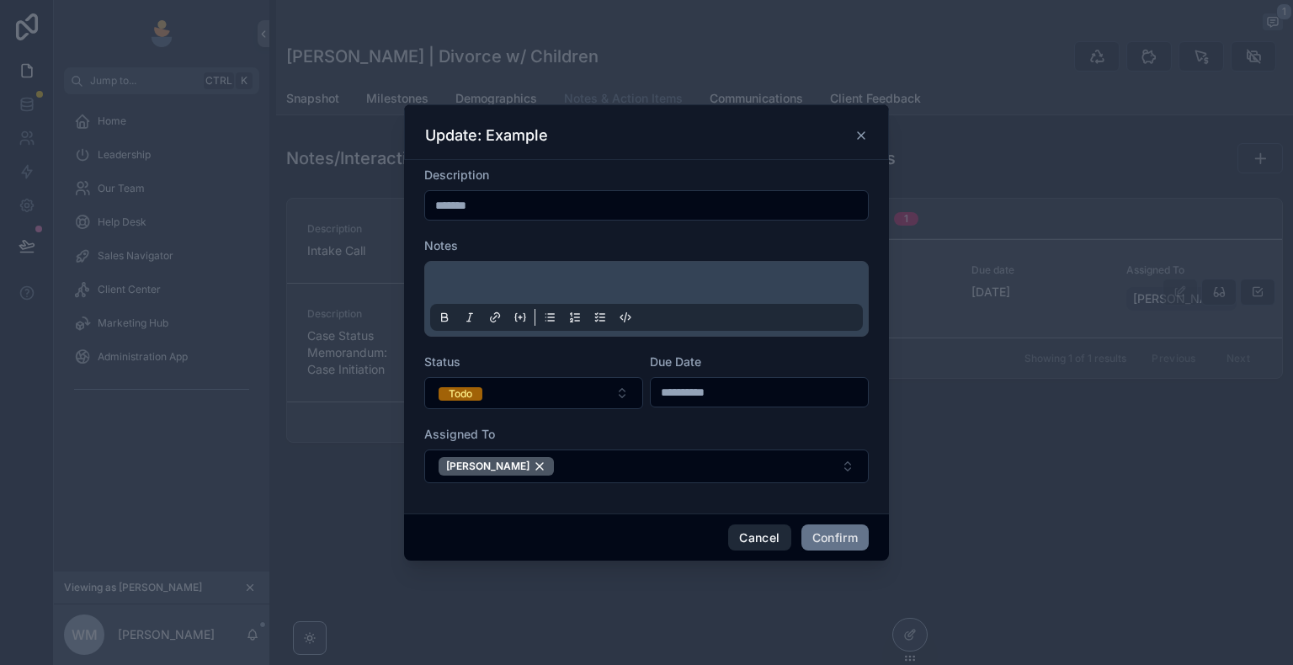
click at [774, 540] on button "Cancel" at bounding box center [759, 537] width 62 height 27
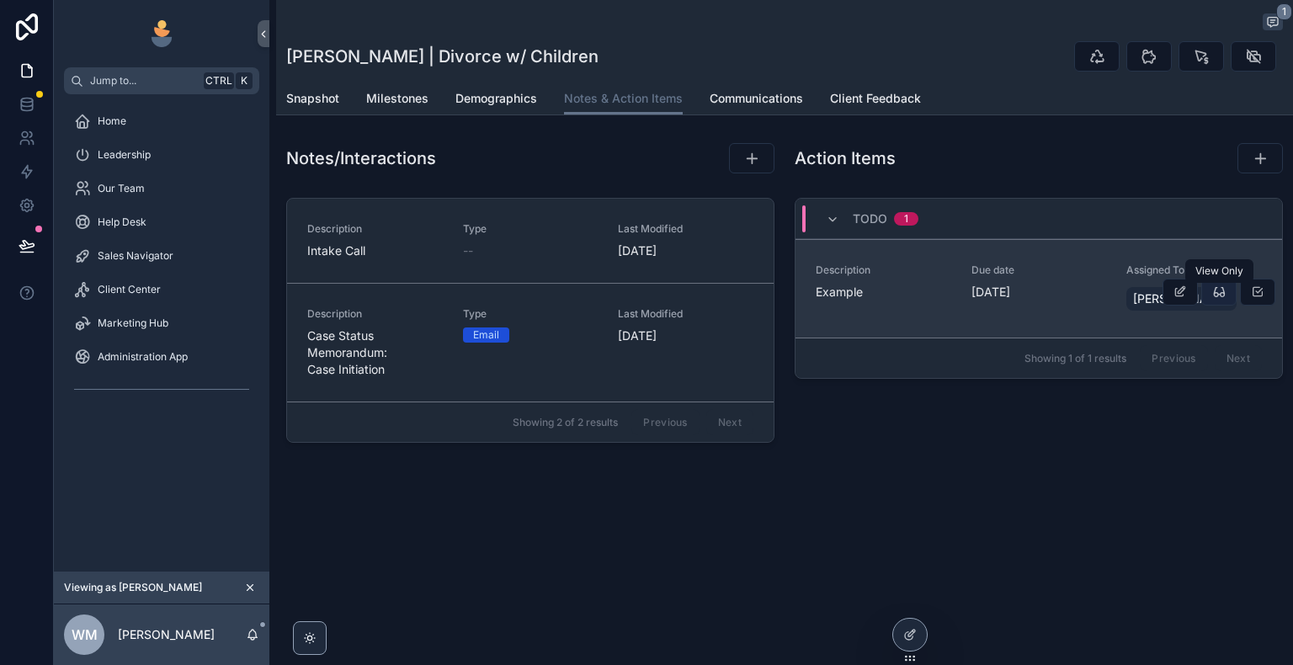
click at [1220, 293] on icon "scrollable content" at bounding box center [1218, 291] width 13 height 13
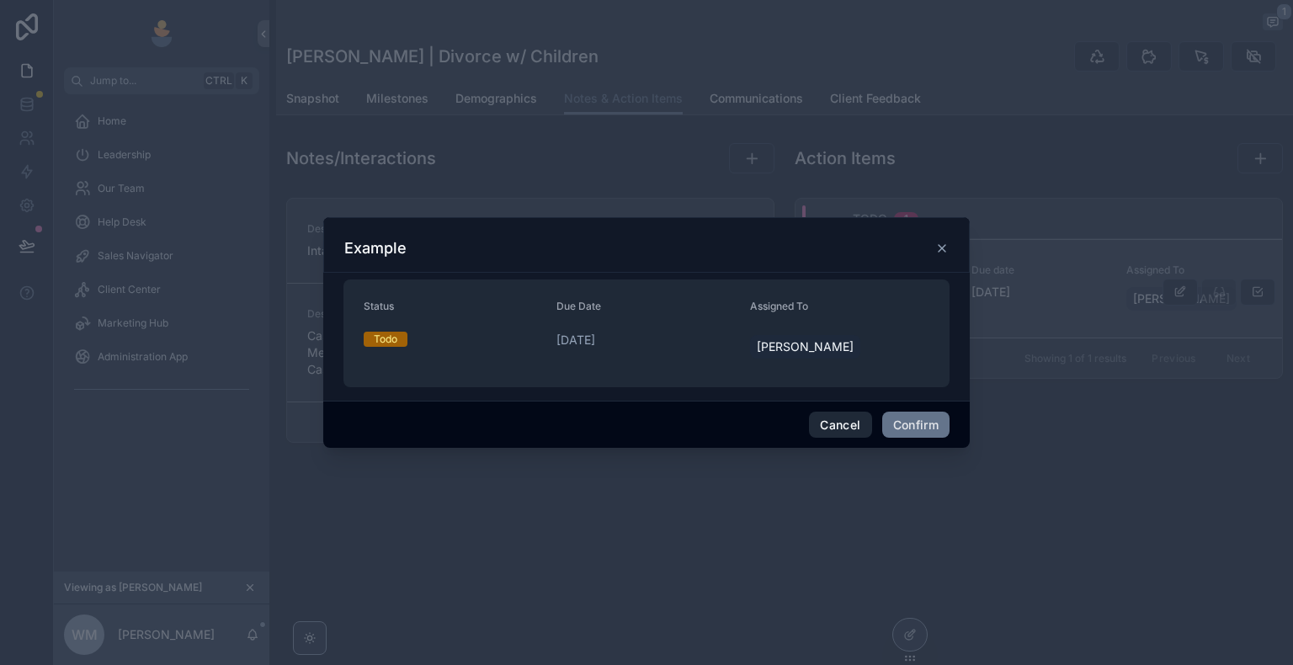
click at [834, 423] on button "Cancel" at bounding box center [840, 425] width 62 height 27
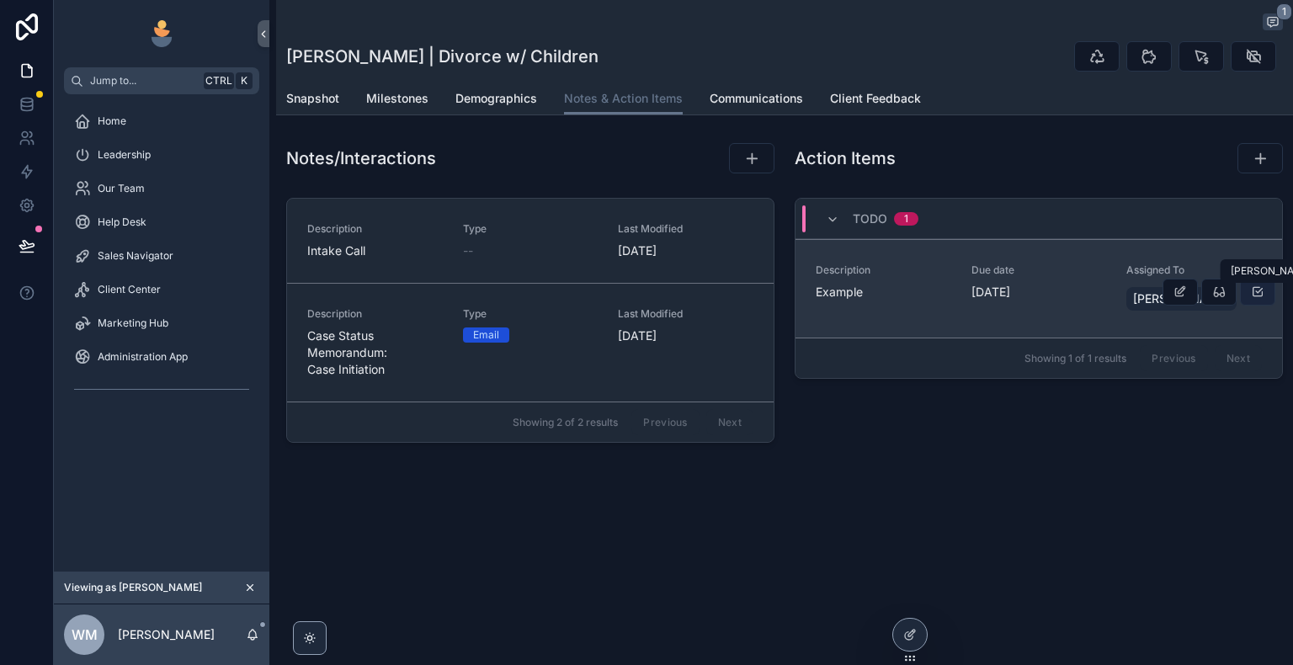
click at [1257, 291] on icon "scrollable content" at bounding box center [1257, 291] width 13 height 13
click at [924, 300] on span "Example" at bounding box center [884, 292] width 136 height 17
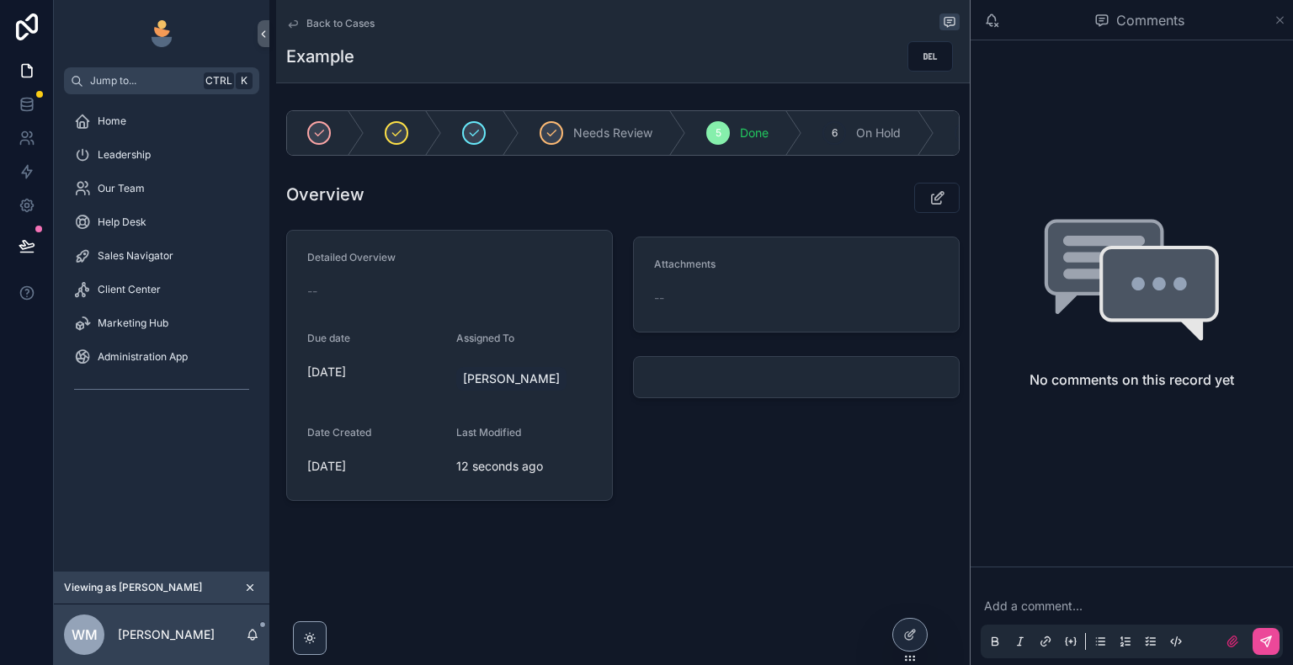
click at [1278, 24] on icon "scrollable content" at bounding box center [1280, 19] width 13 height 13
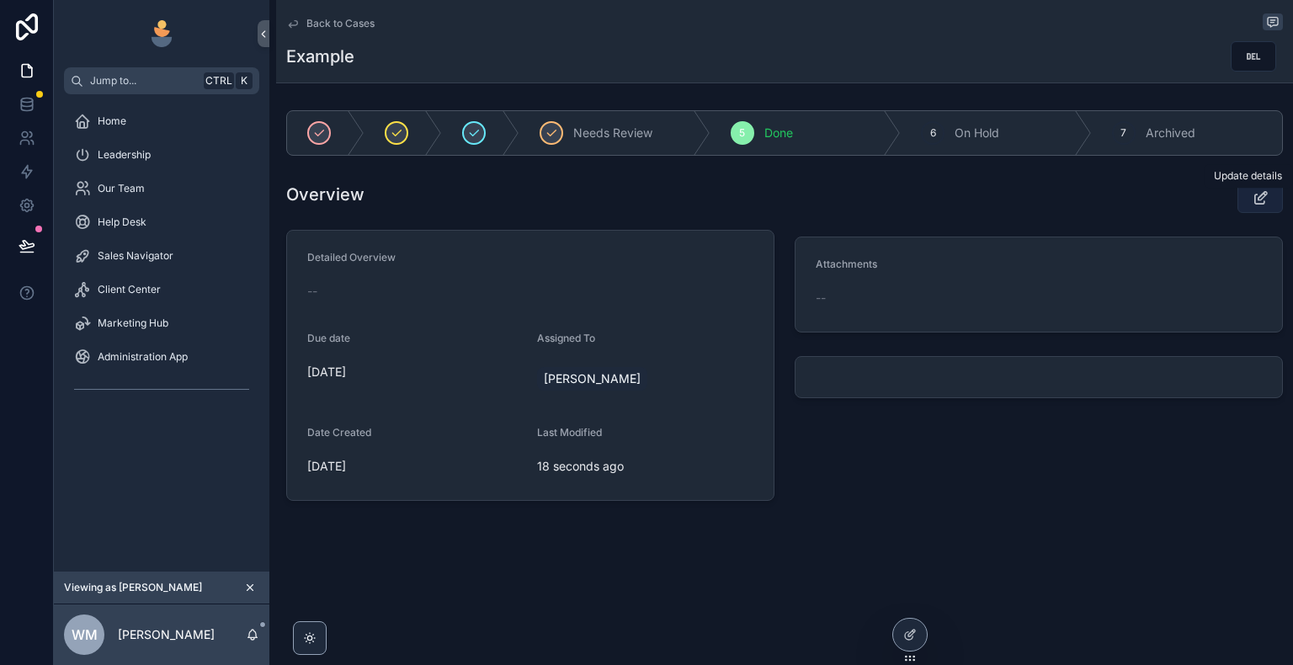
click at [1254, 195] on icon "scrollable content" at bounding box center [1261, 197] width 18 height 17
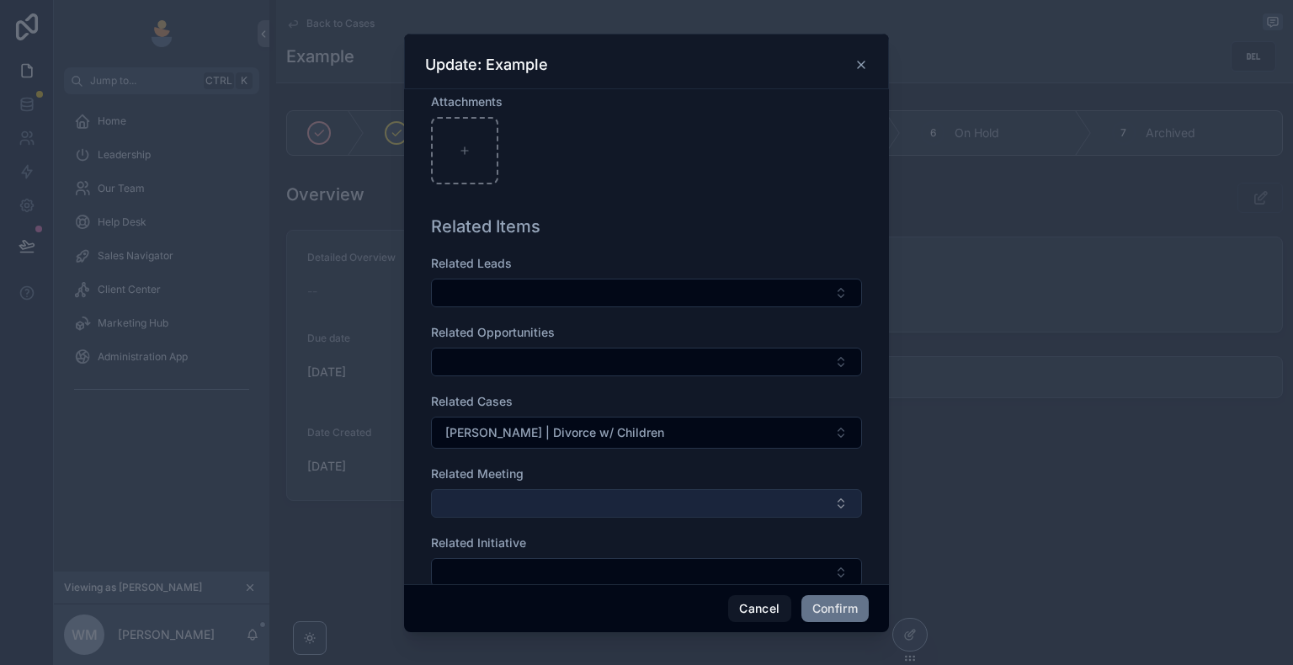
scroll to position [632, 0]
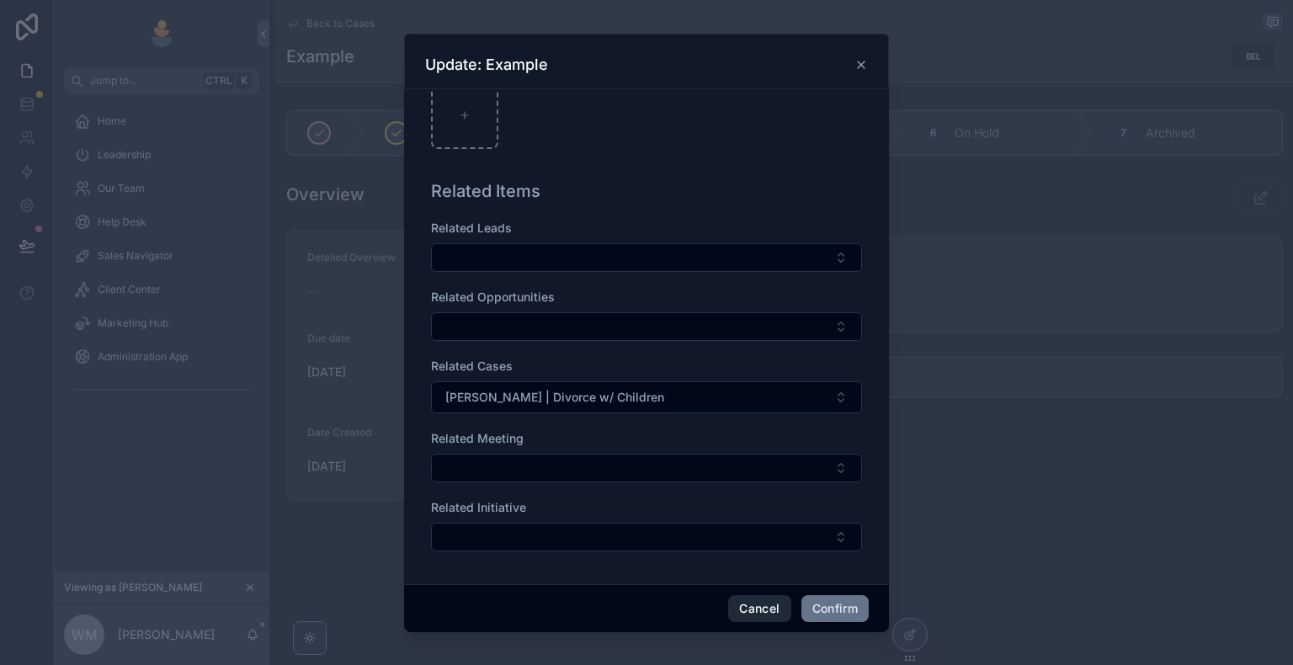
click at [755, 611] on button "Cancel" at bounding box center [759, 608] width 62 height 27
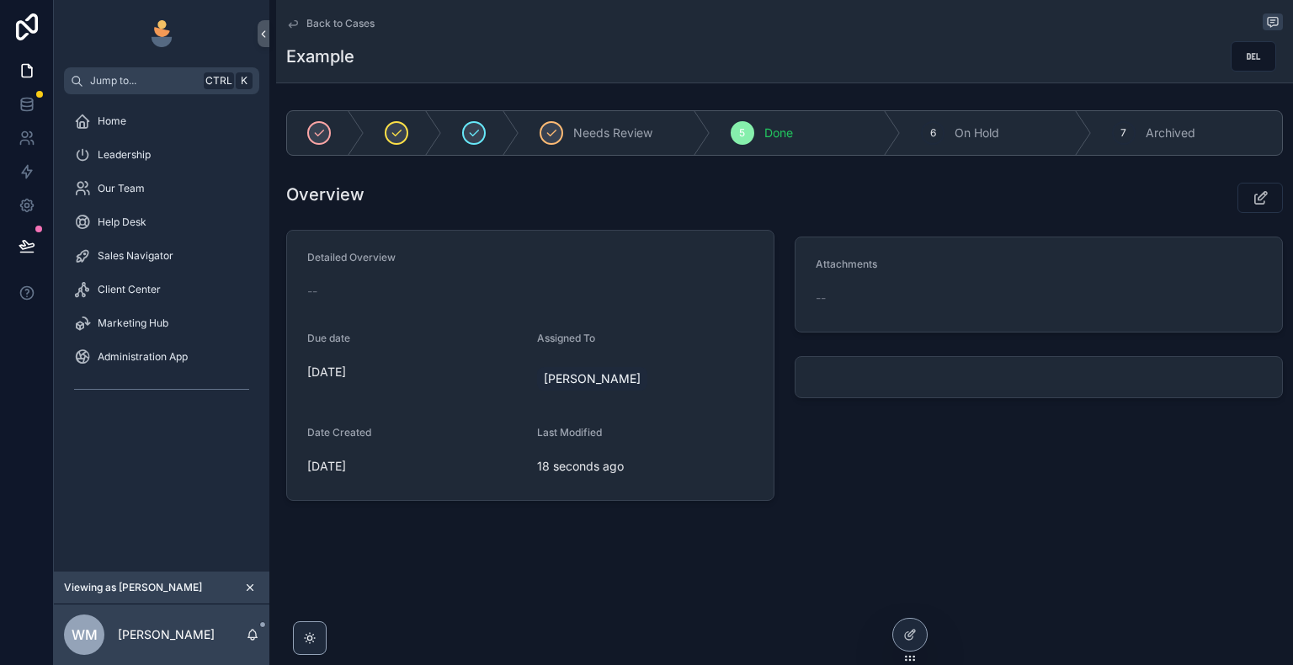
click at [292, 23] on icon "scrollable content" at bounding box center [292, 23] width 13 height 13
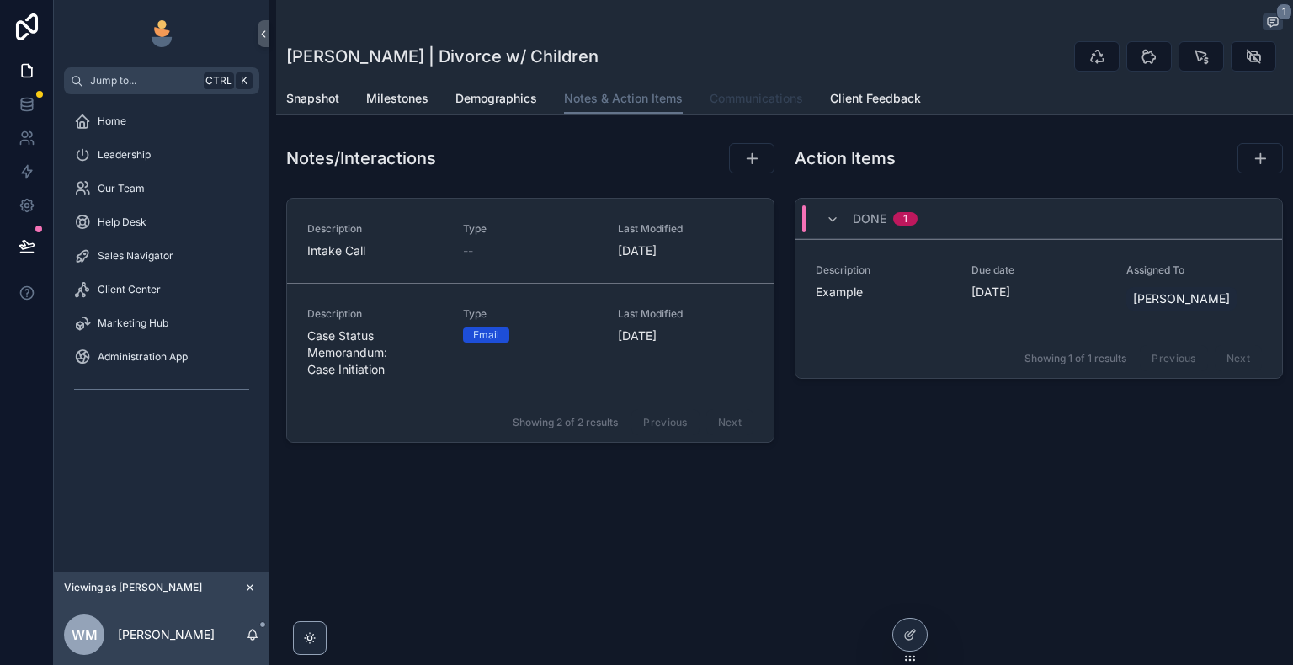
click at [740, 106] on span "Communications" at bounding box center [756, 98] width 93 height 17
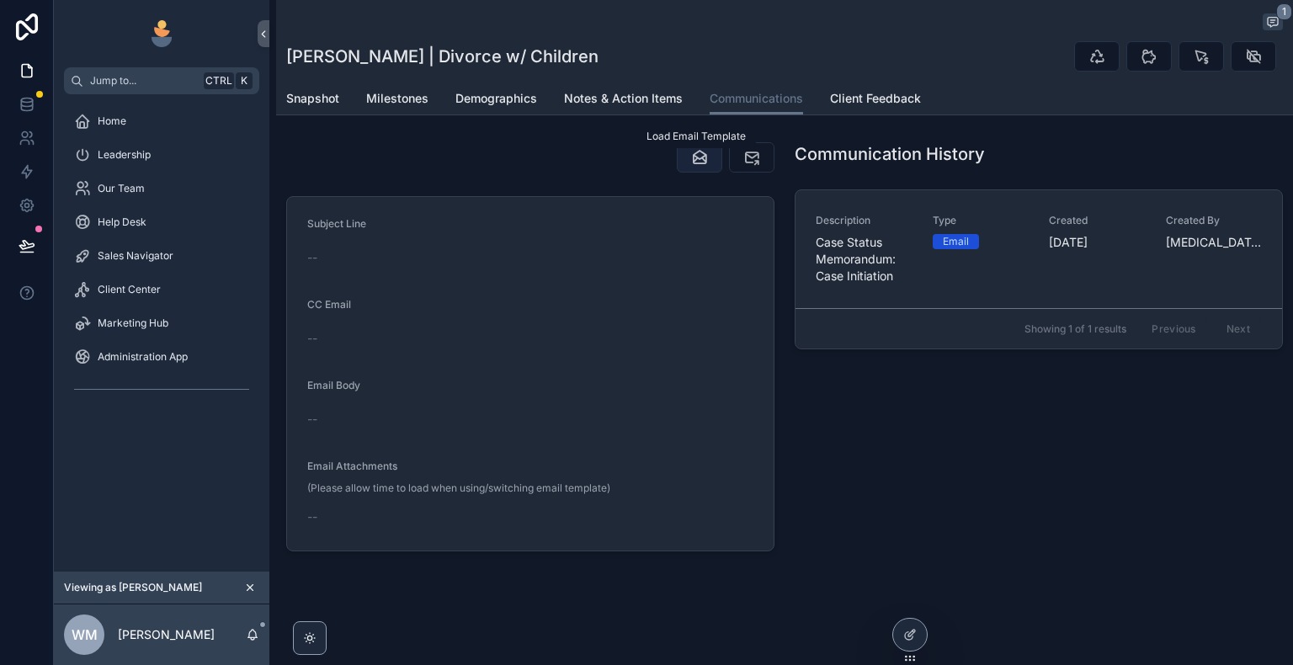
click at [695, 160] on icon "scrollable content" at bounding box center [699, 157] width 17 height 17
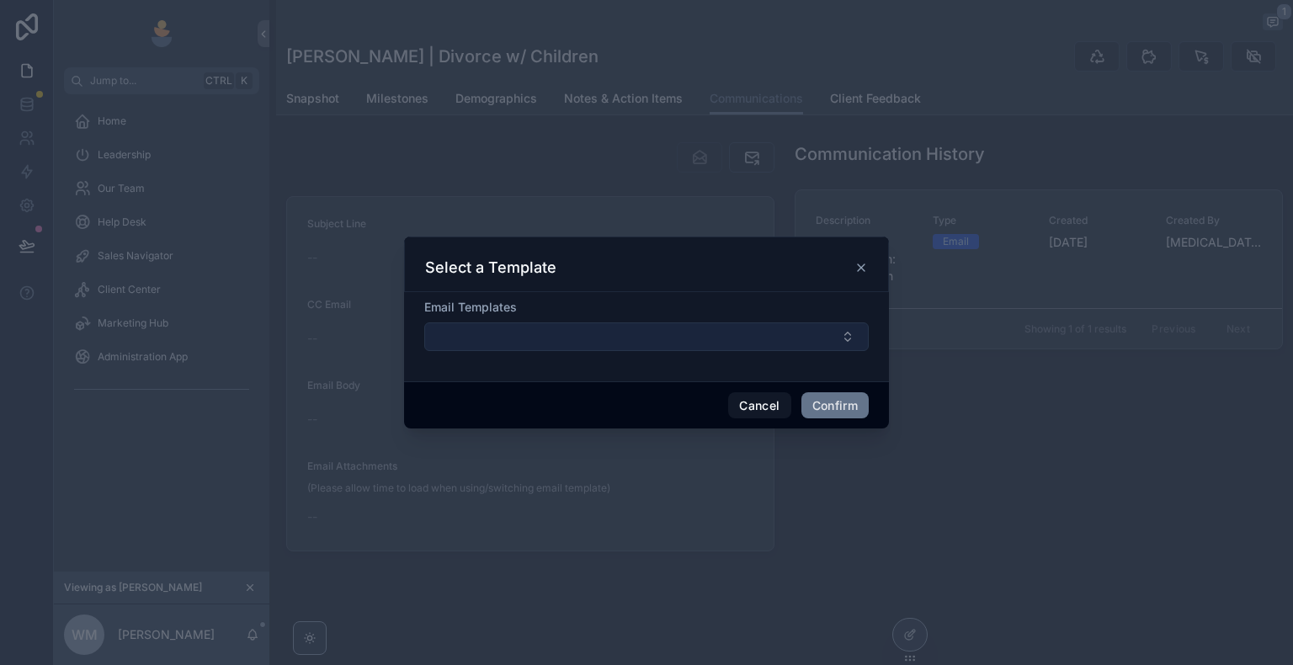
click at [625, 342] on button "Select Button" at bounding box center [646, 336] width 444 height 29
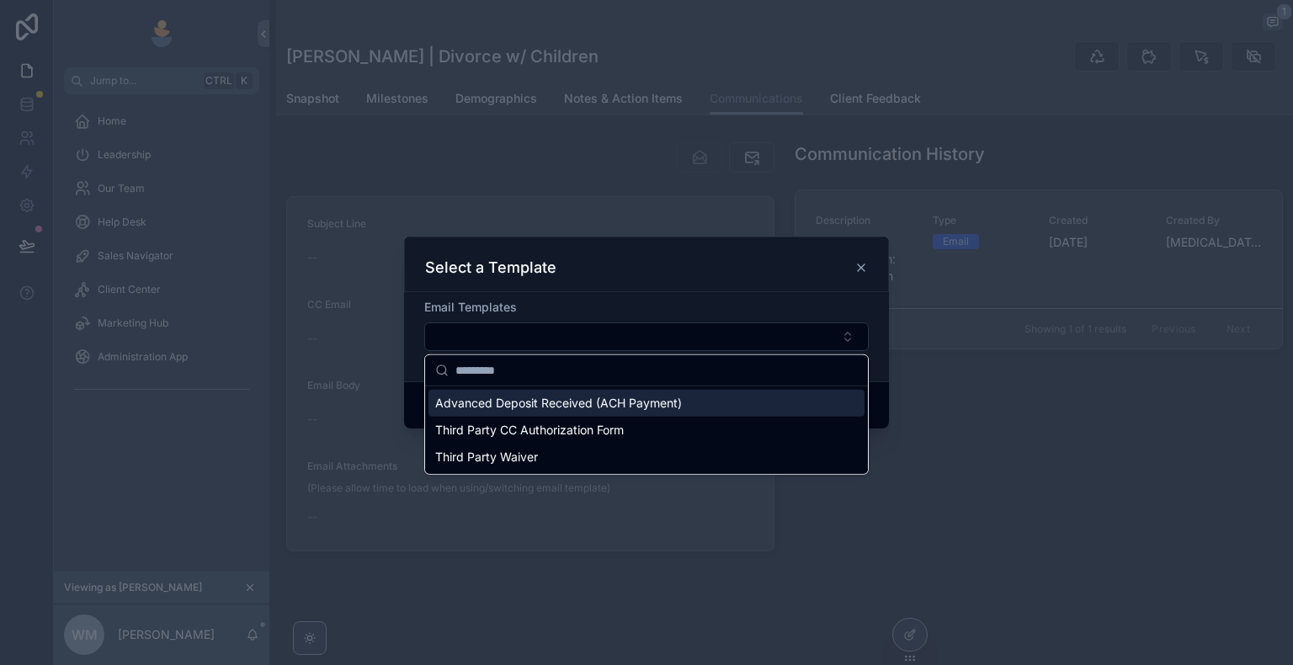
click at [613, 407] on span "Advanced Deposit Received (ACH Payment)" at bounding box center [558, 403] width 247 height 17
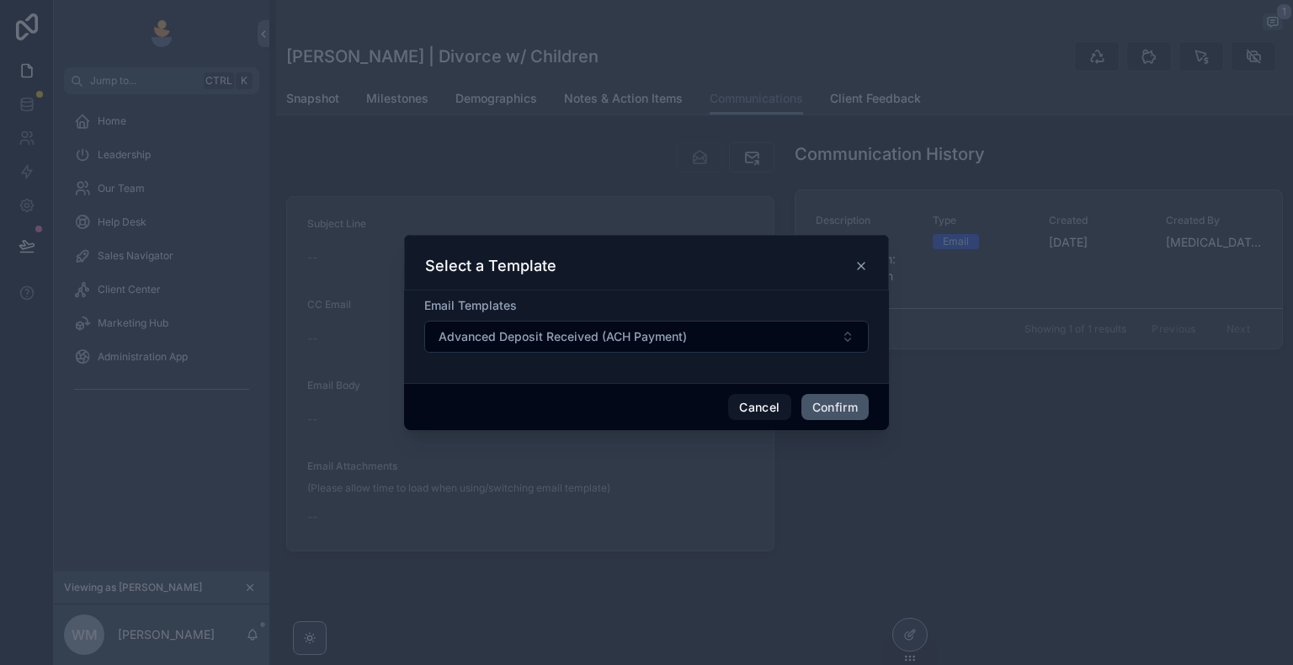
click at [830, 407] on button "Confirm" at bounding box center [834, 407] width 67 height 27
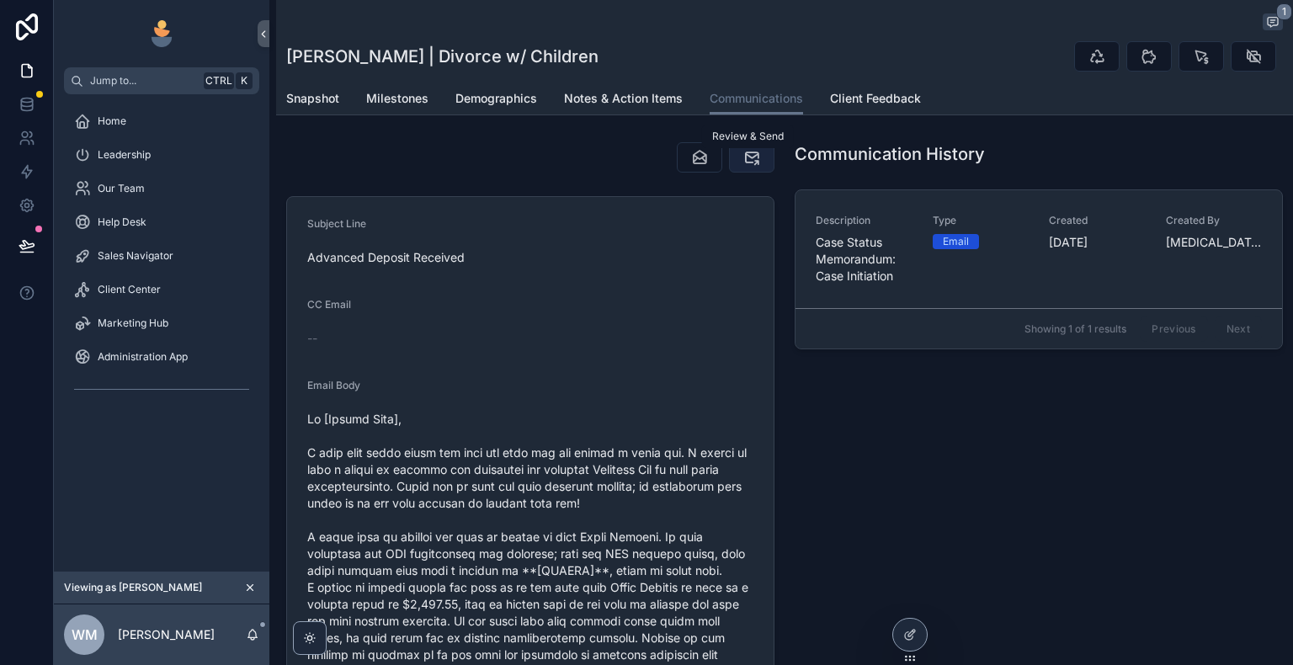
click at [747, 158] on icon "scrollable content" at bounding box center [751, 157] width 17 height 17
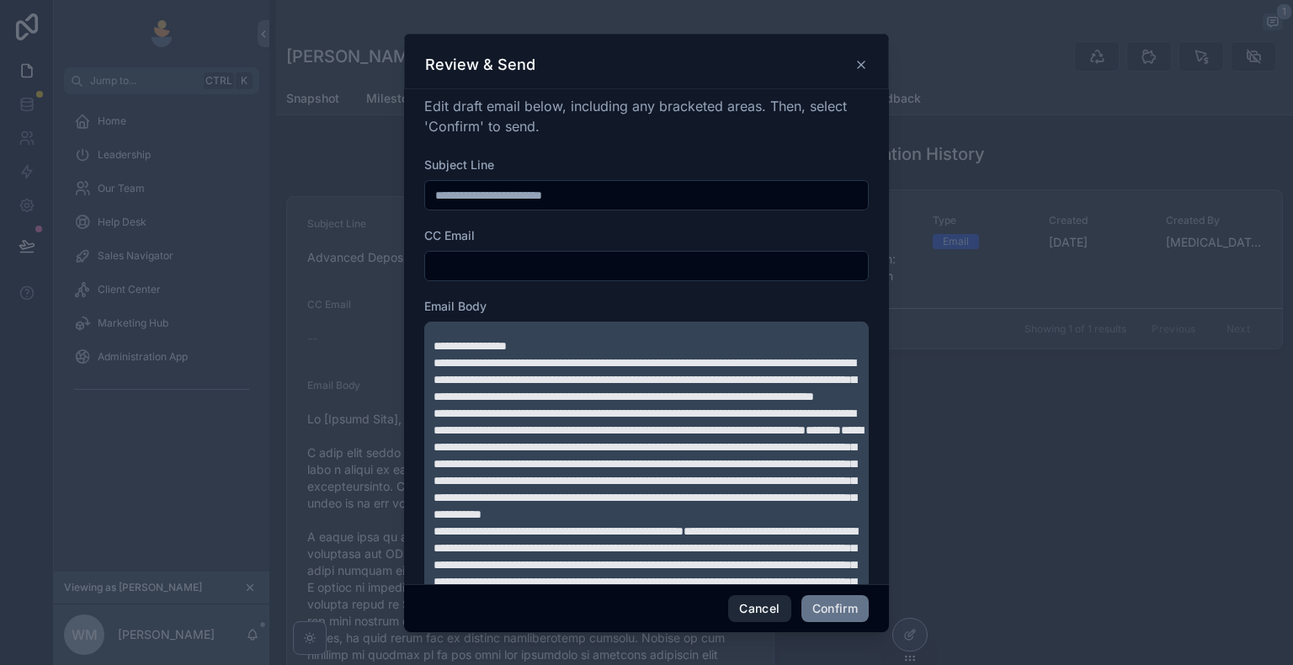
click at [779, 606] on button "Cancel" at bounding box center [759, 608] width 62 height 27
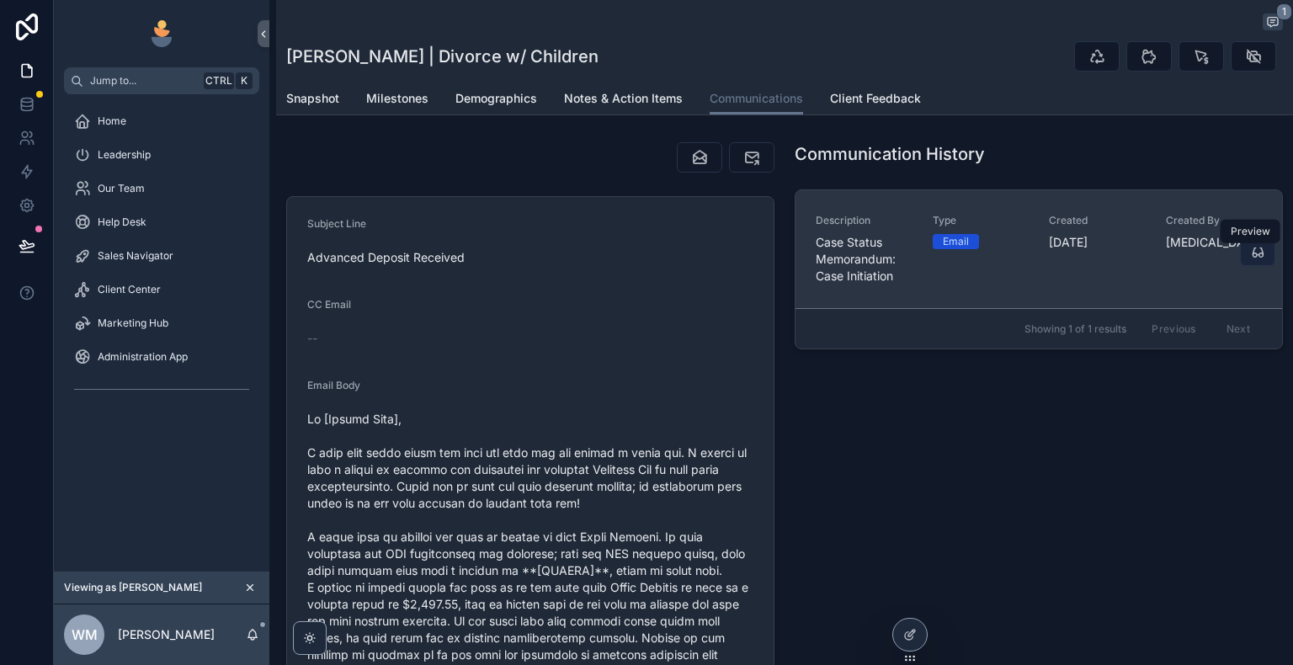
click at [1251, 254] on icon "scrollable content" at bounding box center [1257, 252] width 13 height 13
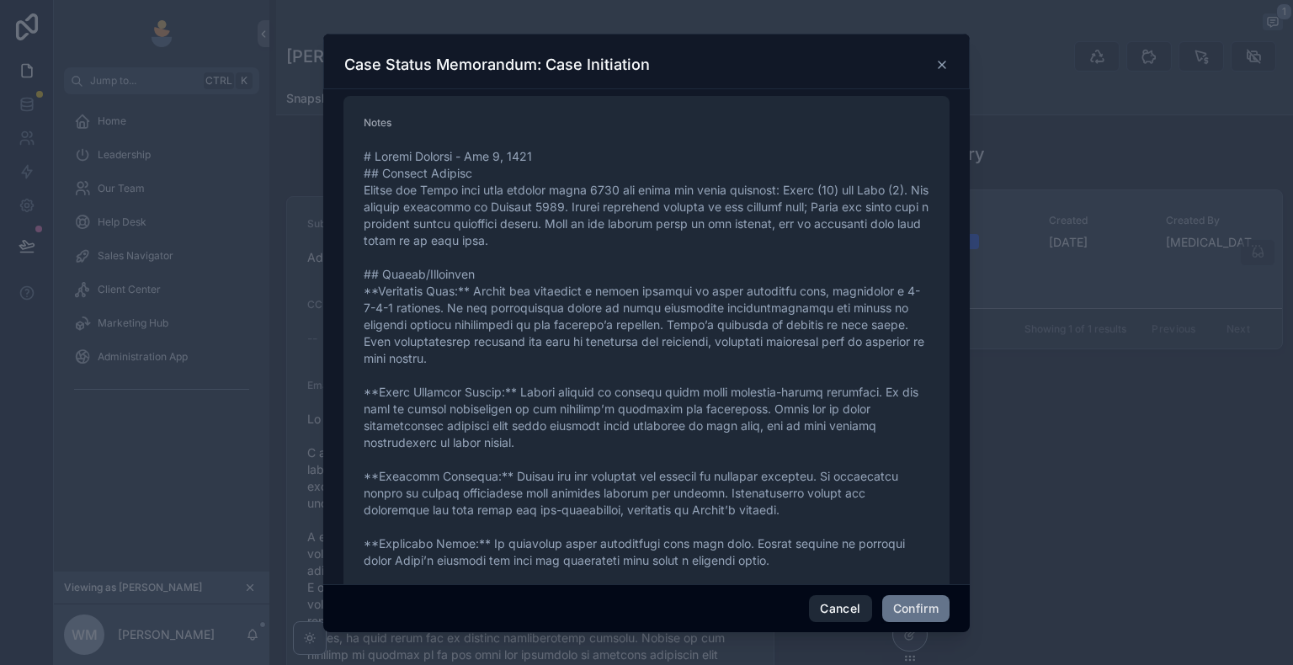
click at [826, 609] on button "Cancel" at bounding box center [840, 608] width 62 height 27
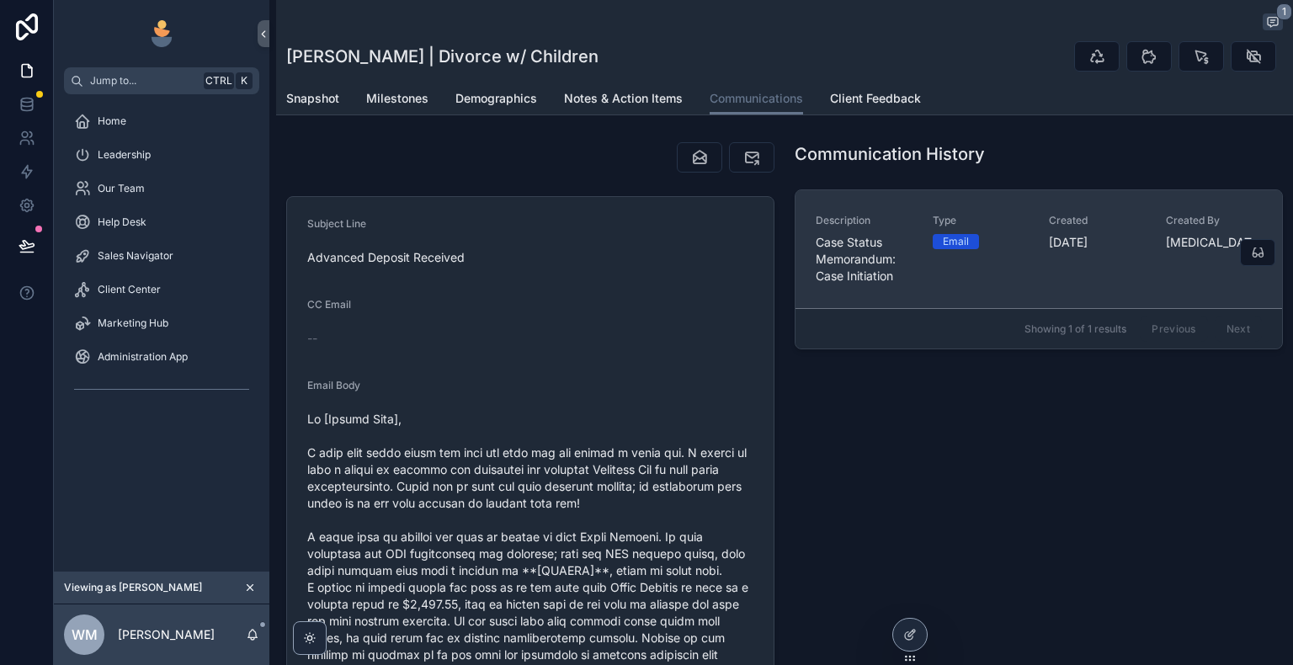
click at [997, 271] on div "Type Email" at bounding box center [981, 249] width 97 height 71
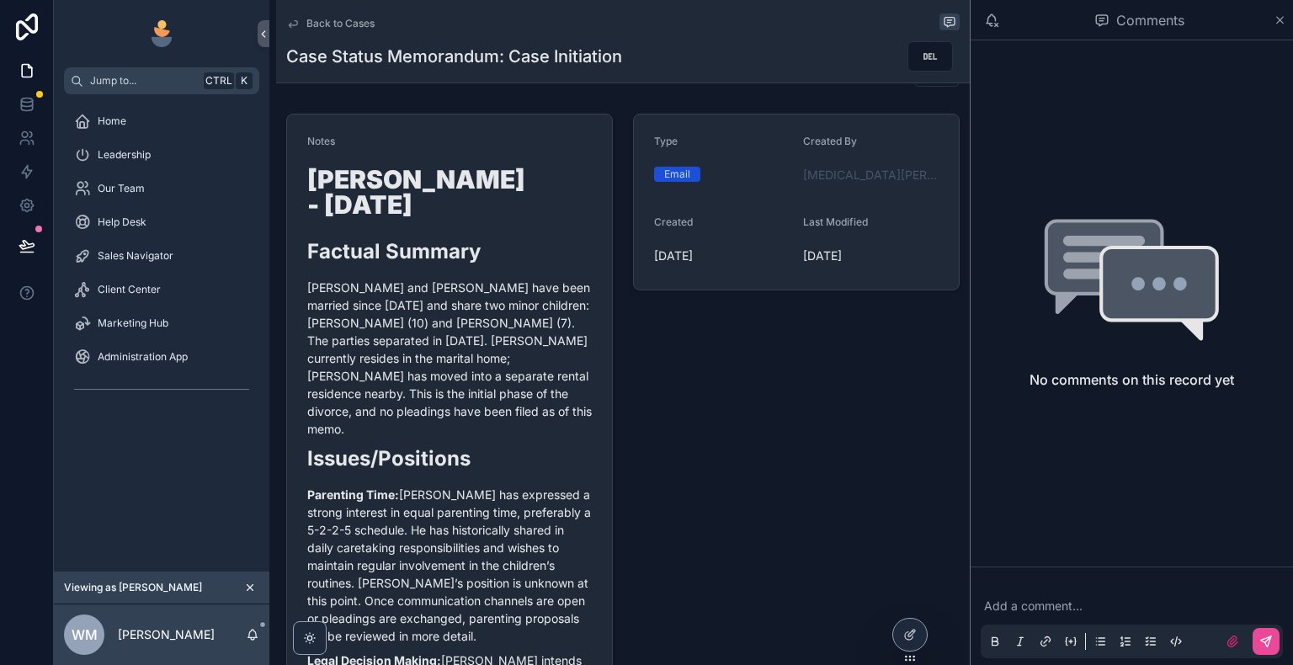
scroll to position [84, 0]
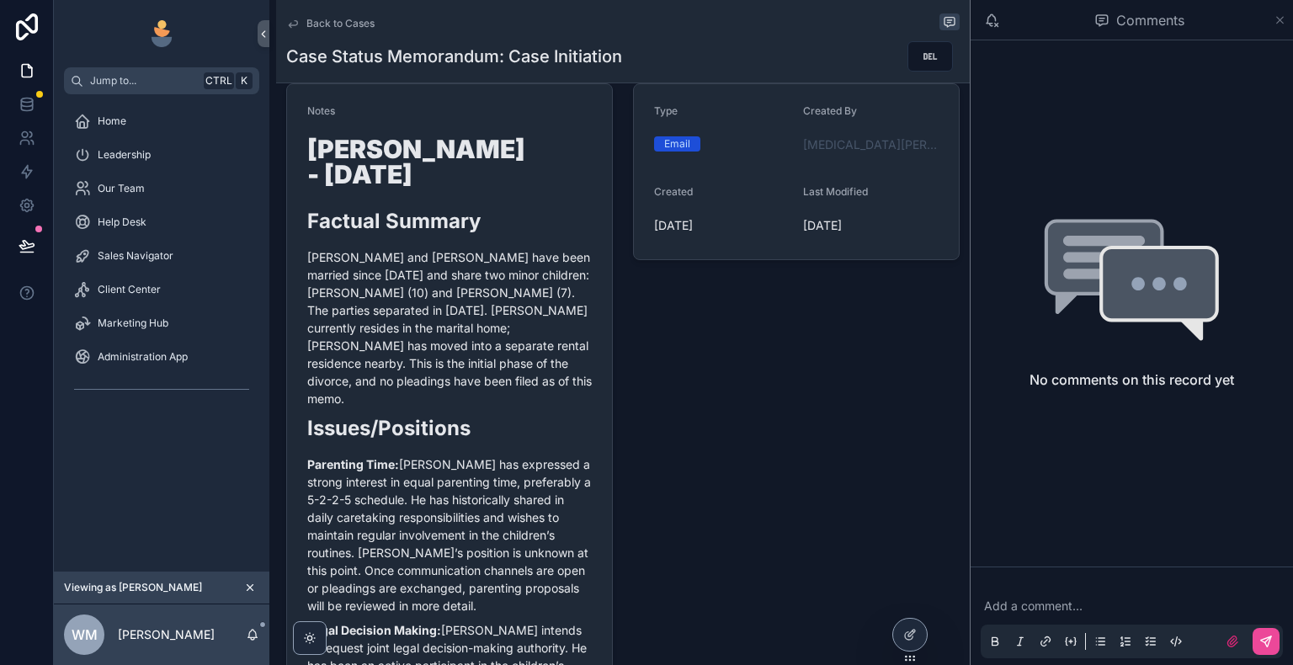
click at [1283, 22] on icon "scrollable content" at bounding box center [1280, 19] width 13 height 13
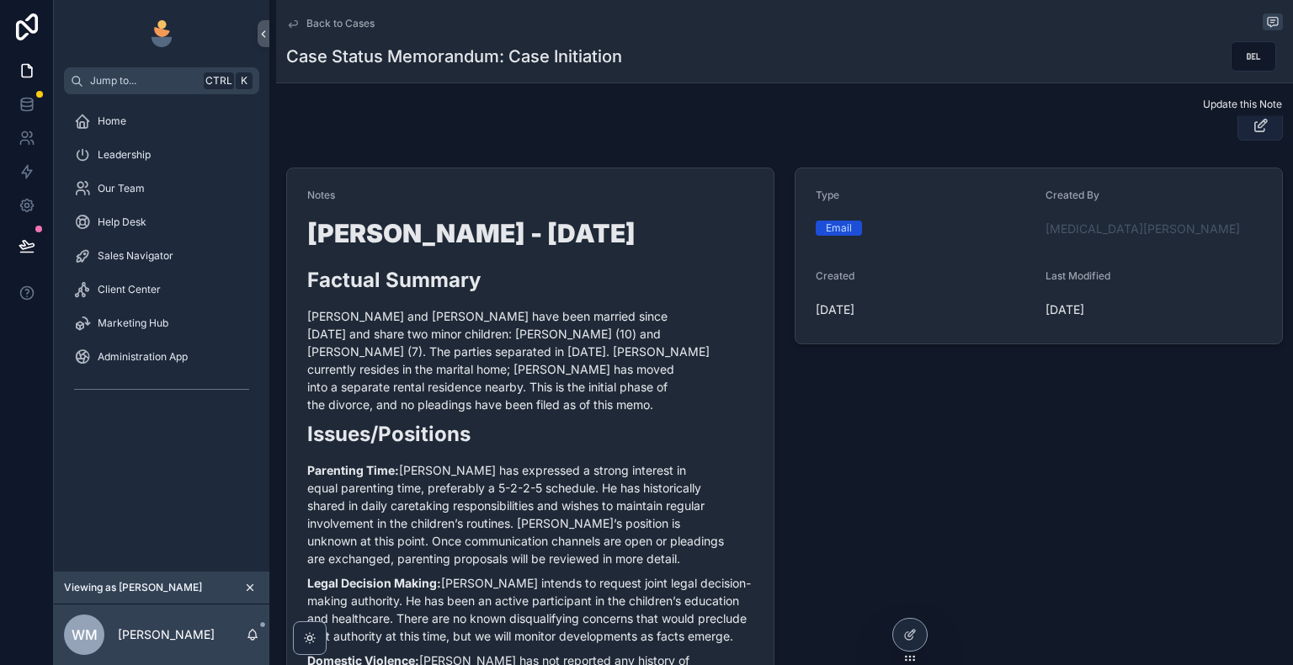
click at [1253, 130] on icon "scrollable content" at bounding box center [1261, 125] width 18 height 17
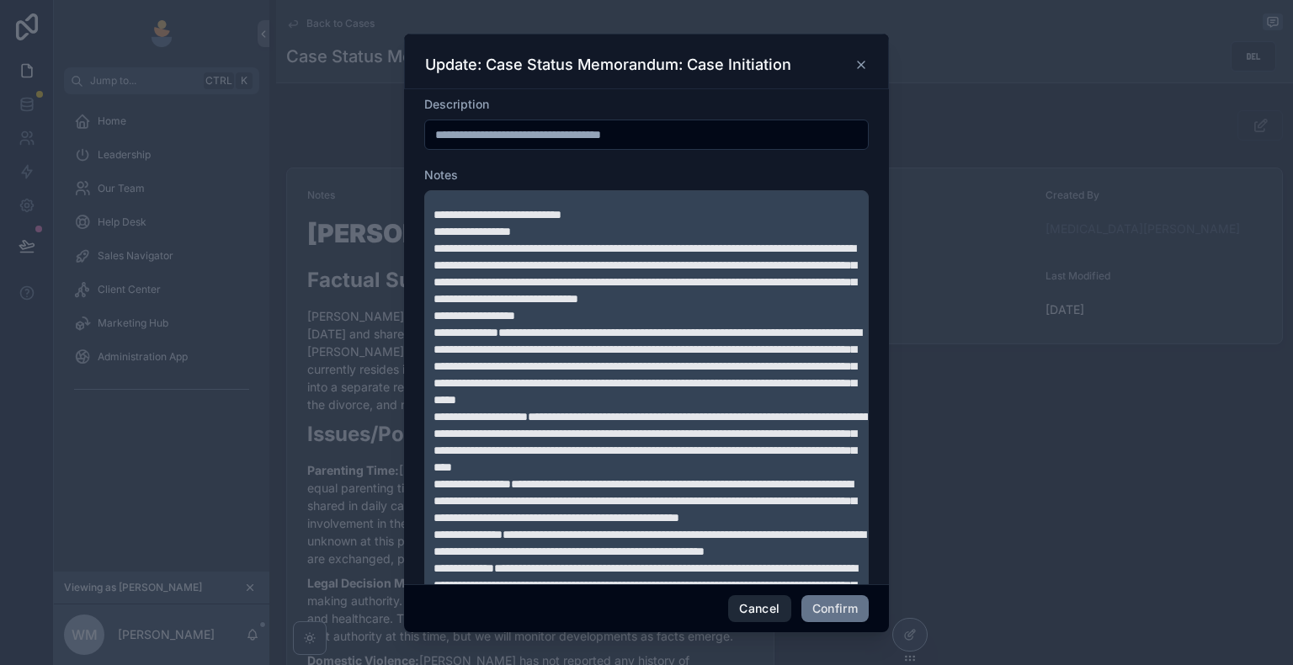
click at [769, 608] on button "Cancel" at bounding box center [759, 608] width 62 height 27
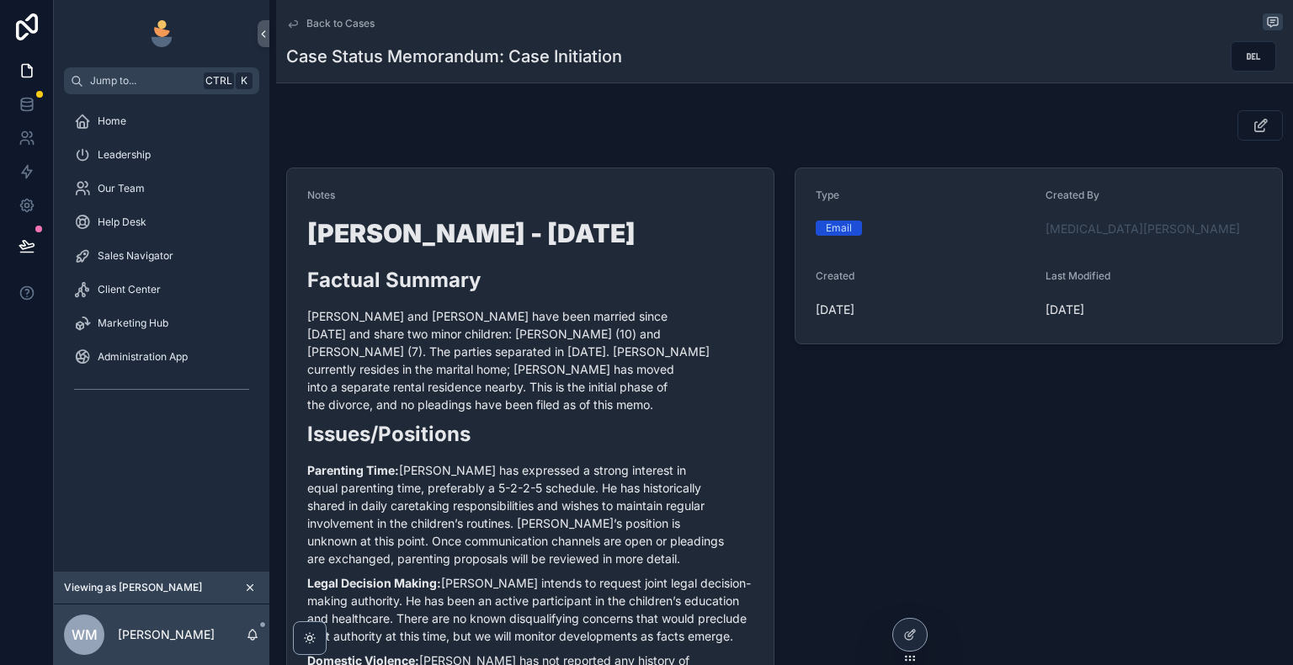
click at [318, 28] on span "Back to Cases" at bounding box center [340, 23] width 68 height 13
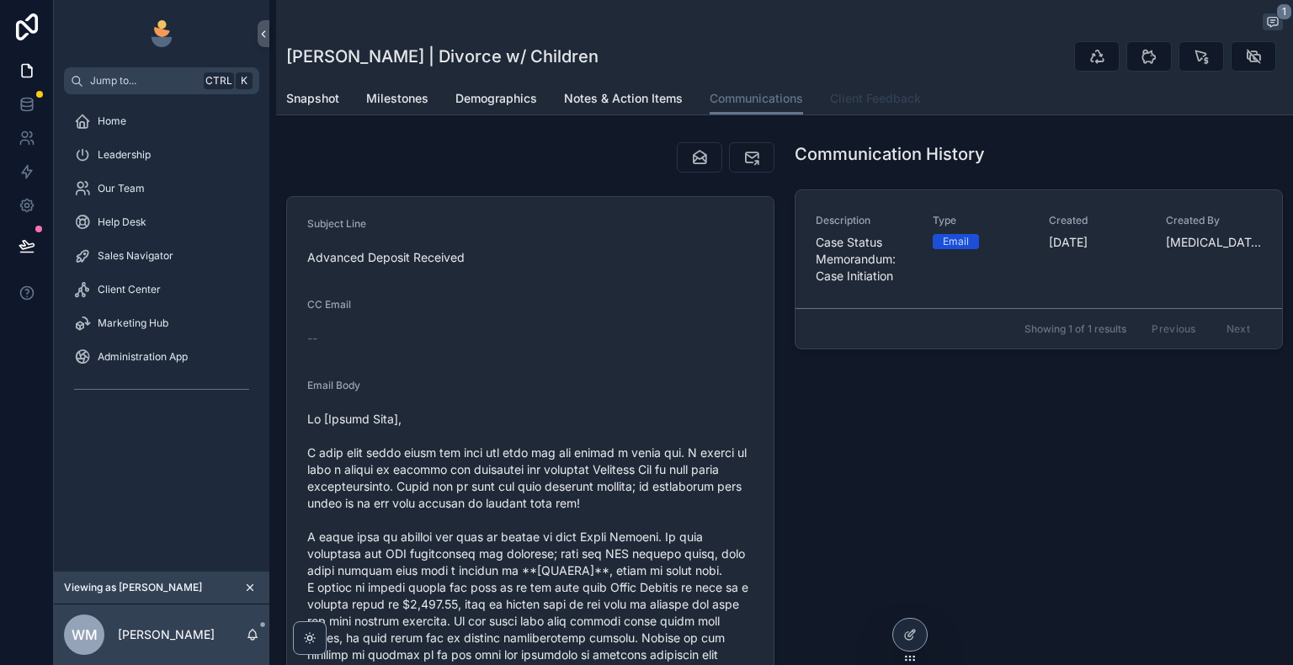
click at [865, 103] on span "Client Feedback" at bounding box center [875, 98] width 91 height 17
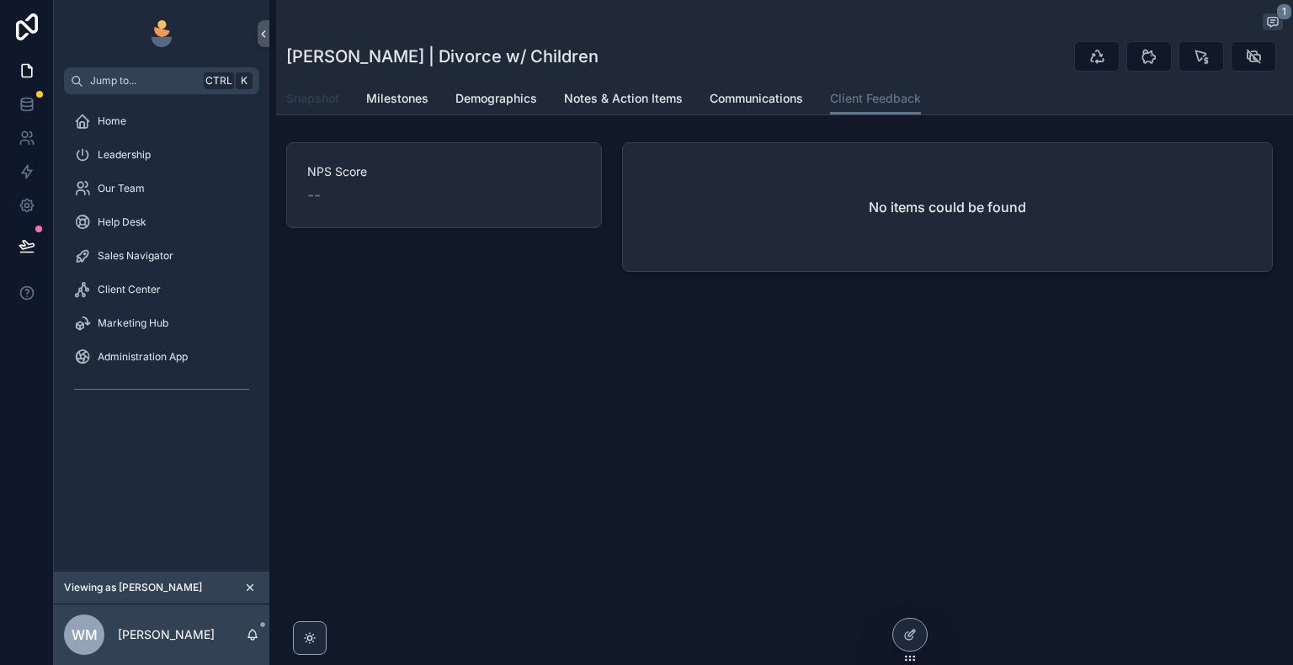
click at [332, 99] on span "Snapshot" at bounding box center [312, 98] width 53 height 17
